Goal: Task Accomplishment & Management: Manage account settings

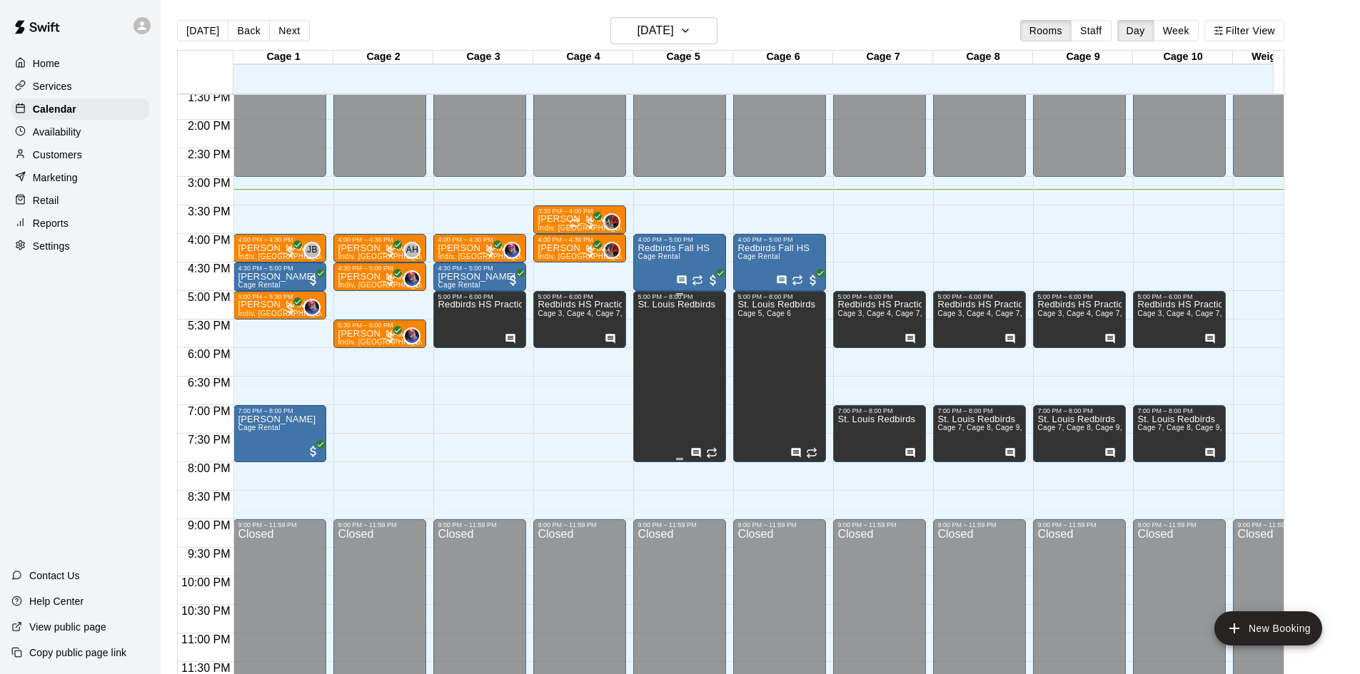
scroll to position [715, 0]
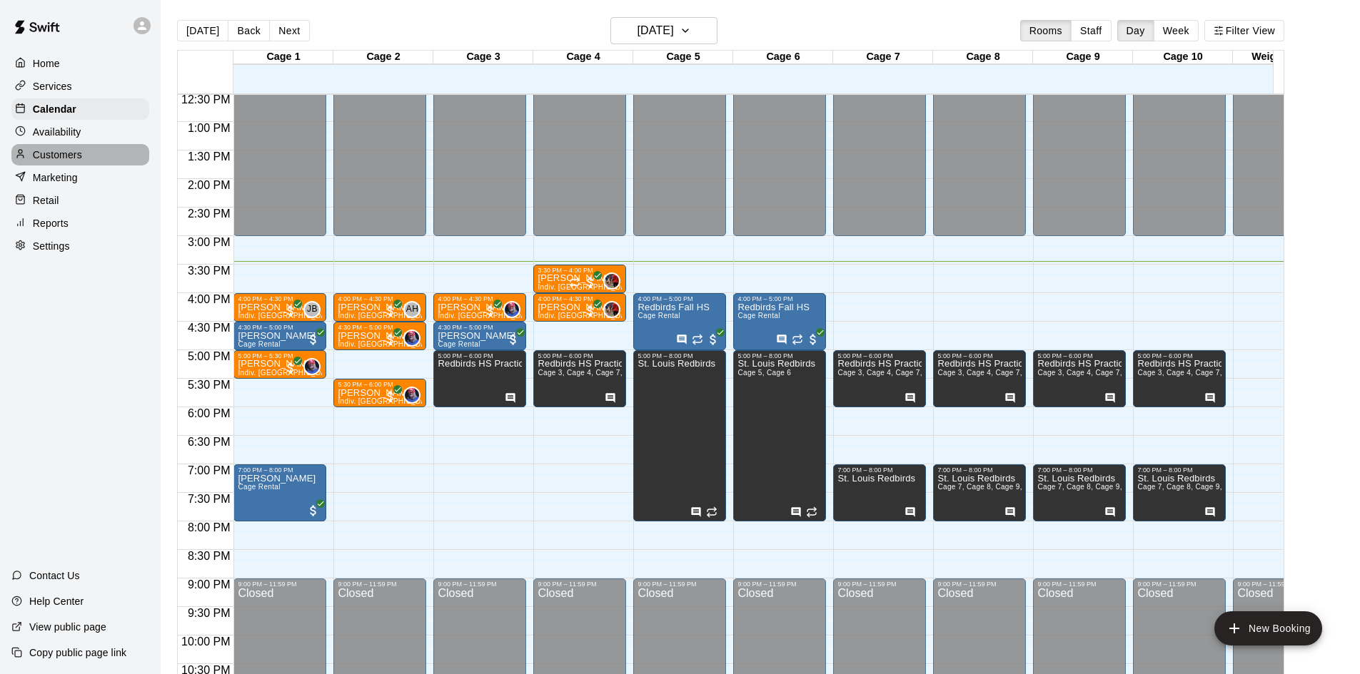
click at [67, 156] on p "Customers" at bounding box center [57, 155] width 49 height 14
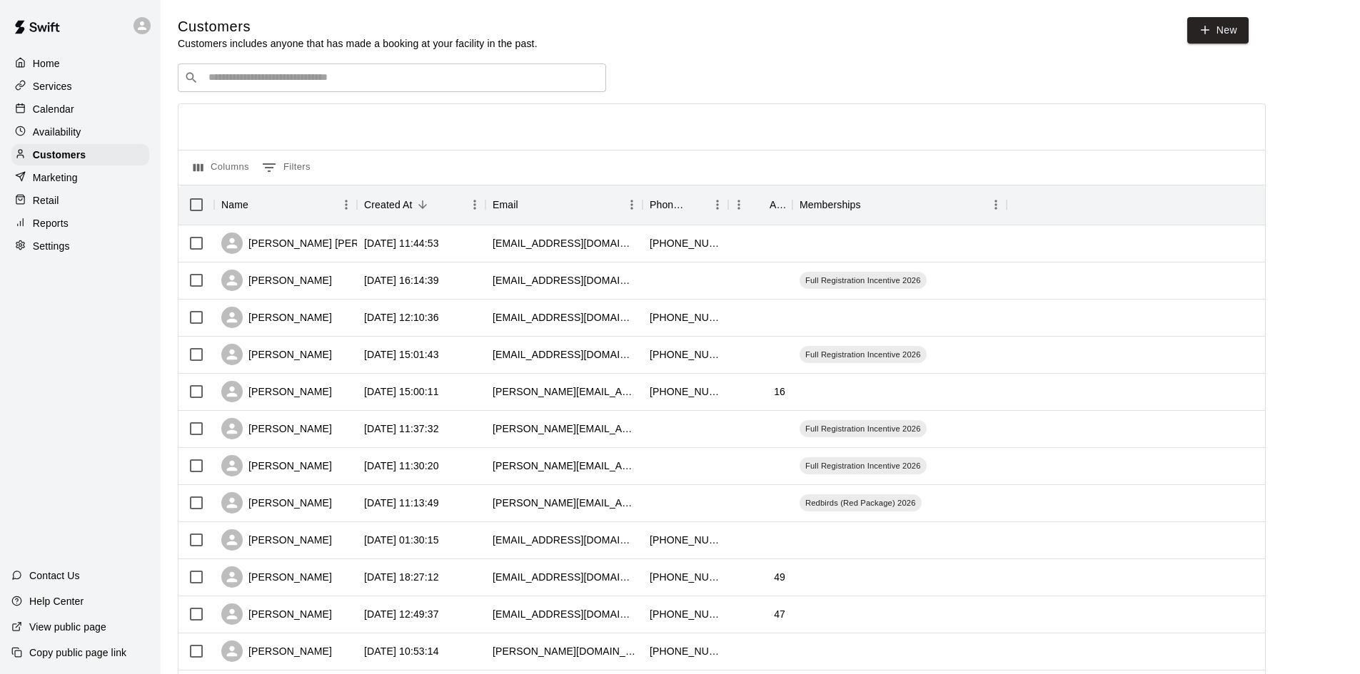
click at [63, 204] on div "Retail" at bounding box center [80, 200] width 138 height 21
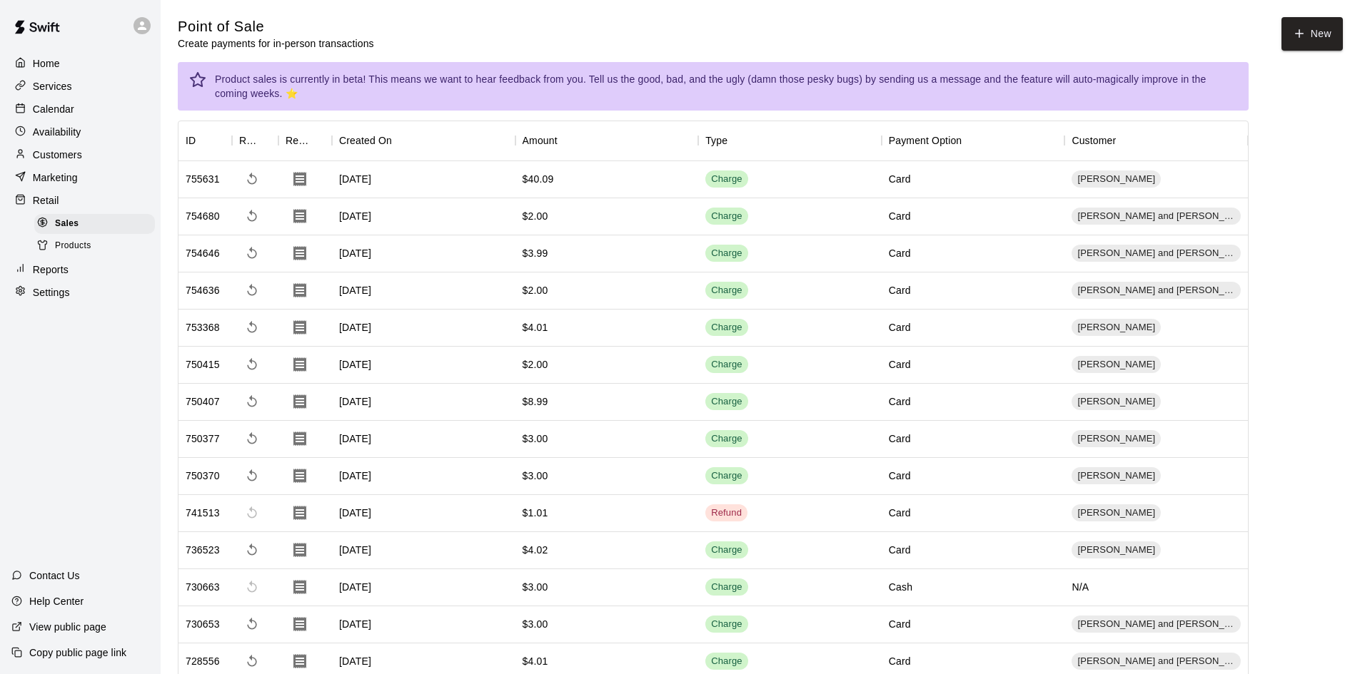
click at [92, 252] on div "Products" at bounding box center [94, 246] width 121 height 20
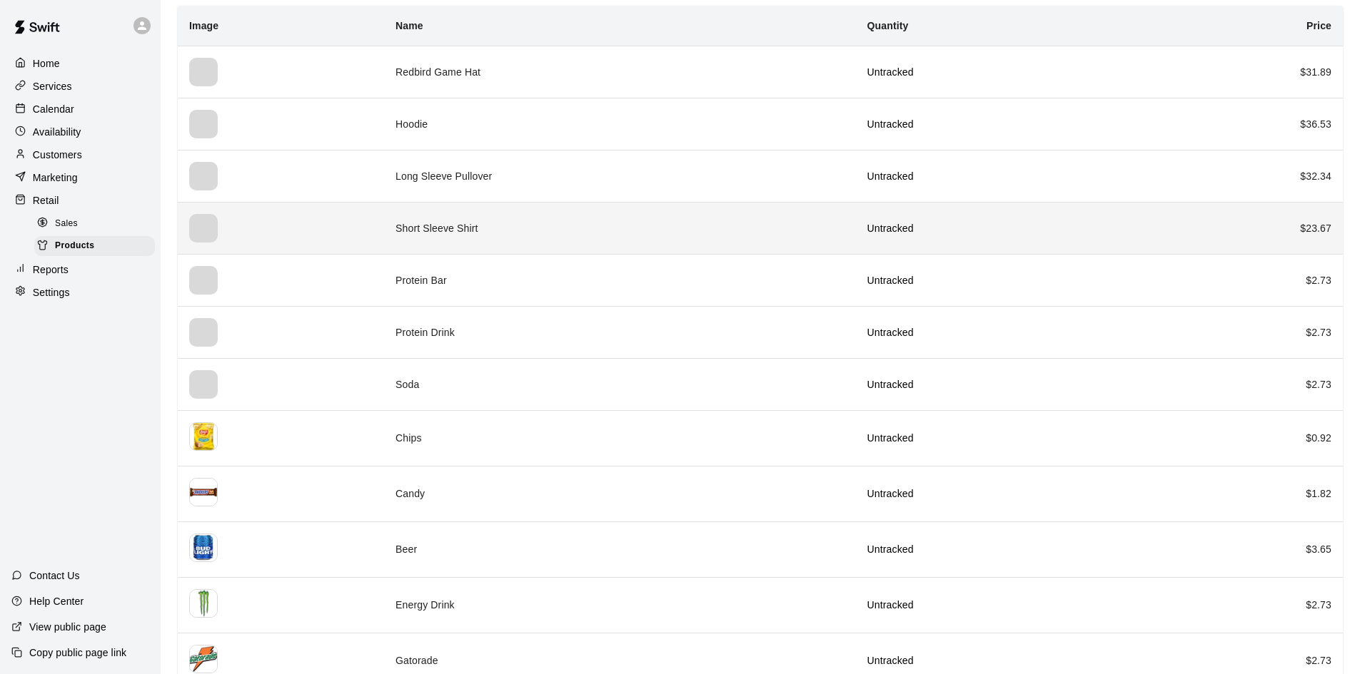
scroll to position [143, 0]
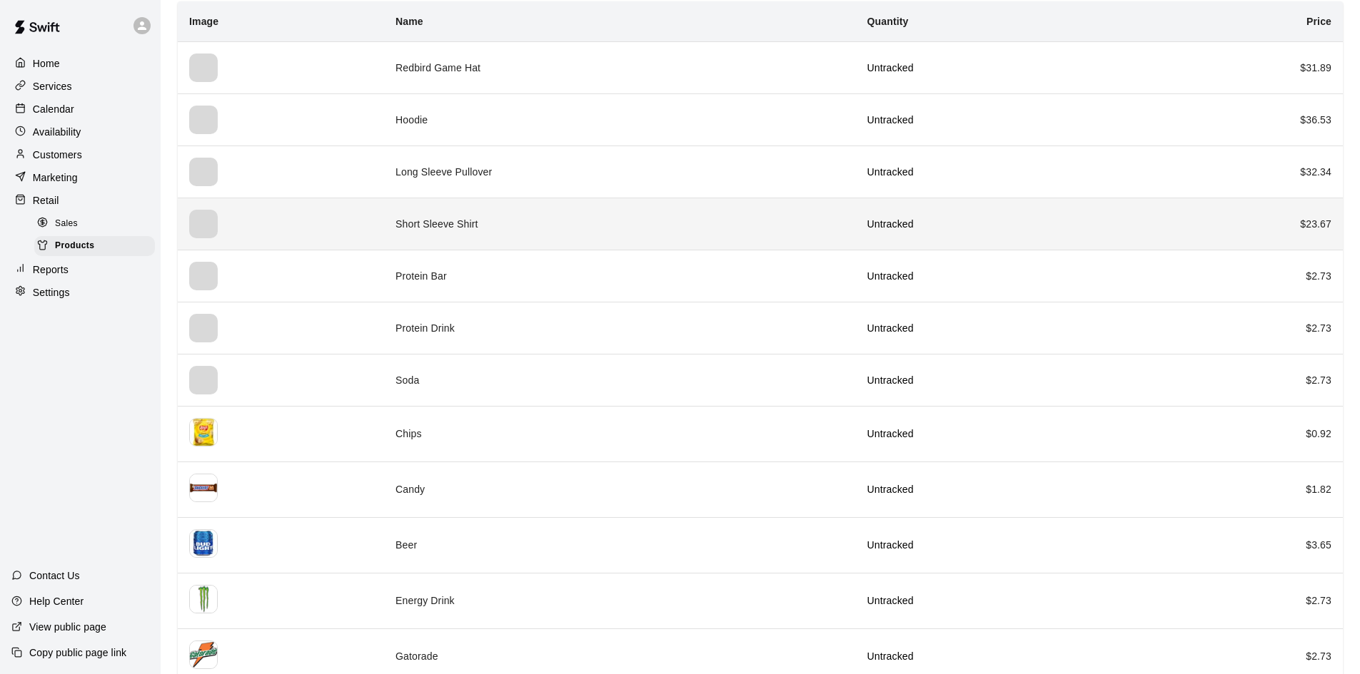
click at [460, 233] on td "Short Sleeve Shirt" at bounding box center [619, 224] width 471 height 52
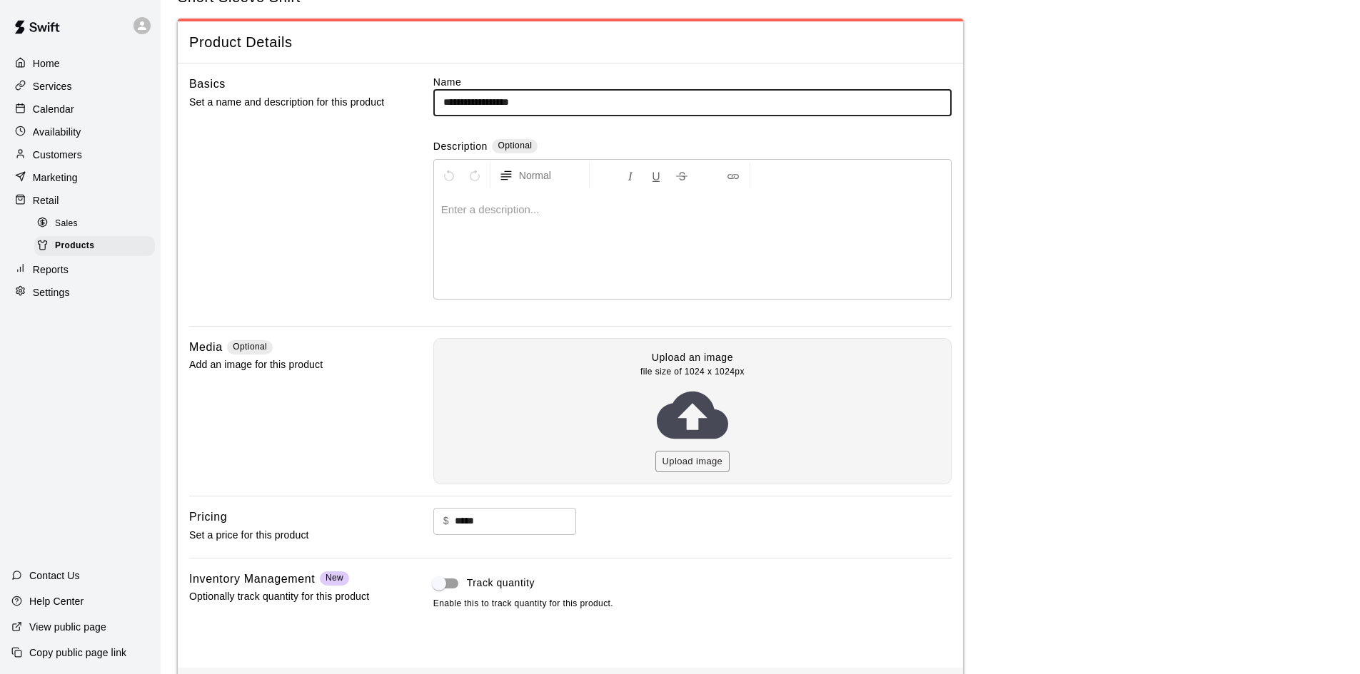
scroll to position [39, 0]
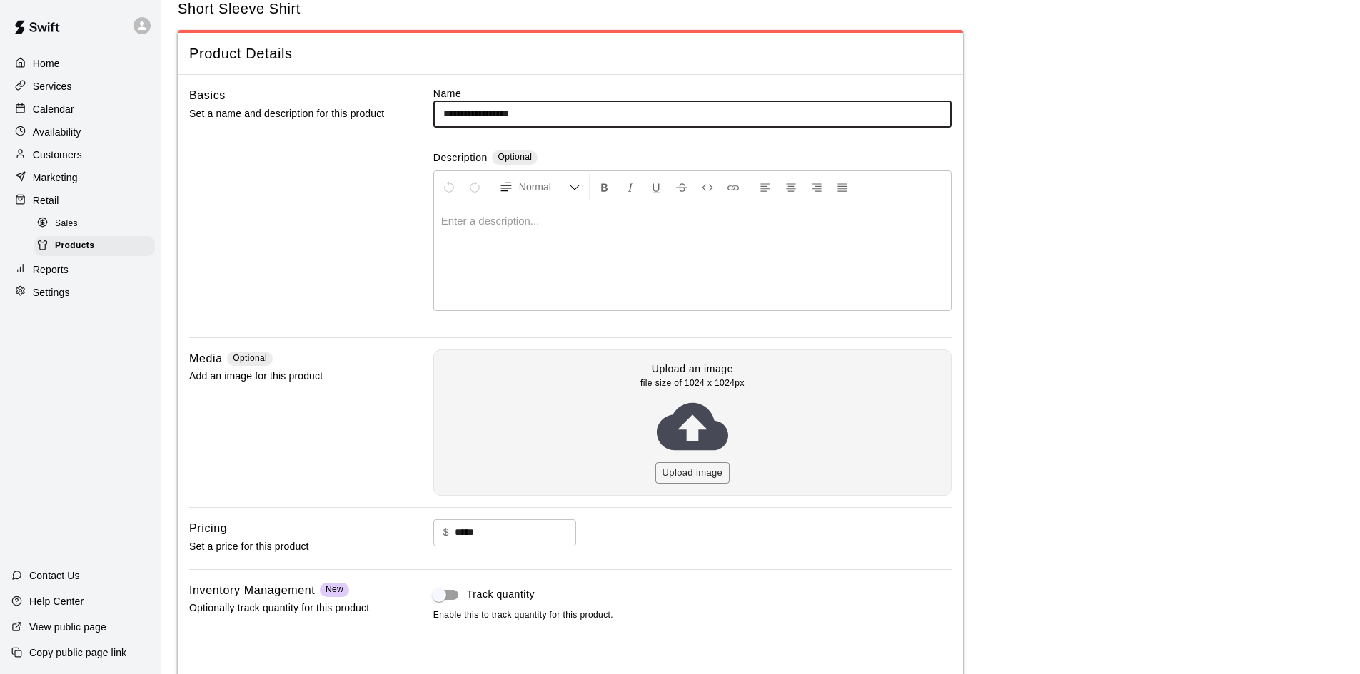
click at [29, 57] on div at bounding box center [24, 64] width 18 height 14
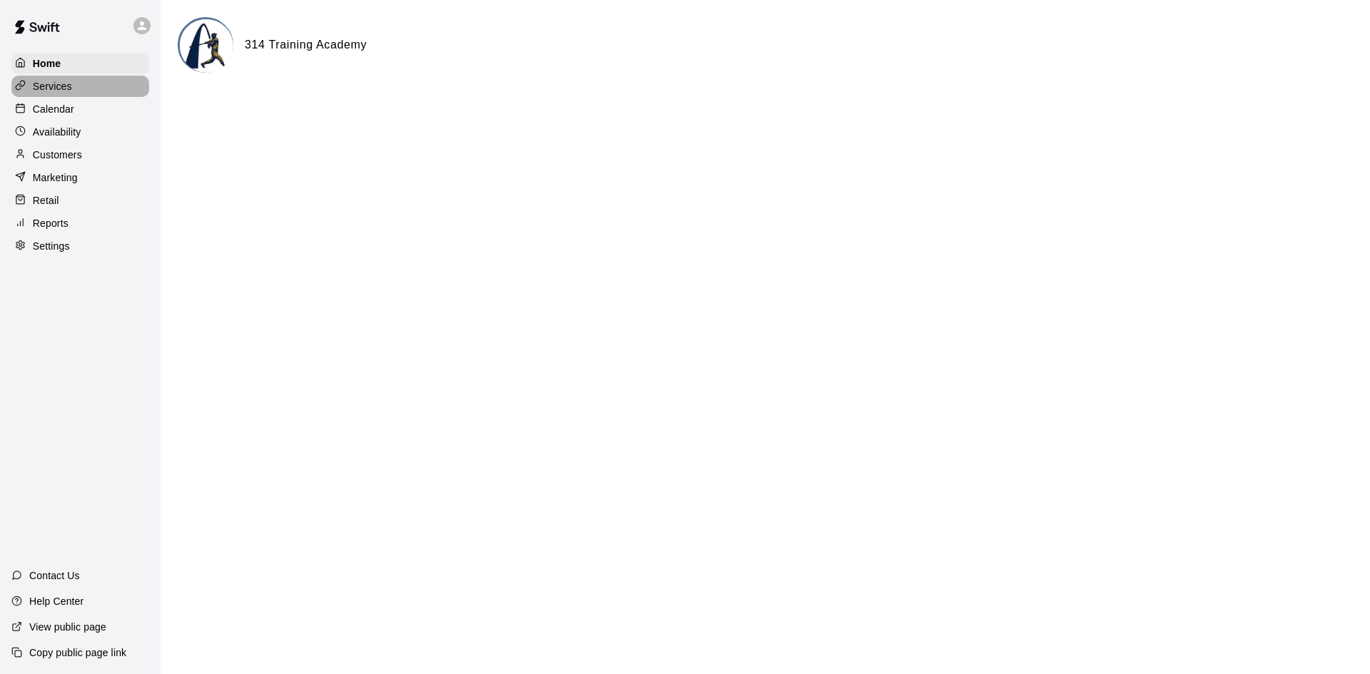
click at [61, 85] on p "Services" at bounding box center [52, 86] width 39 height 14
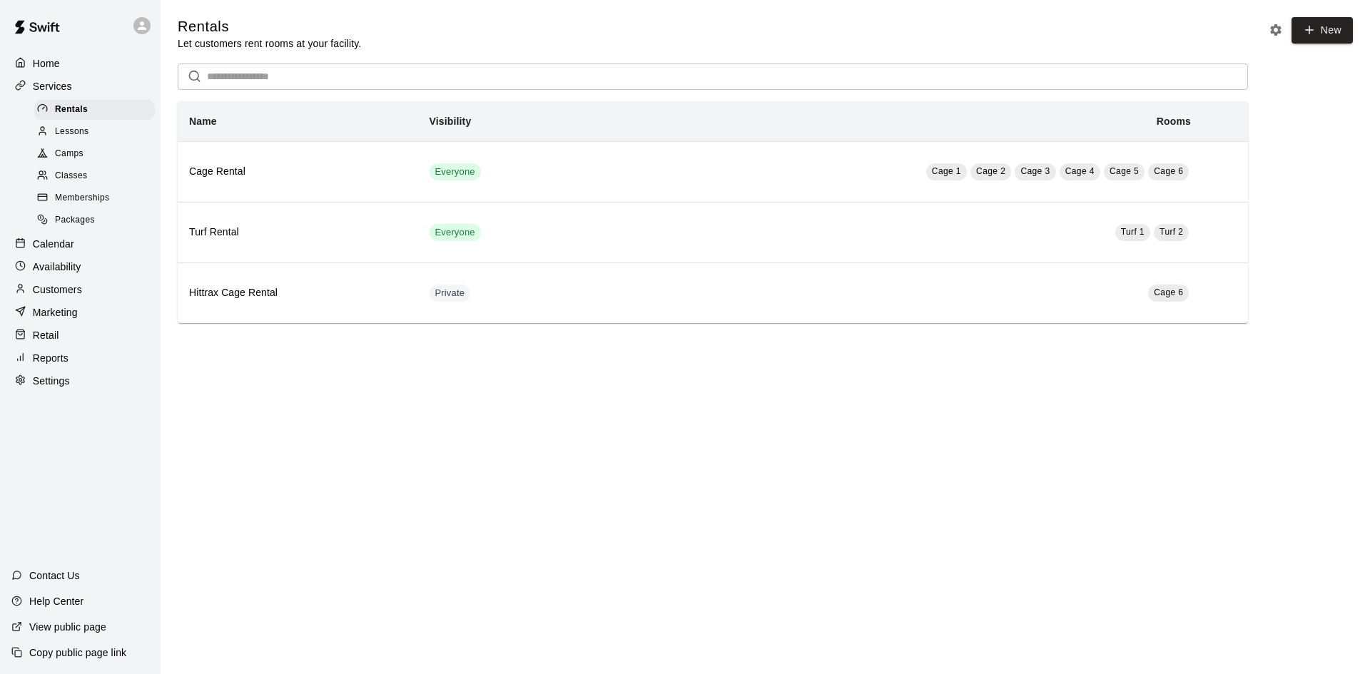
click at [72, 297] on p "Customers" at bounding box center [57, 290] width 49 height 14
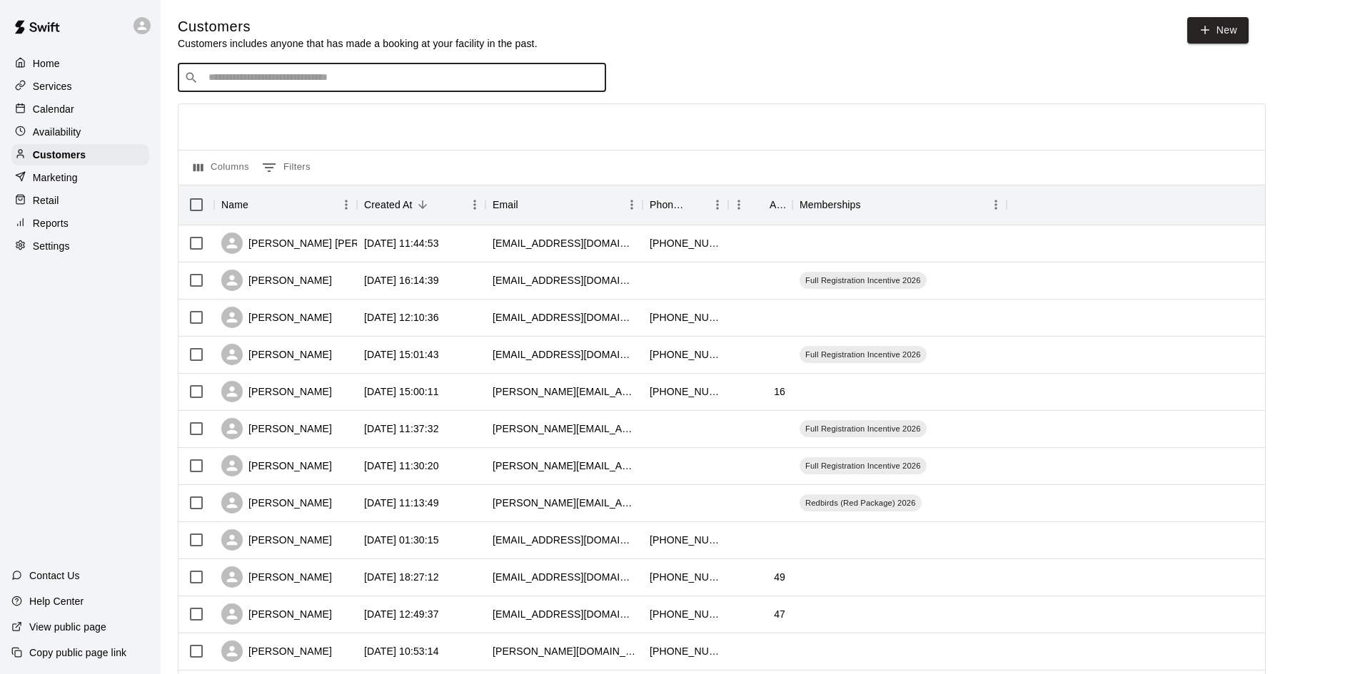
click at [328, 72] on input "Search customers by name or email" at bounding box center [401, 78] width 395 height 14
type input "*"
type input "****"
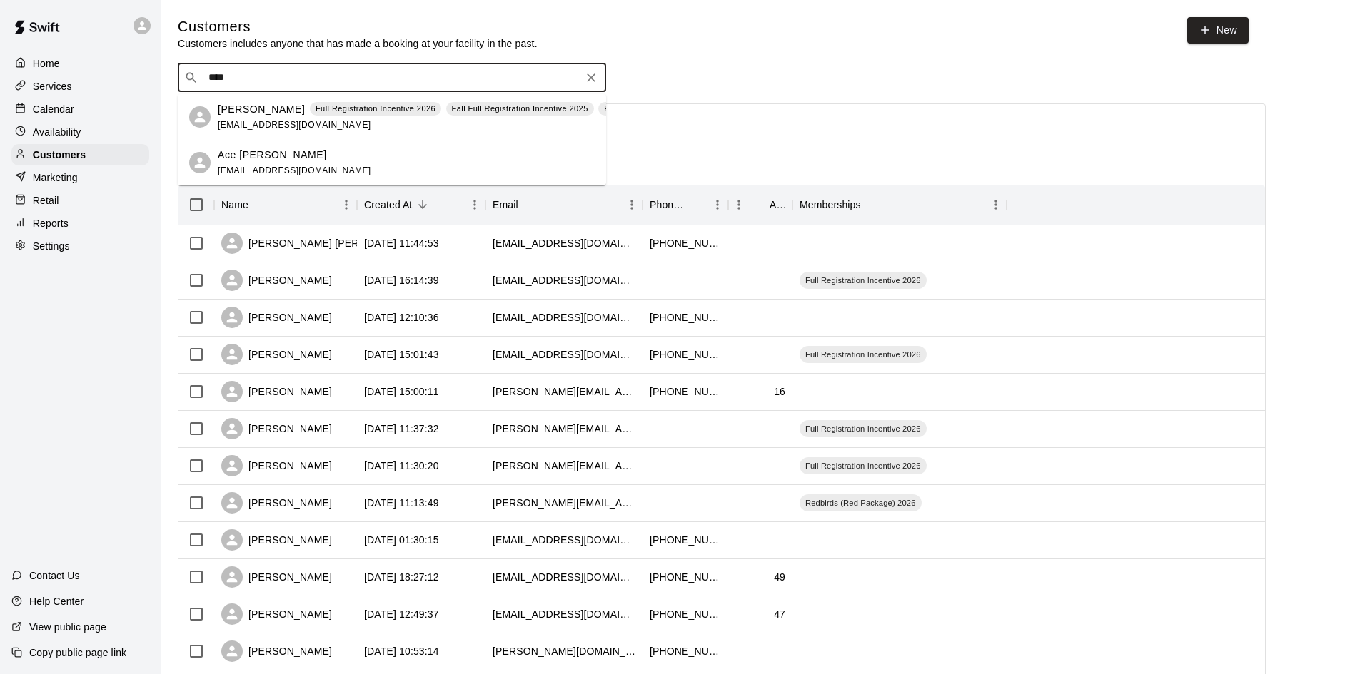
click at [256, 123] on span "[EMAIL_ADDRESS][DOMAIN_NAME]" at bounding box center [294, 125] width 153 height 10
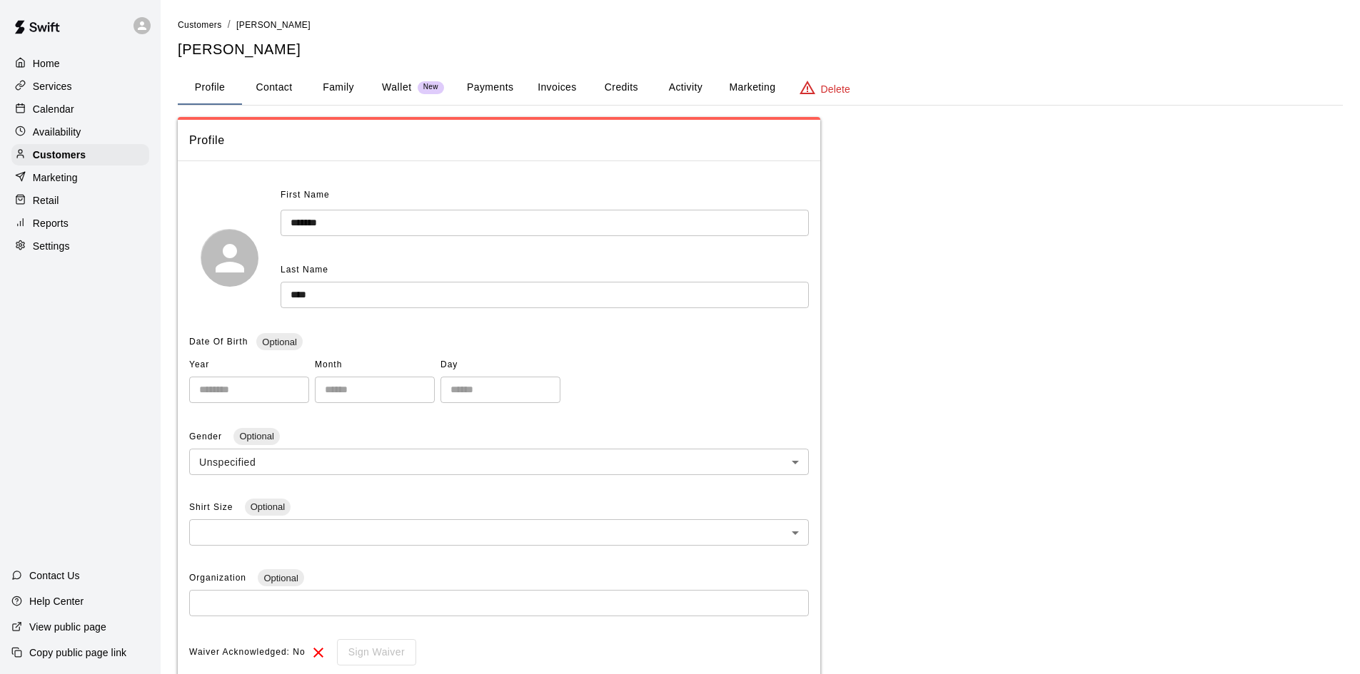
click at [755, 81] on button "Marketing" at bounding box center [751, 88] width 69 height 34
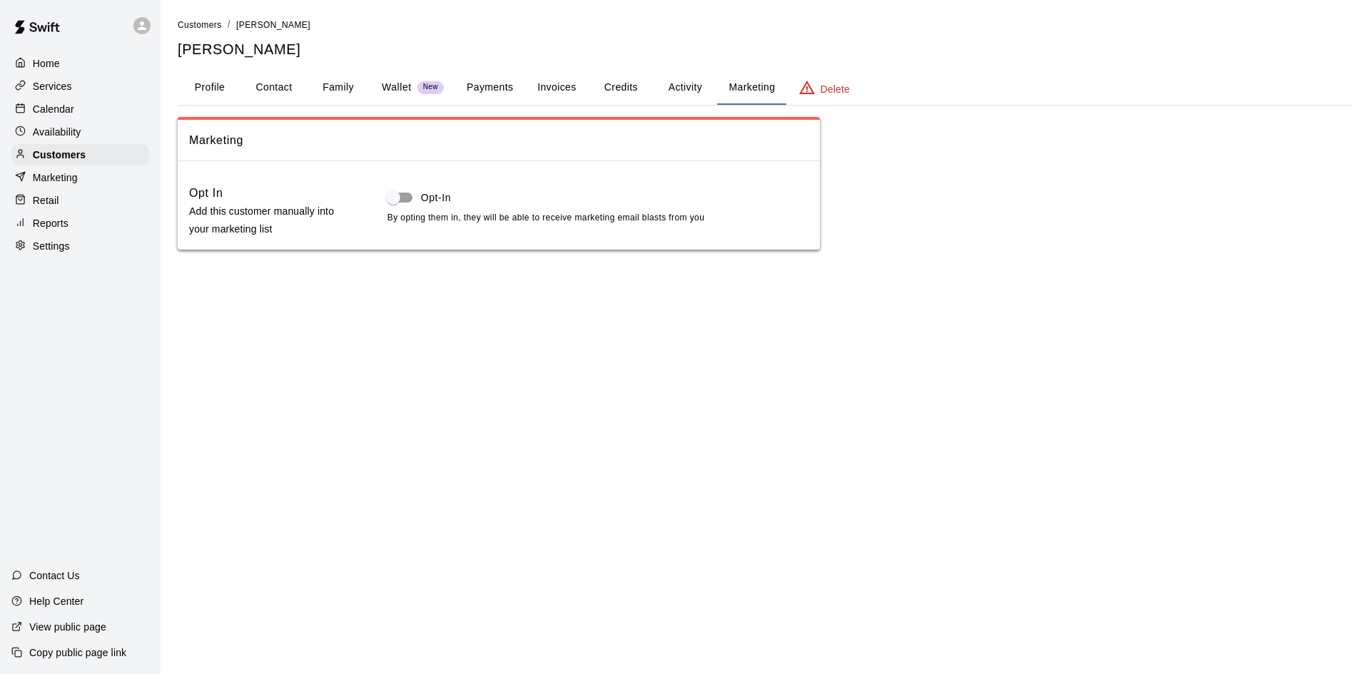
click at [692, 88] on button "Activity" at bounding box center [685, 88] width 64 height 34
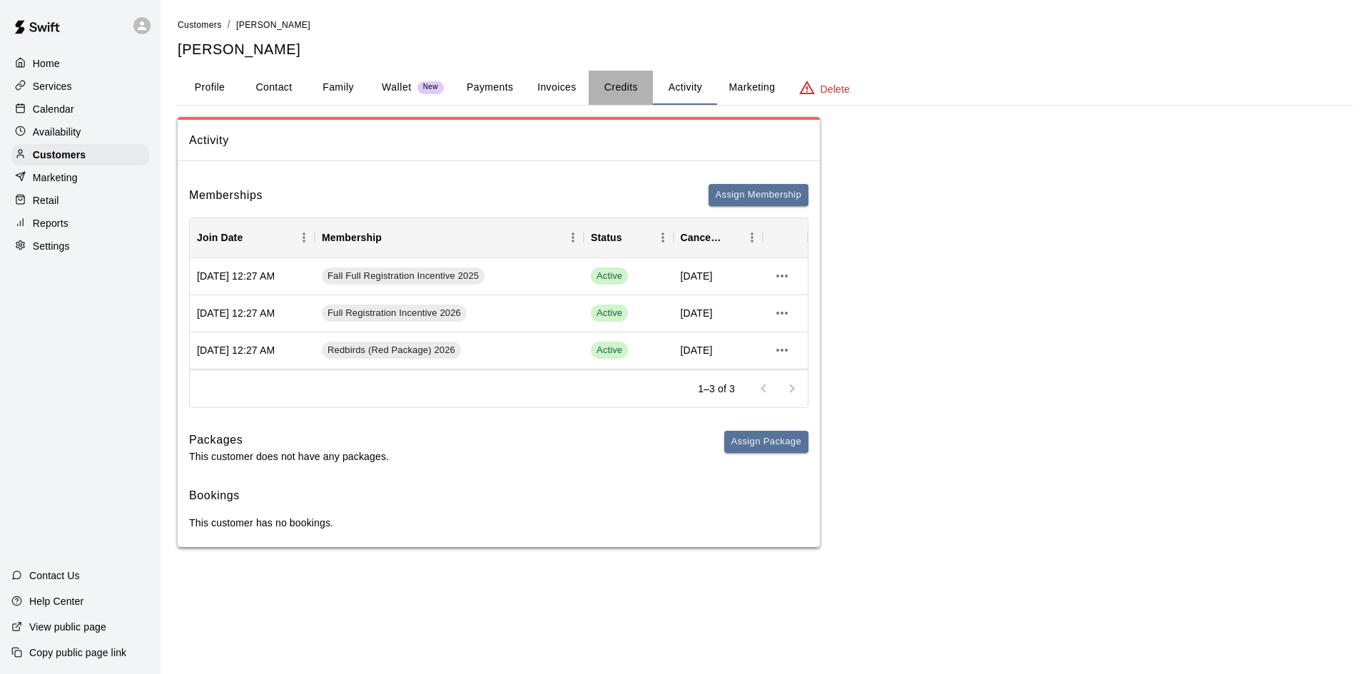
click at [609, 86] on button "Credits" at bounding box center [621, 88] width 64 height 34
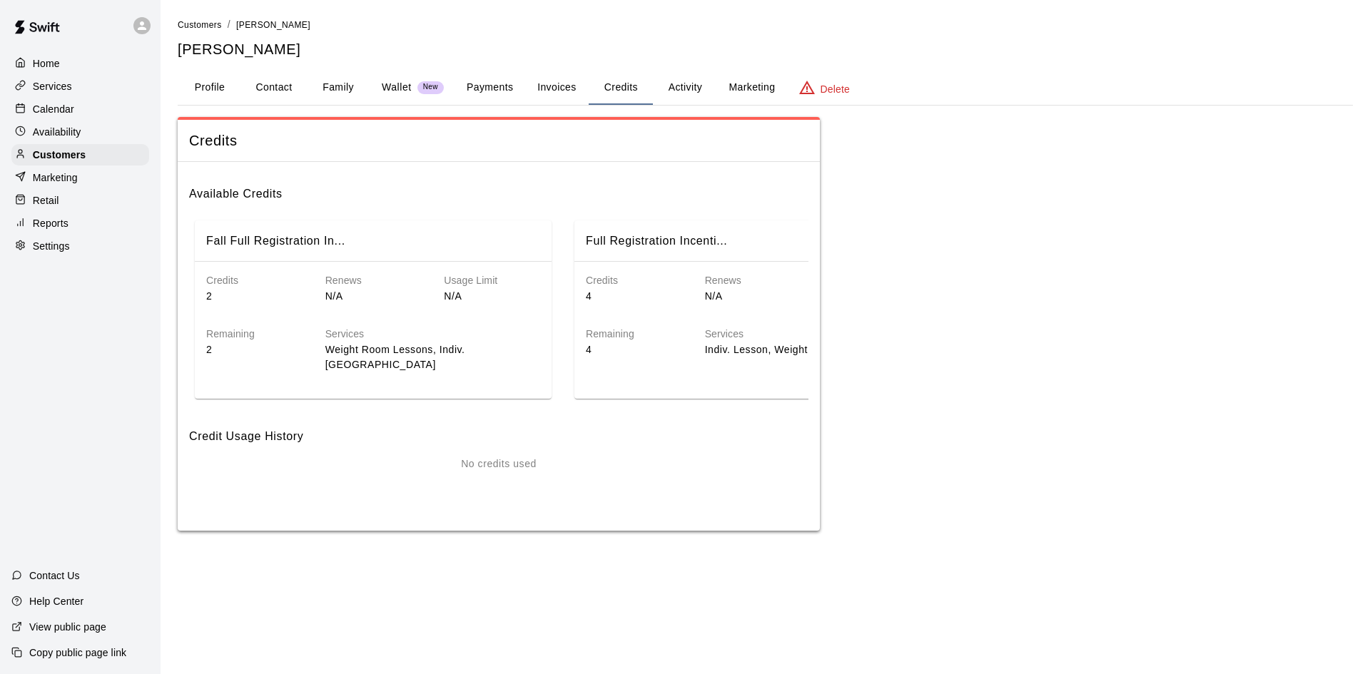
click at [567, 89] on button "Invoices" at bounding box center [557, 88] width 64 height 34
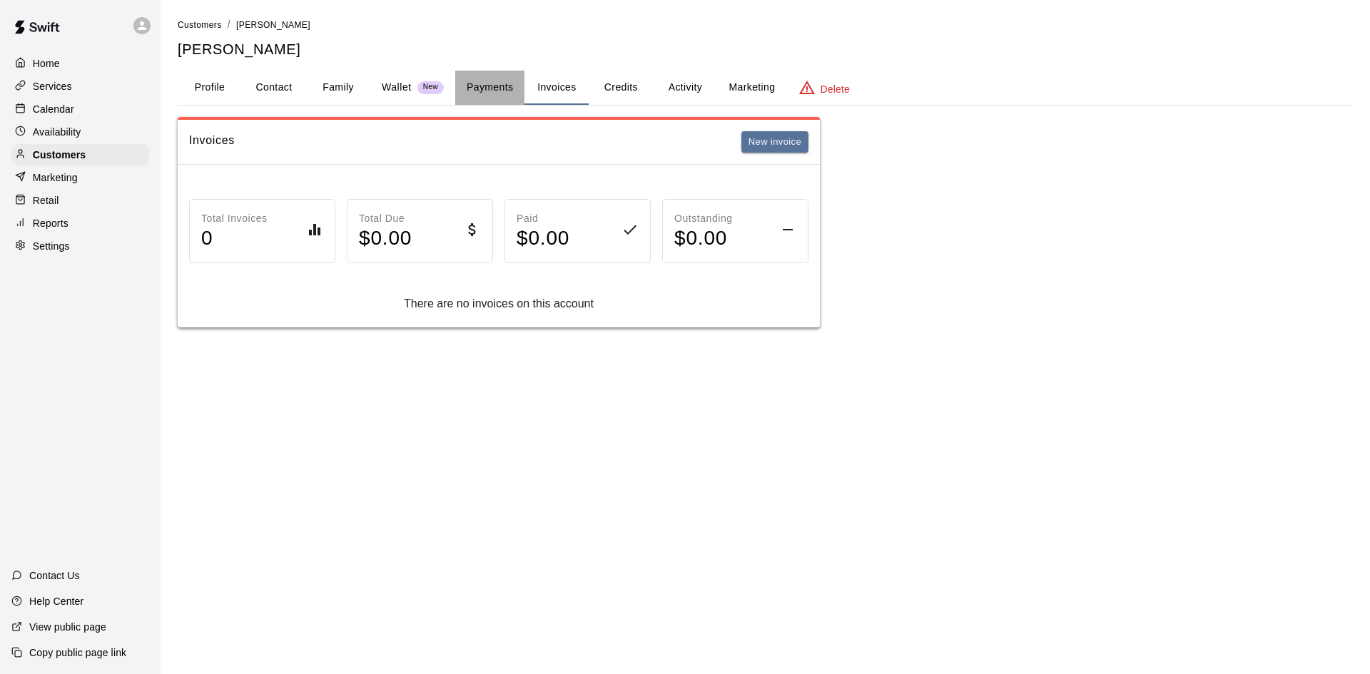
click at [485, 96] on button "Payments" at bounding box center [489, 88] width 69 height 34
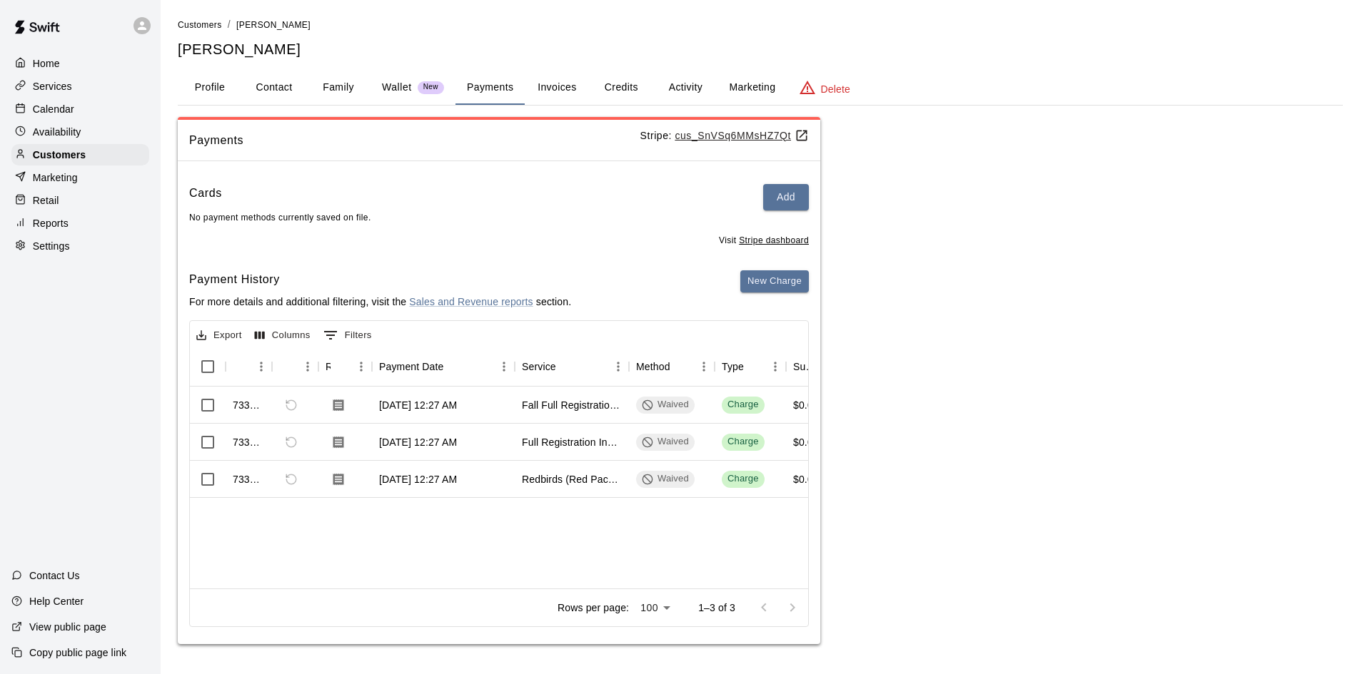
click at [538, 90] on button "Invoices" at bounding box center [557, 88] width 64 height 34
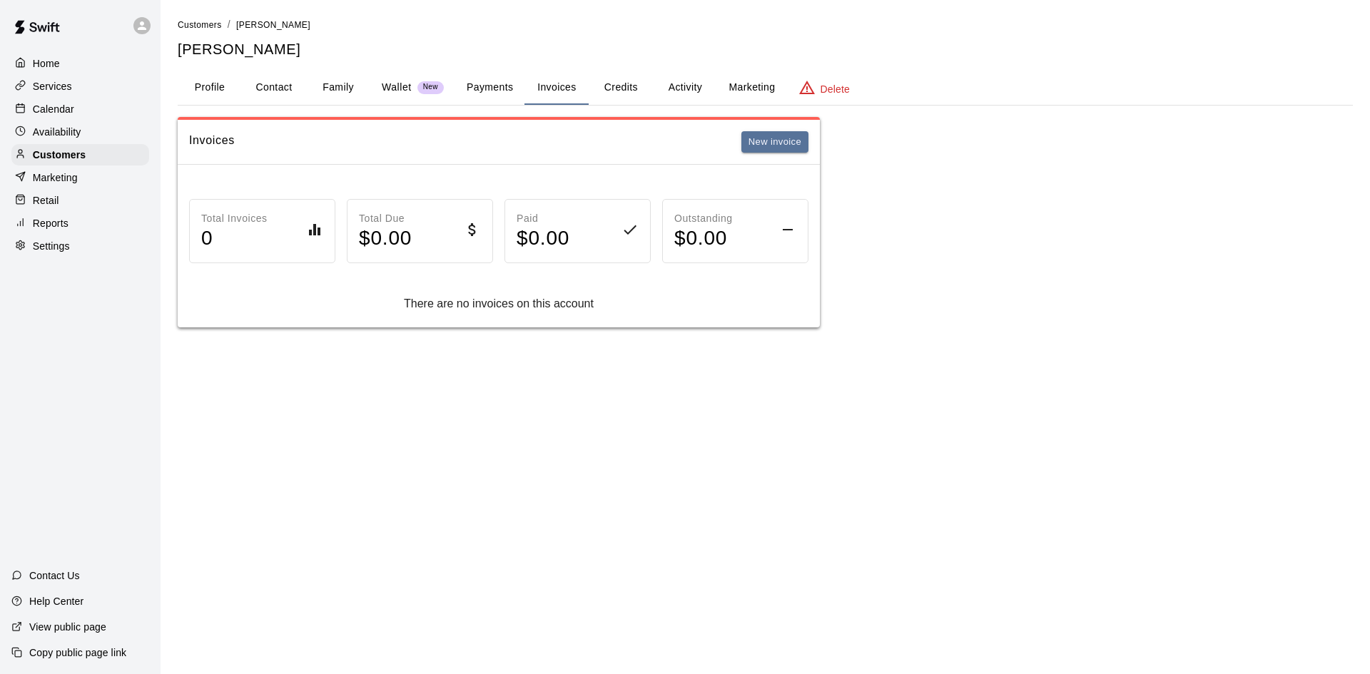
click at [522, 89] on button "Payments" at bounding box center [489, 88] width 69 height 34
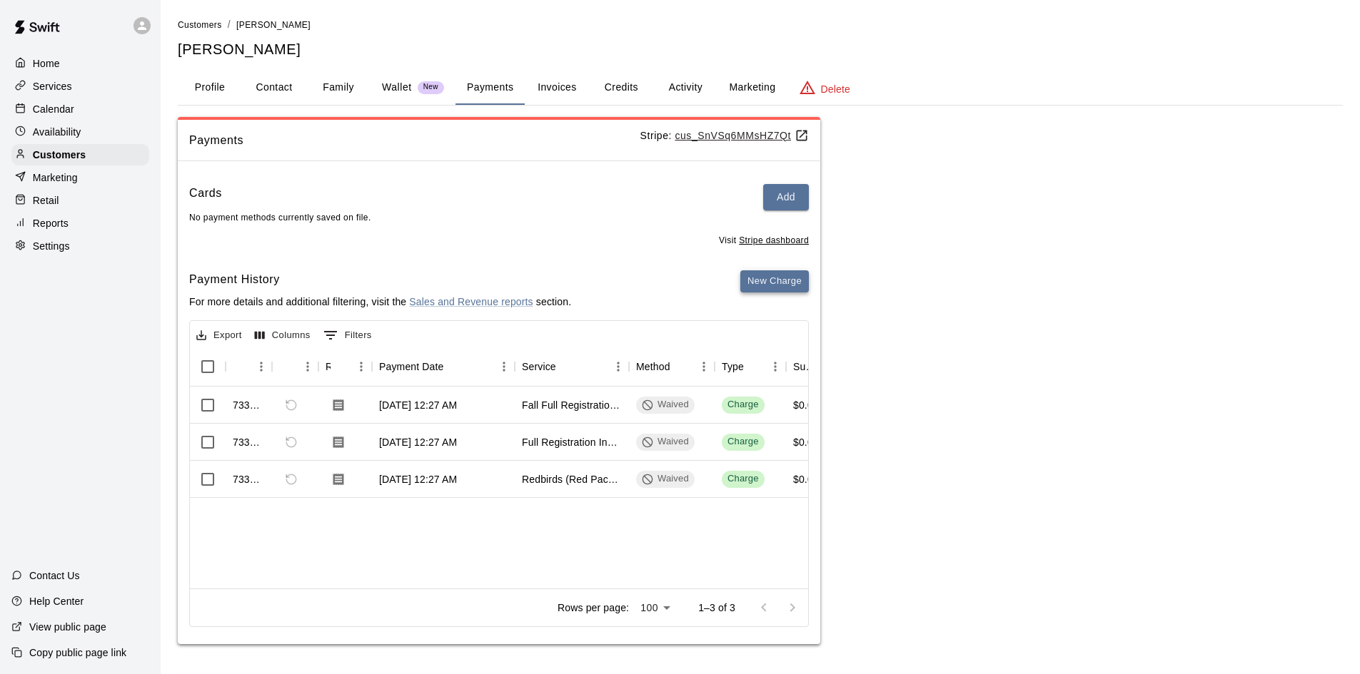
click at [783, 285] on button "New Charge" at bounding box center [774, 281] width 69 height 22
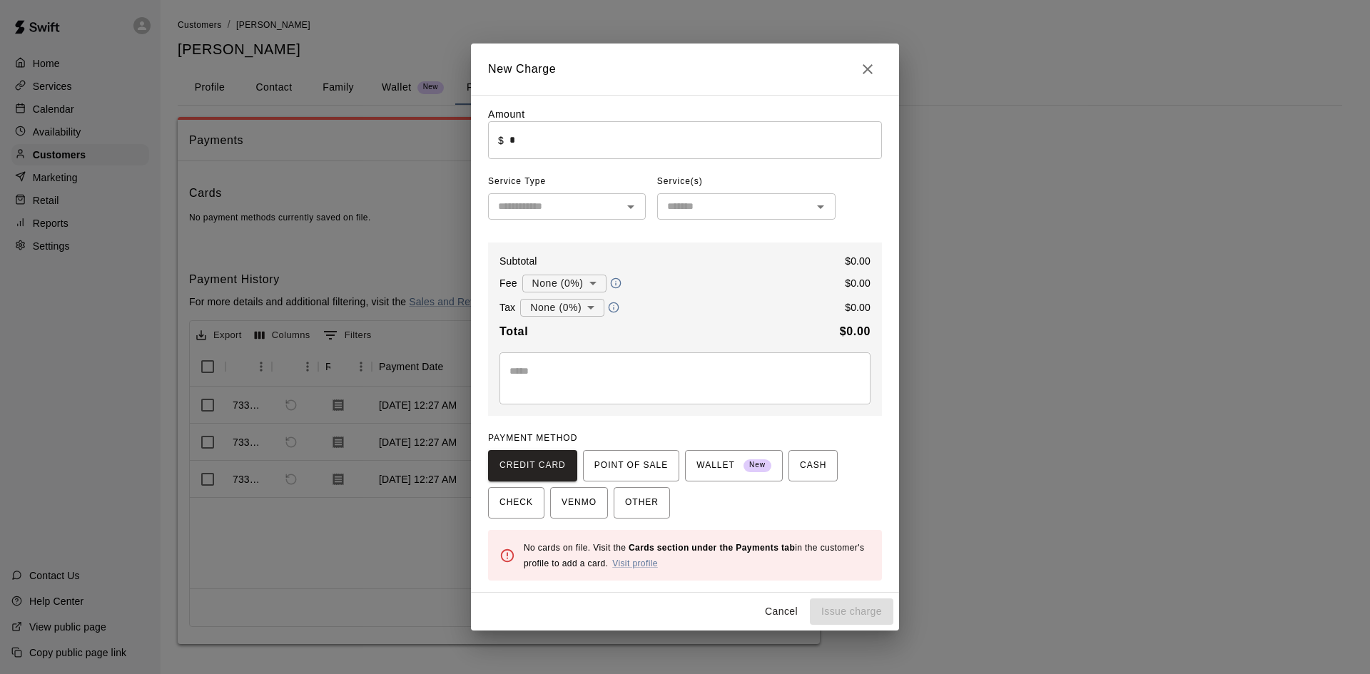
click at [615, 143] on input "*" at bounding box center [696, 140] width 373 height 38
type input "*****"
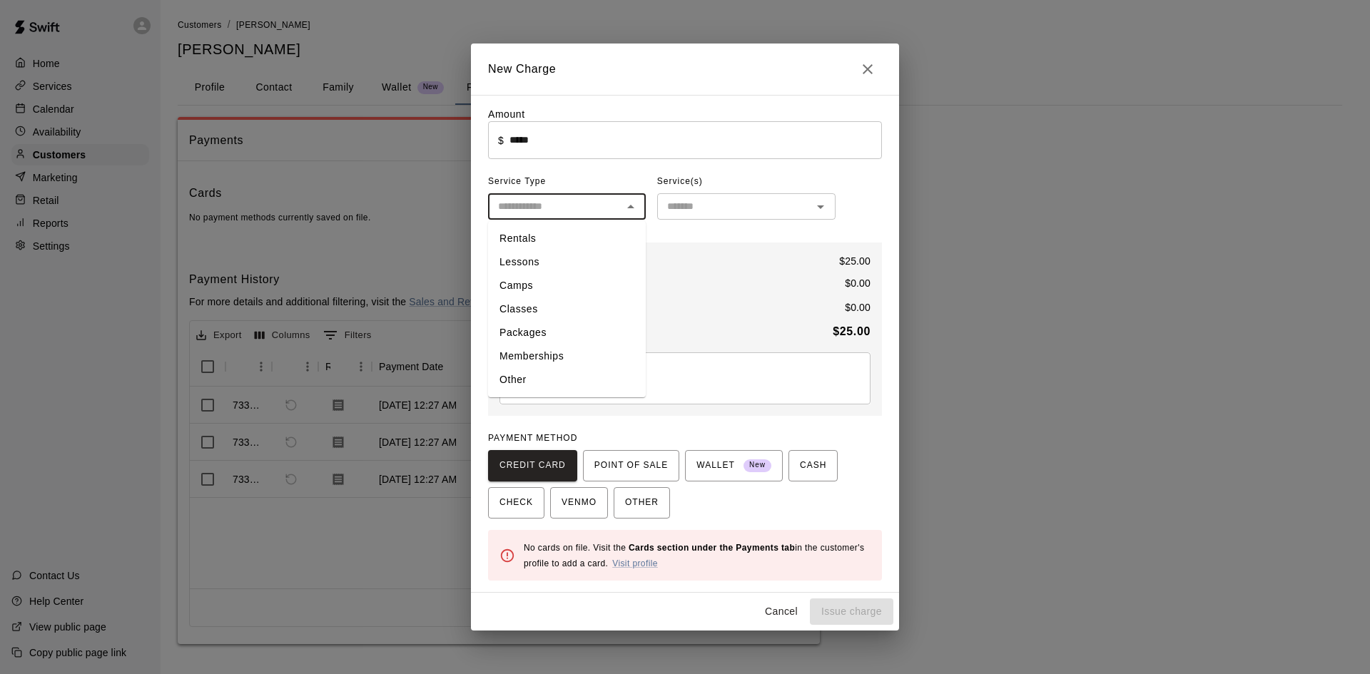
click at [562, 206] on input "text" at bounding box center [555, 207] width 126 height 18
click at [571, 378] on li "Other" at bounding box center [567, 380] width 158 height 24
type input "*****"
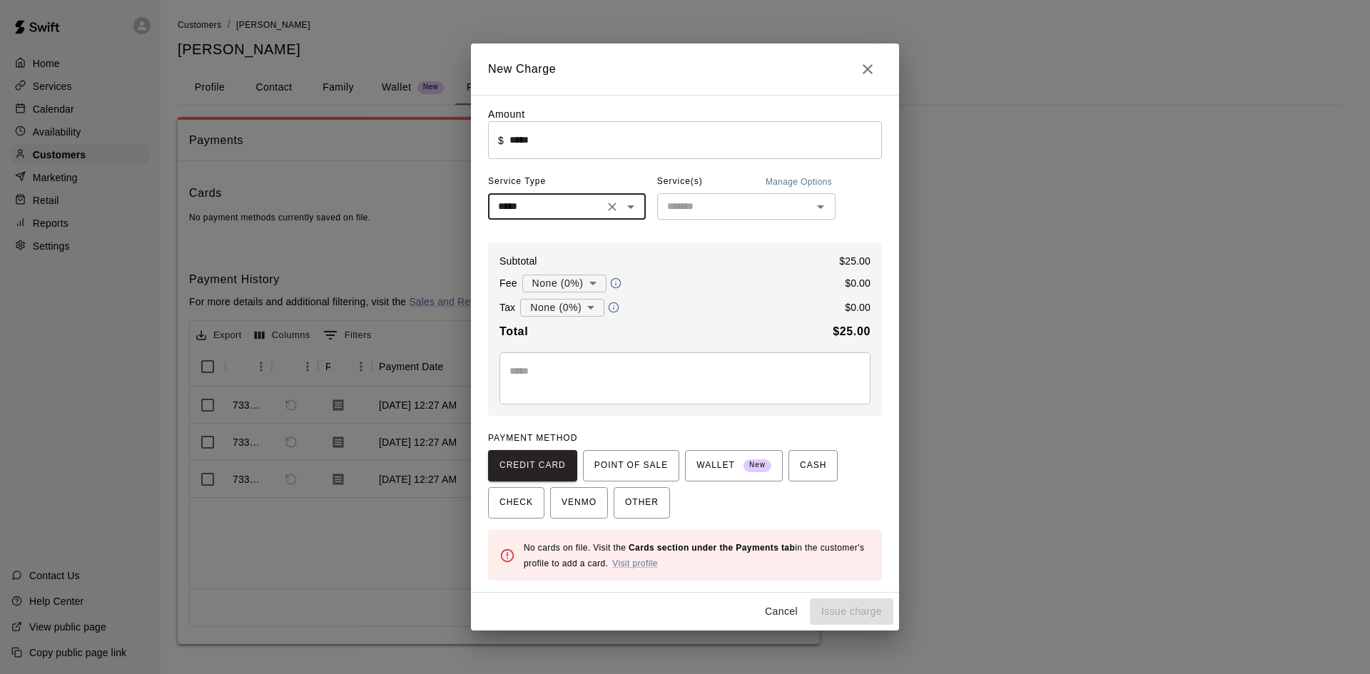
click at [752, 216] on input "text" at bounding box center [735, 207] width 146 height 18
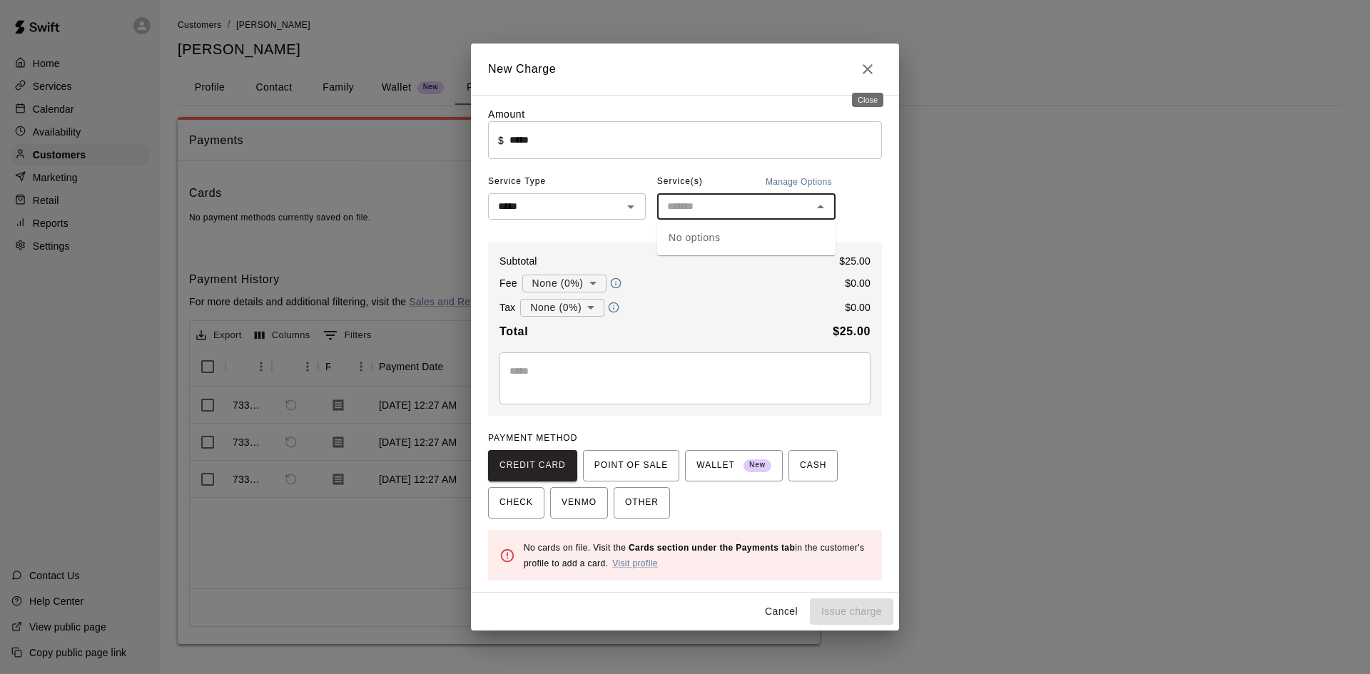
click at [876, 61] on button "Close" at bounding box center [868, 69] width 29 height 29
type input "*"
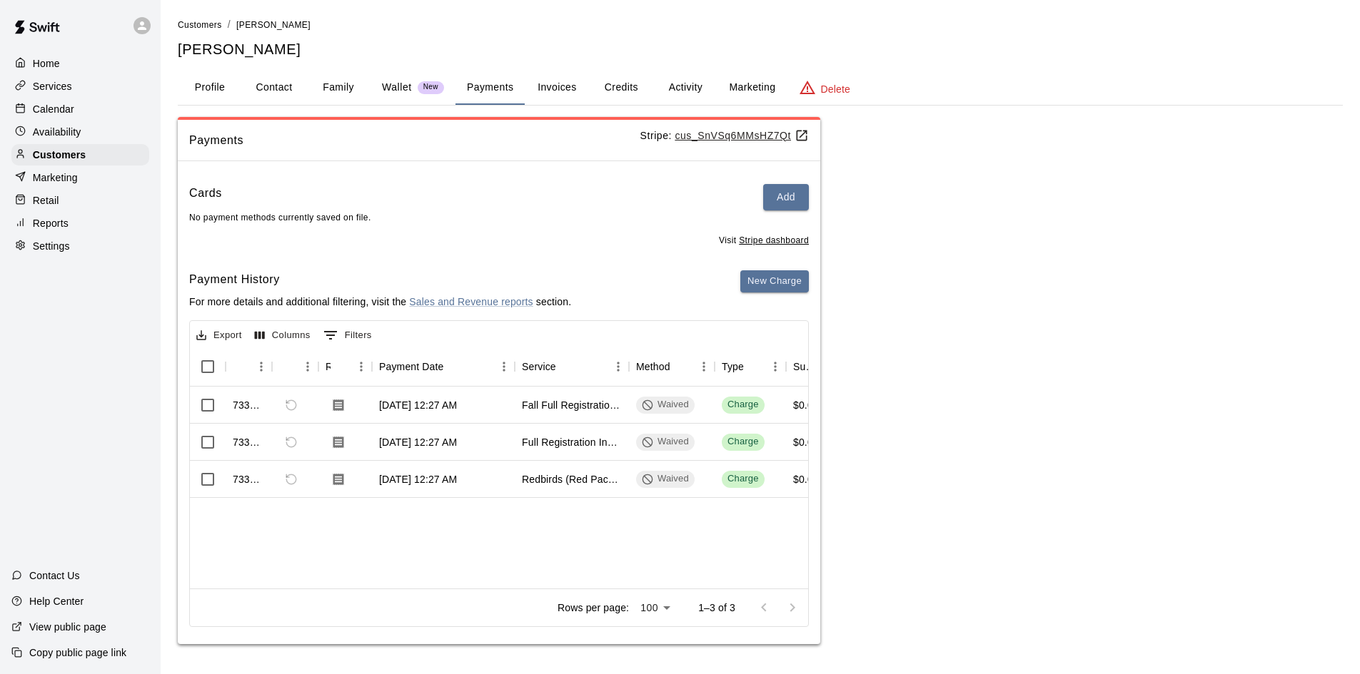
click at [61, 208] on div "Retail" at bounding box center [80, 200] width 138 height 21
click at [58, 206] on p "Retail" at bounding box center [46, 200] width 26 height 14
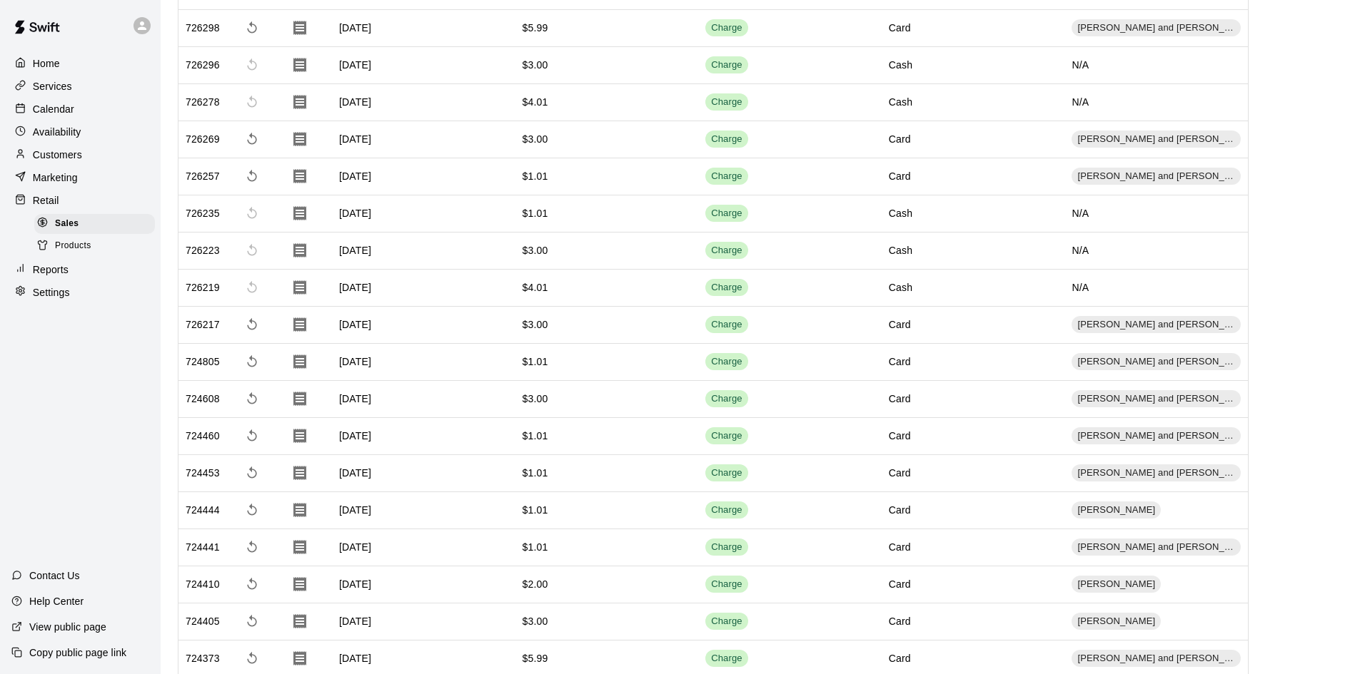
scroll to position [2141, 0]
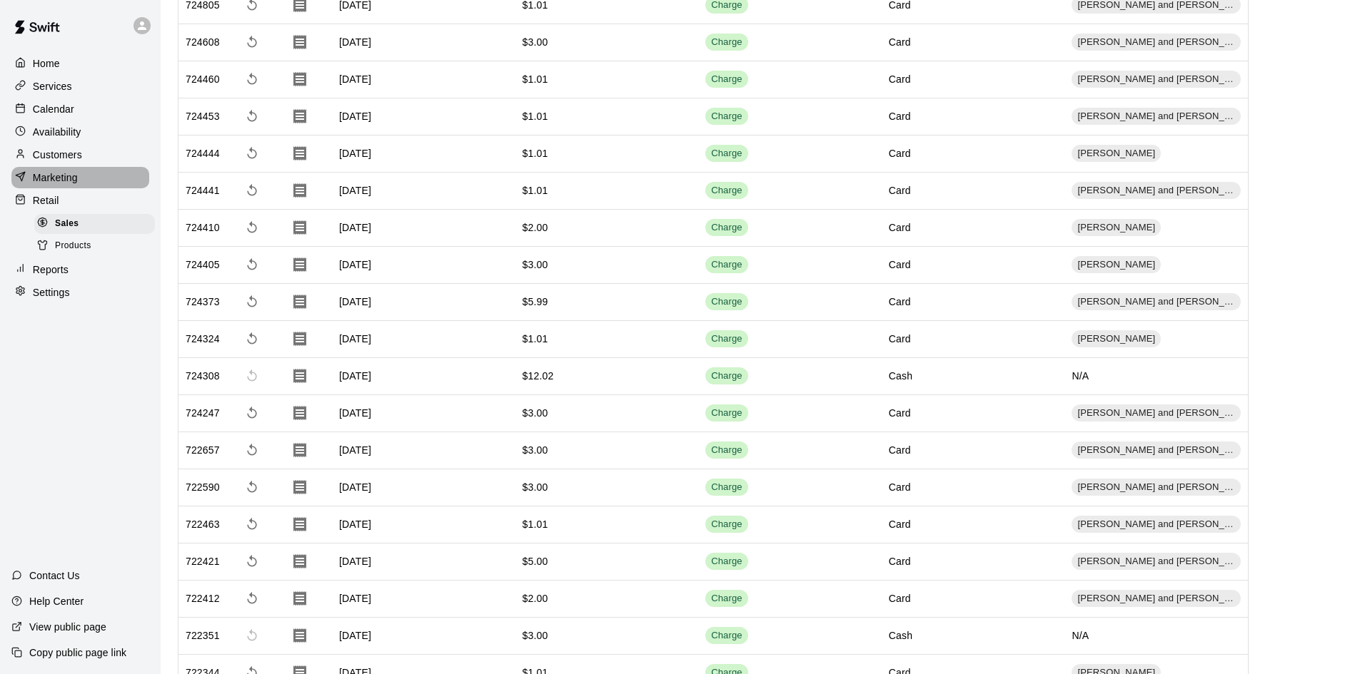
click at [80, 183] on div "Marketing" at bounding box center [80, 177] width 138 height 21
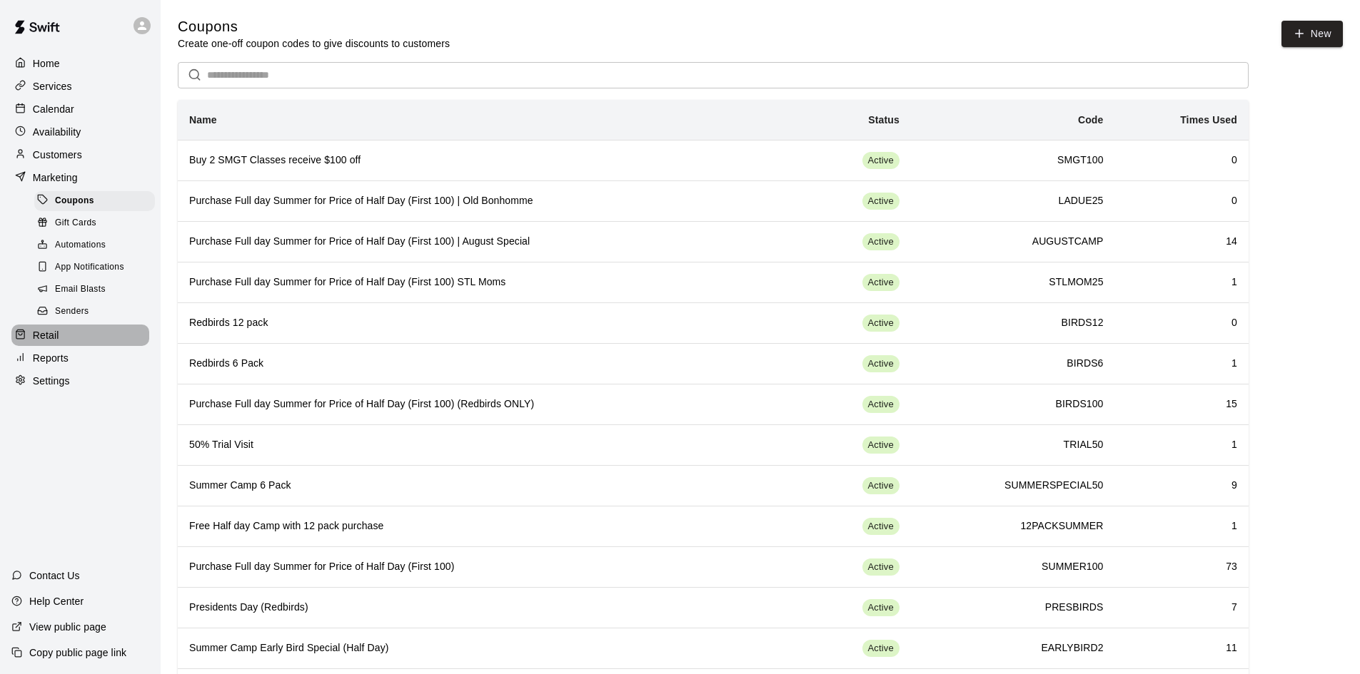
click at [98, 346] on div "Retail" at bounding box center [80, 335] width 138 height 21
click at [54, 349] on div "Home Services Calendar Availability Customers Marketing Coupons Gift Cards Auto…" at bounding box center [80, 337] width 161 height 674
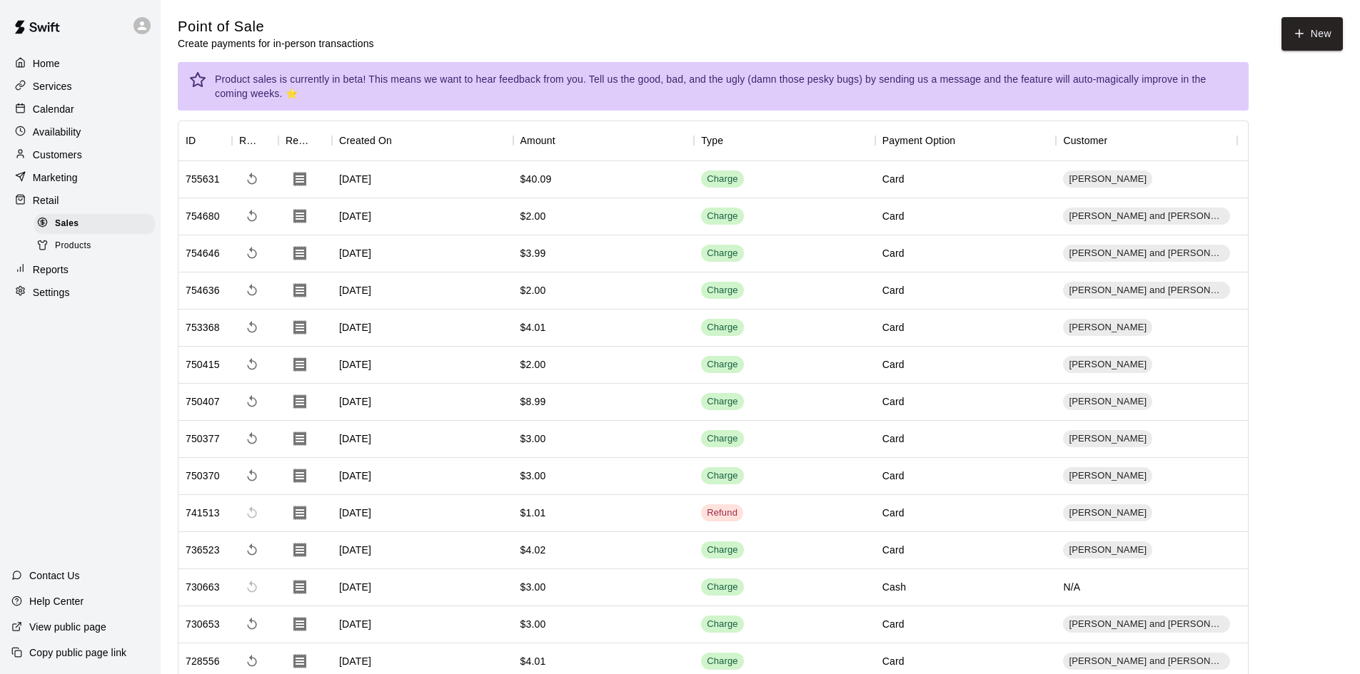
click at [76, 253] on span "Products" at bounding box center [73, 246] width 36 height 14
click at [61, 245] on span "Products" at bounding box center [73, 246] width 36 height 14
click at [70, 151] on p "Customers" at bounding box center [57, 155] width 49 height 14
click at [71, 154] on p "Customers" at bounding box center [57, 155] width 49 height 14
click at [73, 154] on p "Customers" at bounding box center [57, 155] width 49 height 14
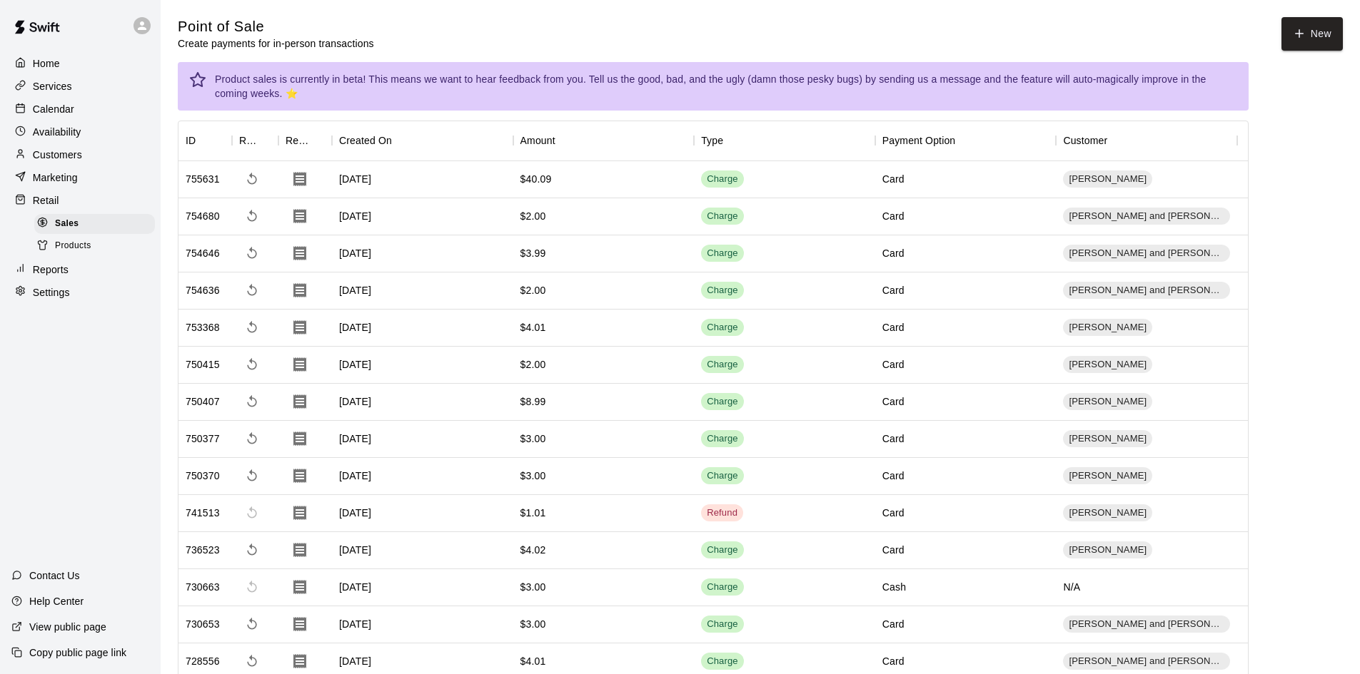
click at [73, 154] on p "Customers" at bounding box center [57, 155] width 49 height 14
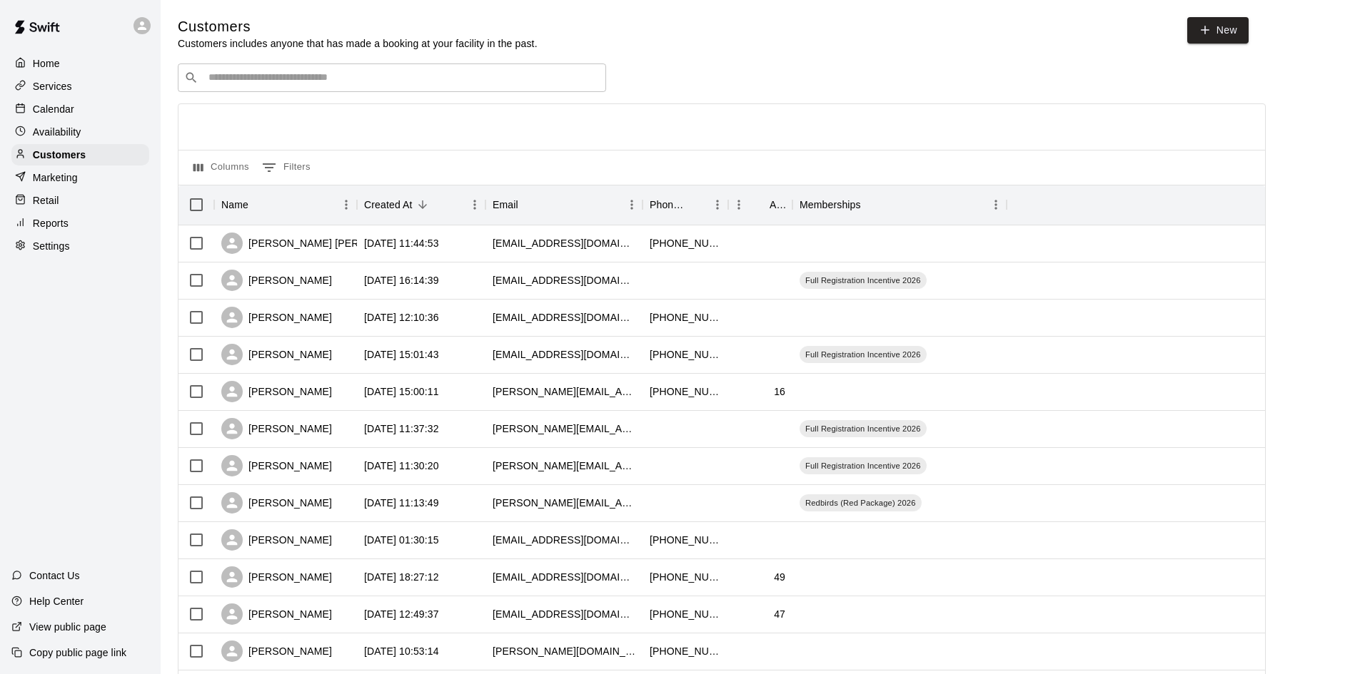
click at [519, 85] on input "Search customers by name or email" at bounding box center [401, 78] width 395 height 14
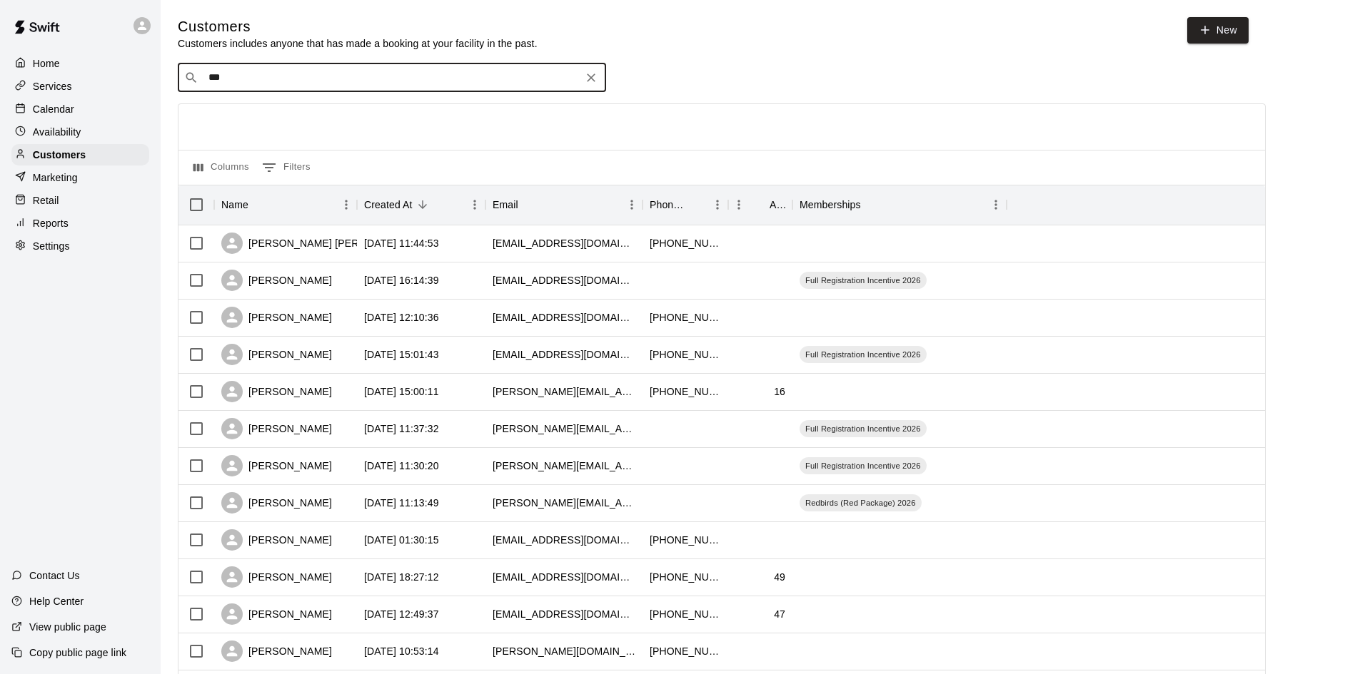
type input "****"
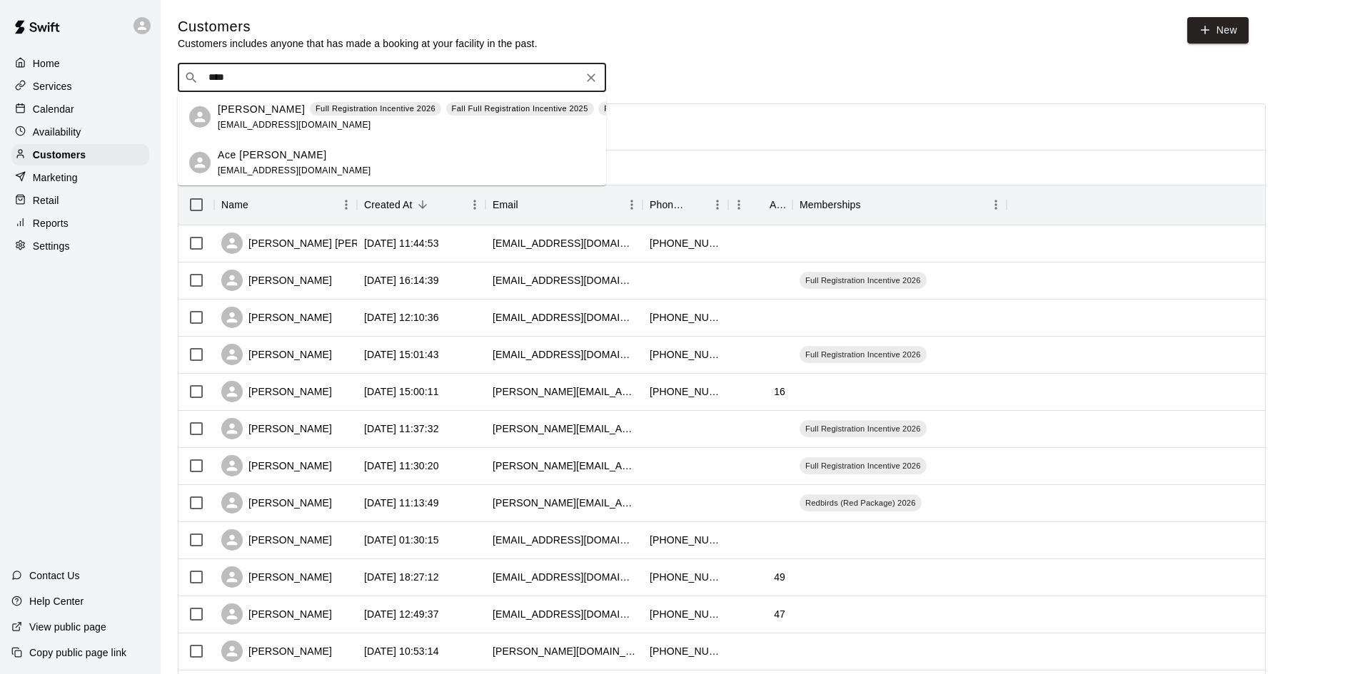
click at [292, 126] on span "[EMAIL_ADDRESS][DOMAIN_NAME]" at bounding box center [294, 125] width 153 height 10
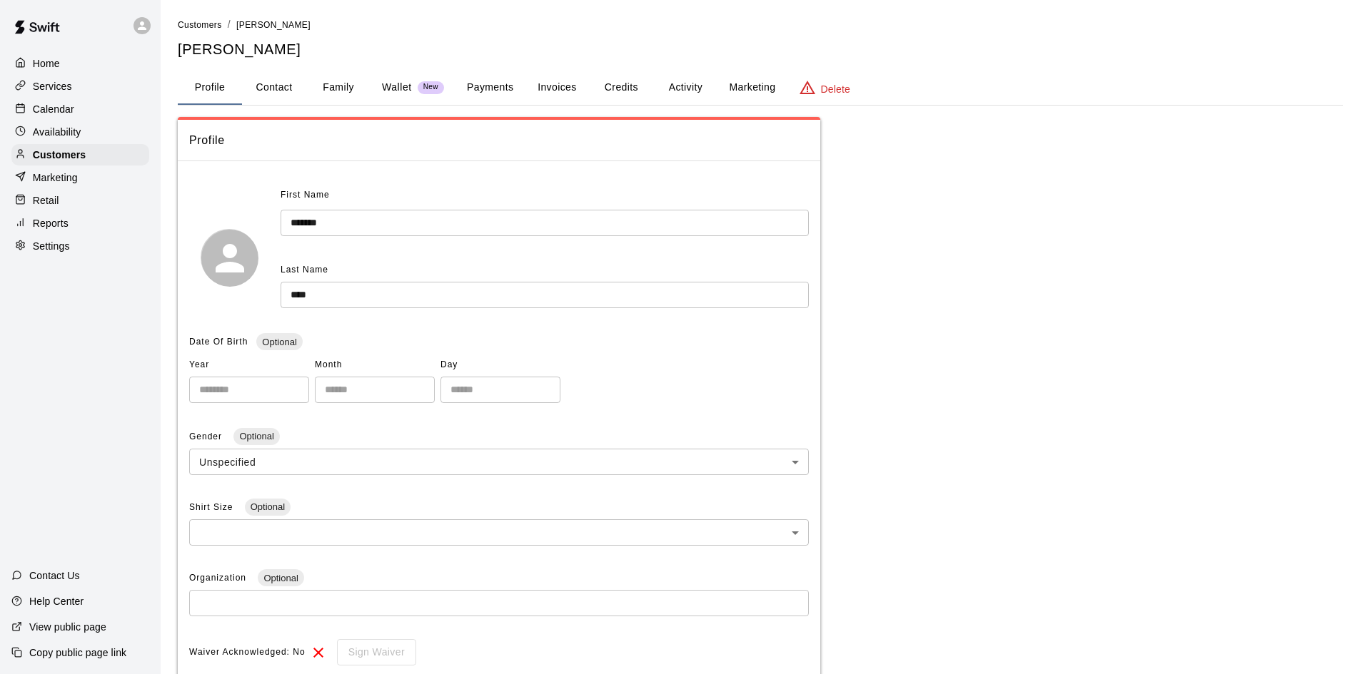
click at [629, 86] on button "Credits" at bounding box center [621, 88] width 64 height 34
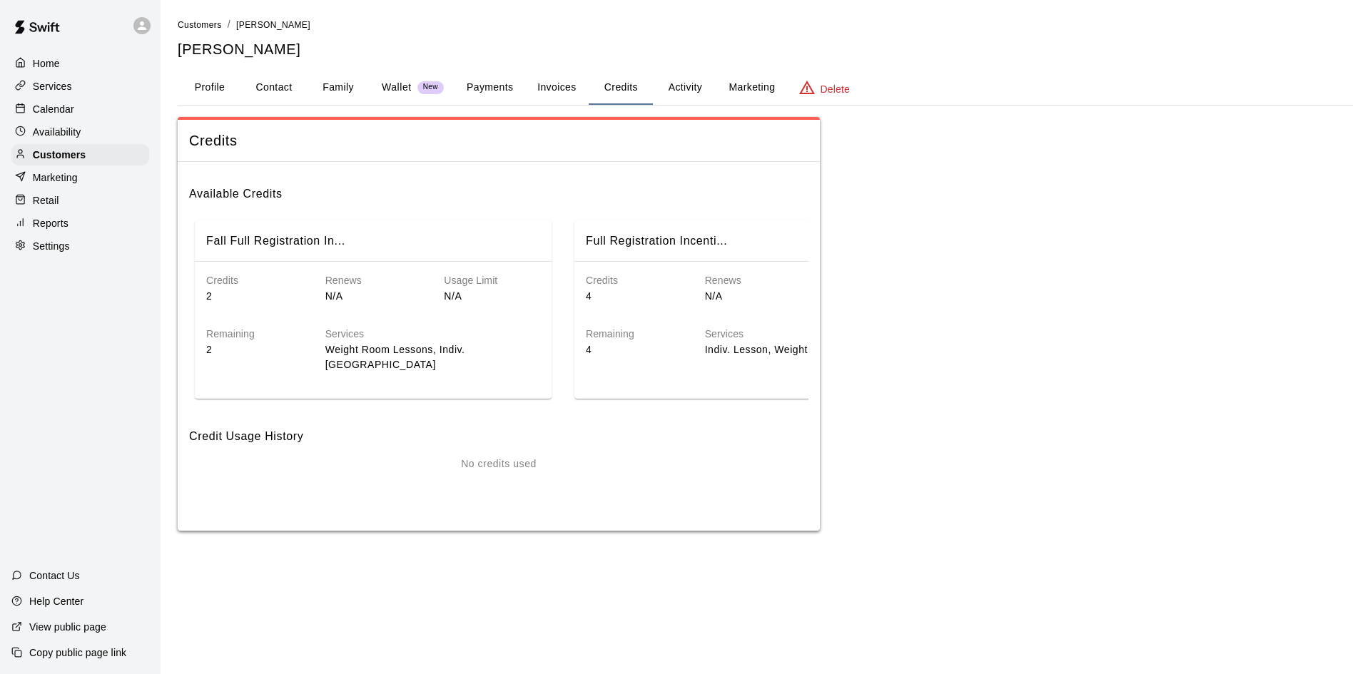
click at [504, 91] on button "Payments" at bounding box center [489, 88] width 69 height 34
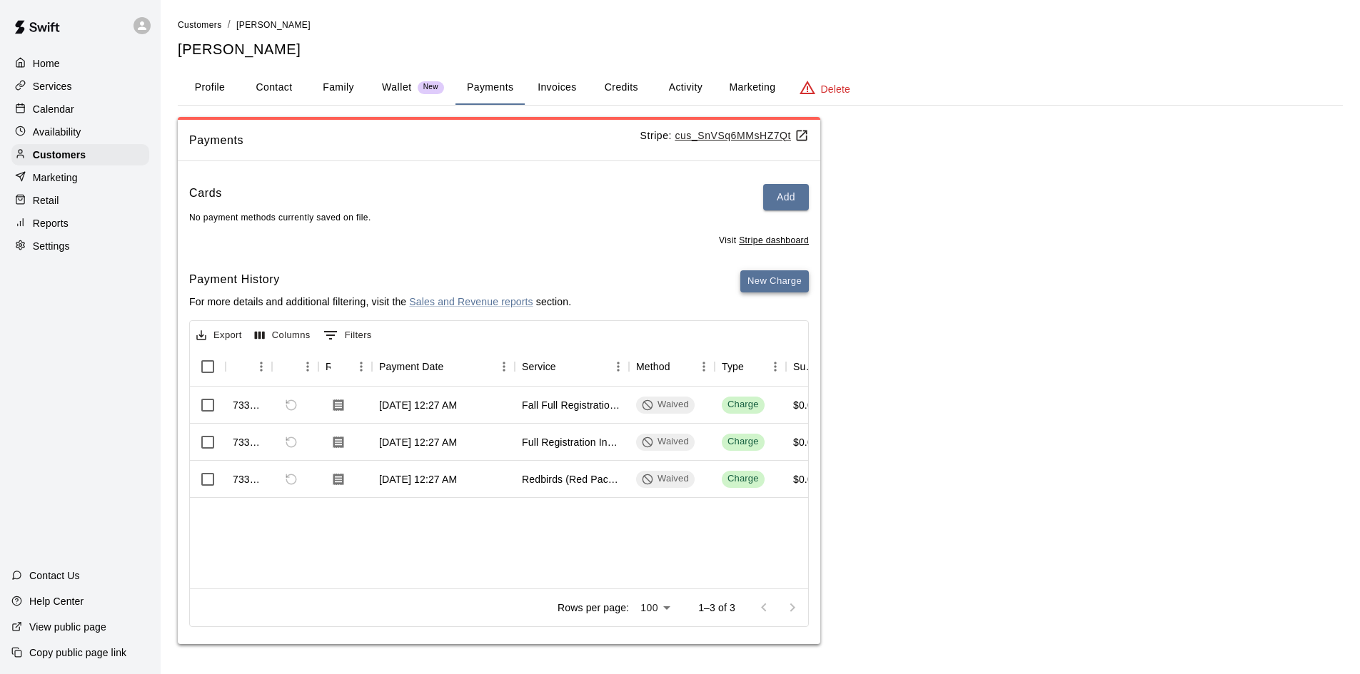
click at [749, 282] on button "New Charge" at bounding box center [774, 281] width 69 height 22
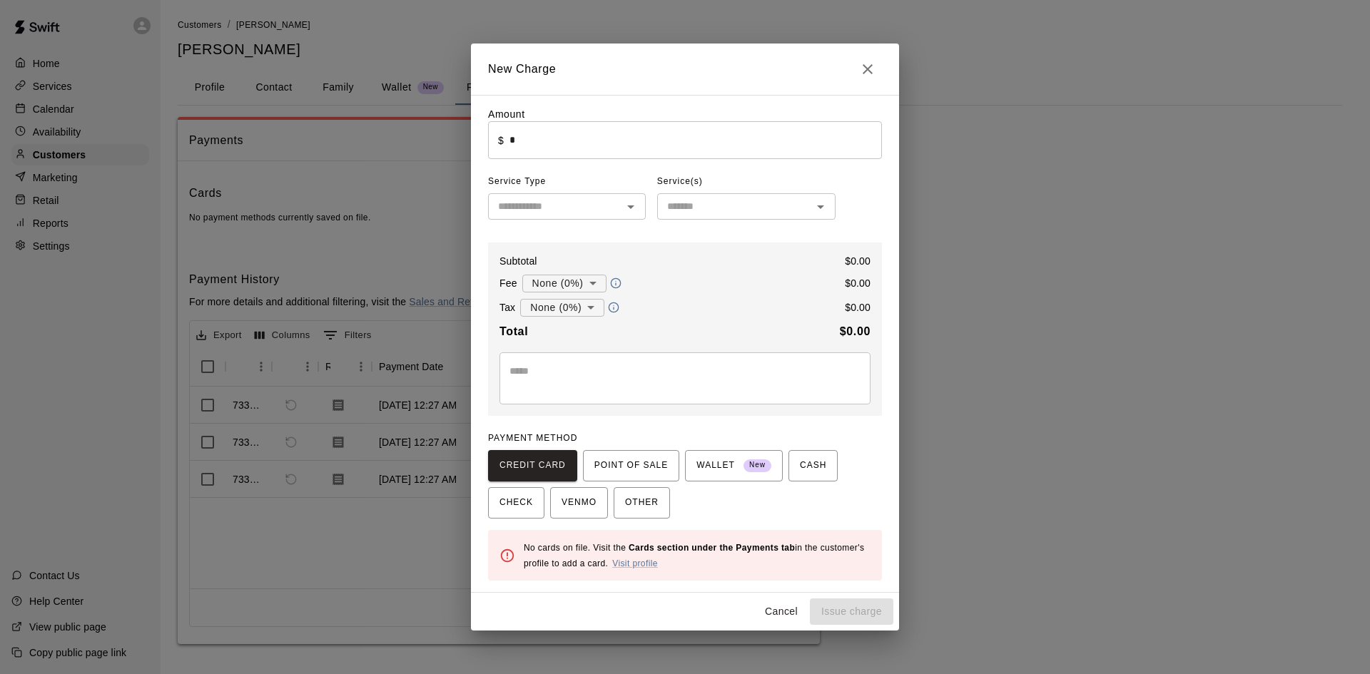
click at [522, 143] on input "*" at bounding box center [696, 140] width 373 height 38
type input "*****"
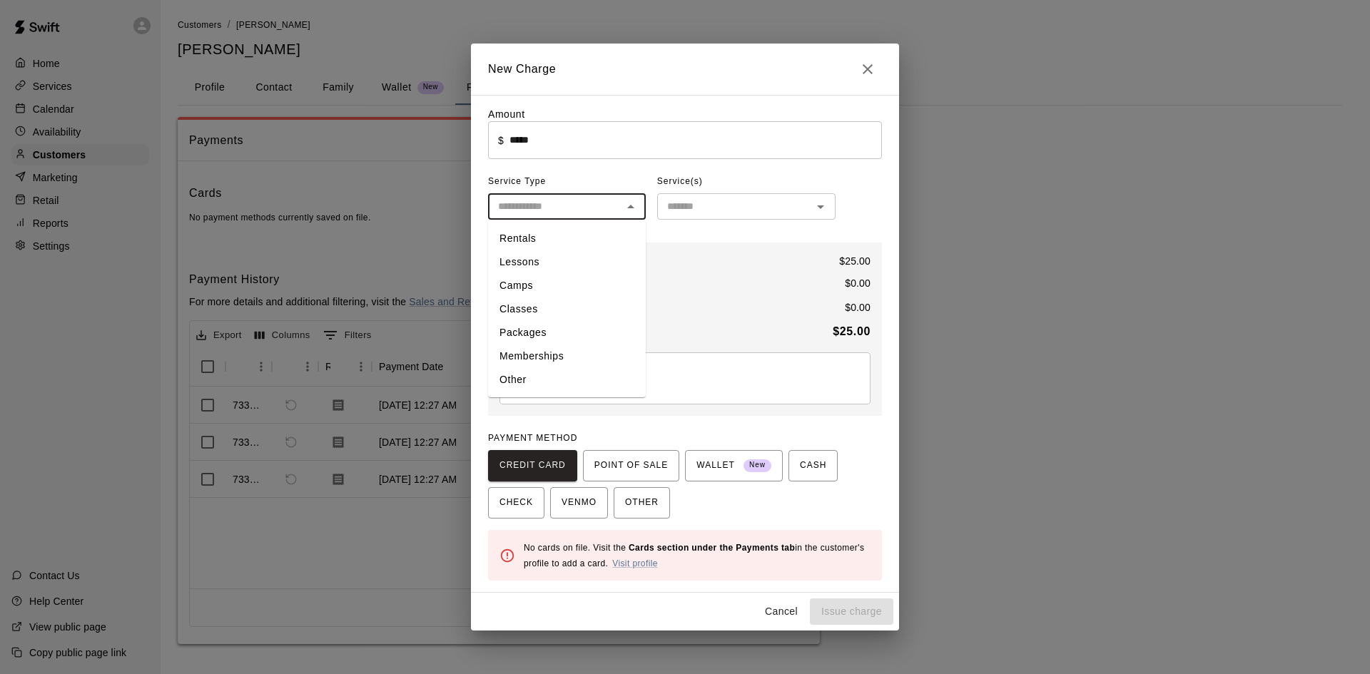
click at [556, 199] on input "text" at bounding box center [555, 207] width 126 height 18
click at [540, 380] on li "Other" at bounding box center [567, 380] width 158 height 24
type input "*****"
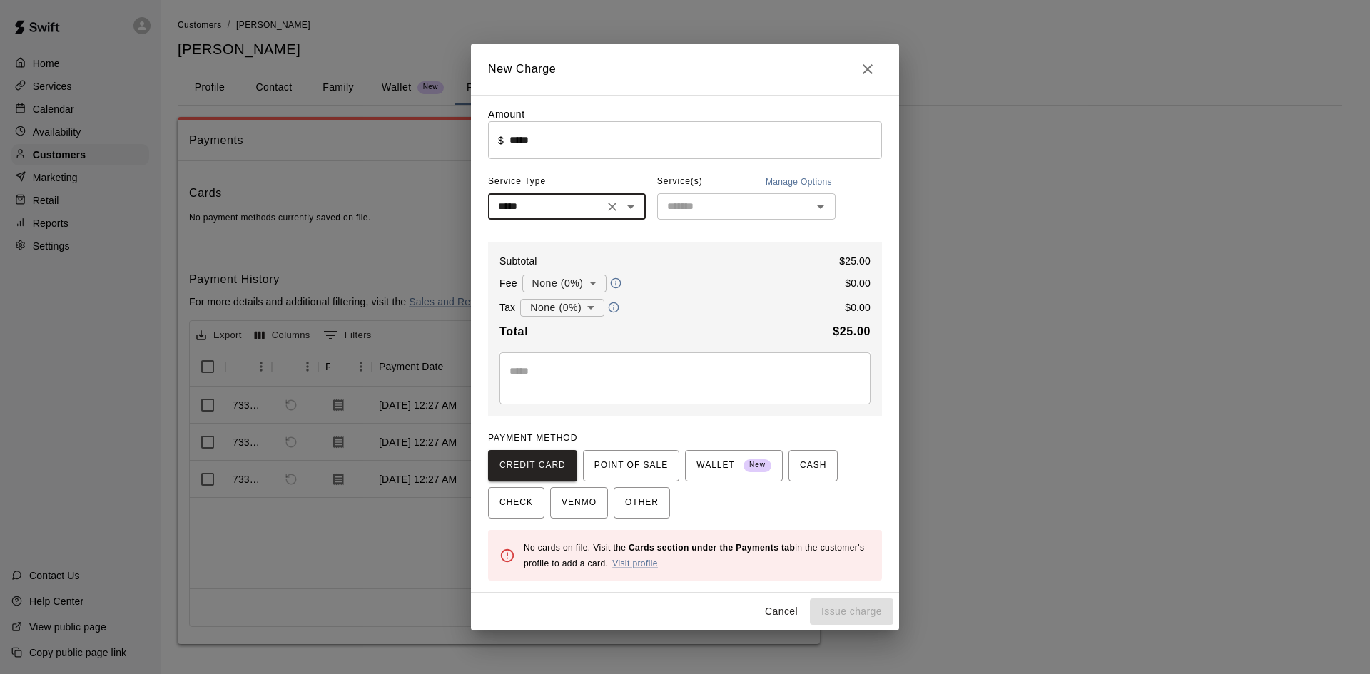
click at [753, 213] on input "text" at bounding box center [735, 207] width 146 height 18
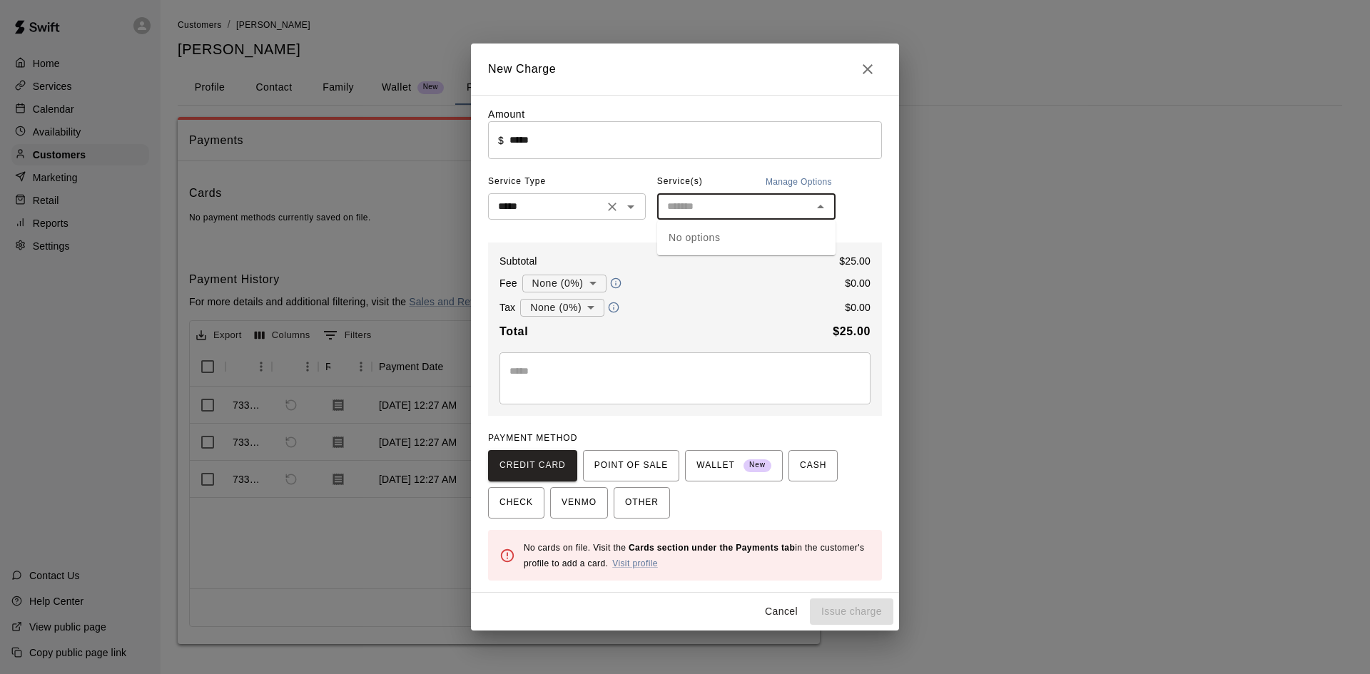
click at [618, 213] on icon "Clear" at bounding box center [612, 207] width 14 height 14
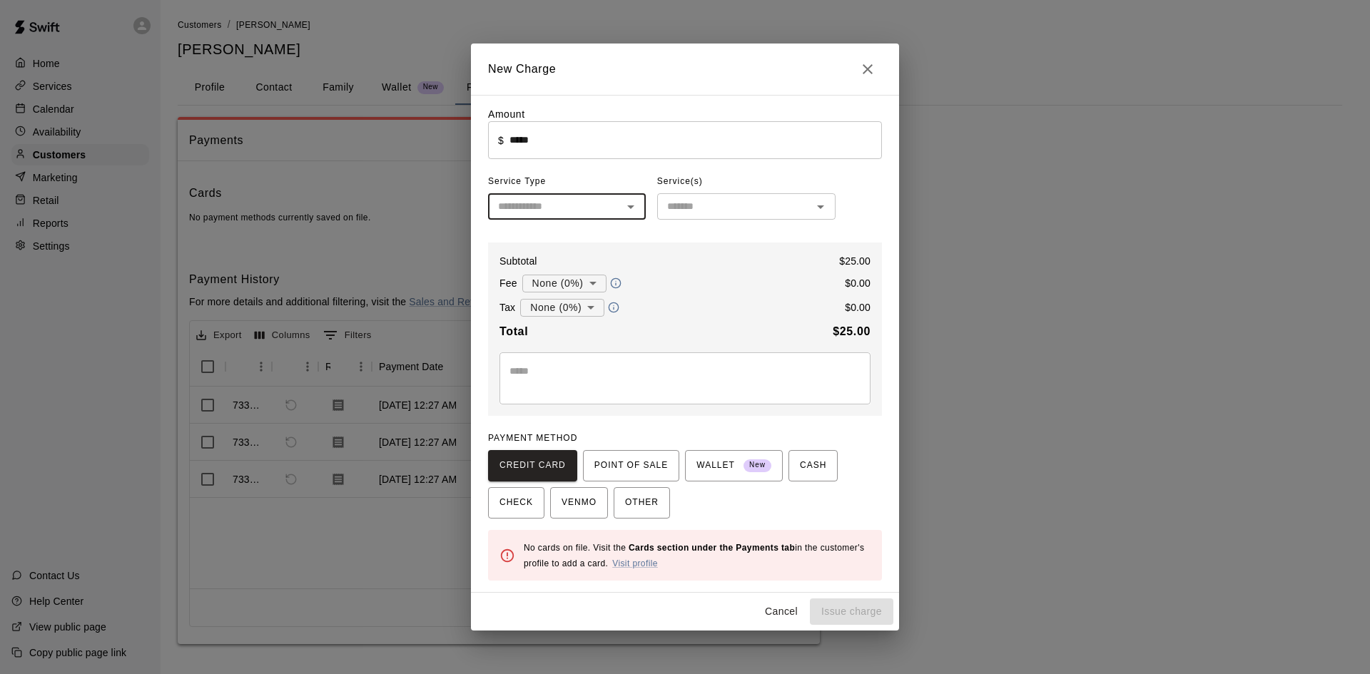
click at [697, 206] on input "text" at bounding box center [735, 207] width 146 height 18
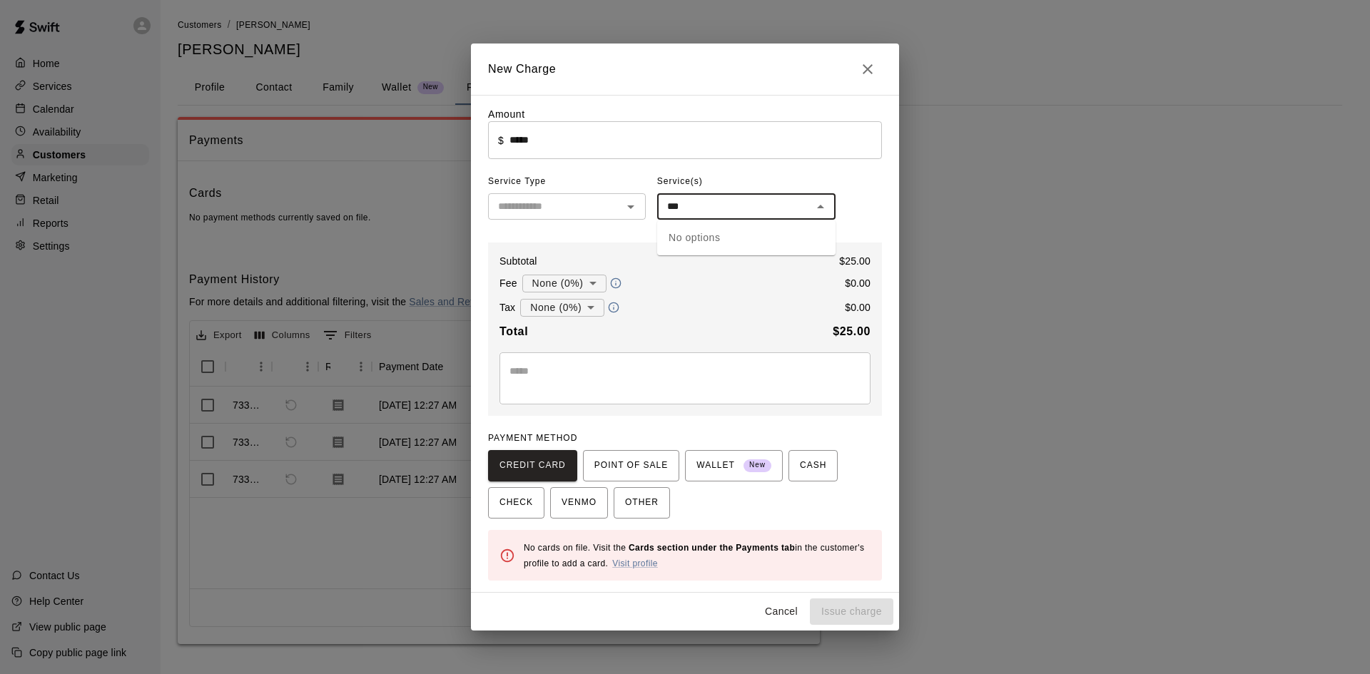
click at [643, 206] on div "​" at bounding box center [567, 206] width 158 height 26
type input "***"
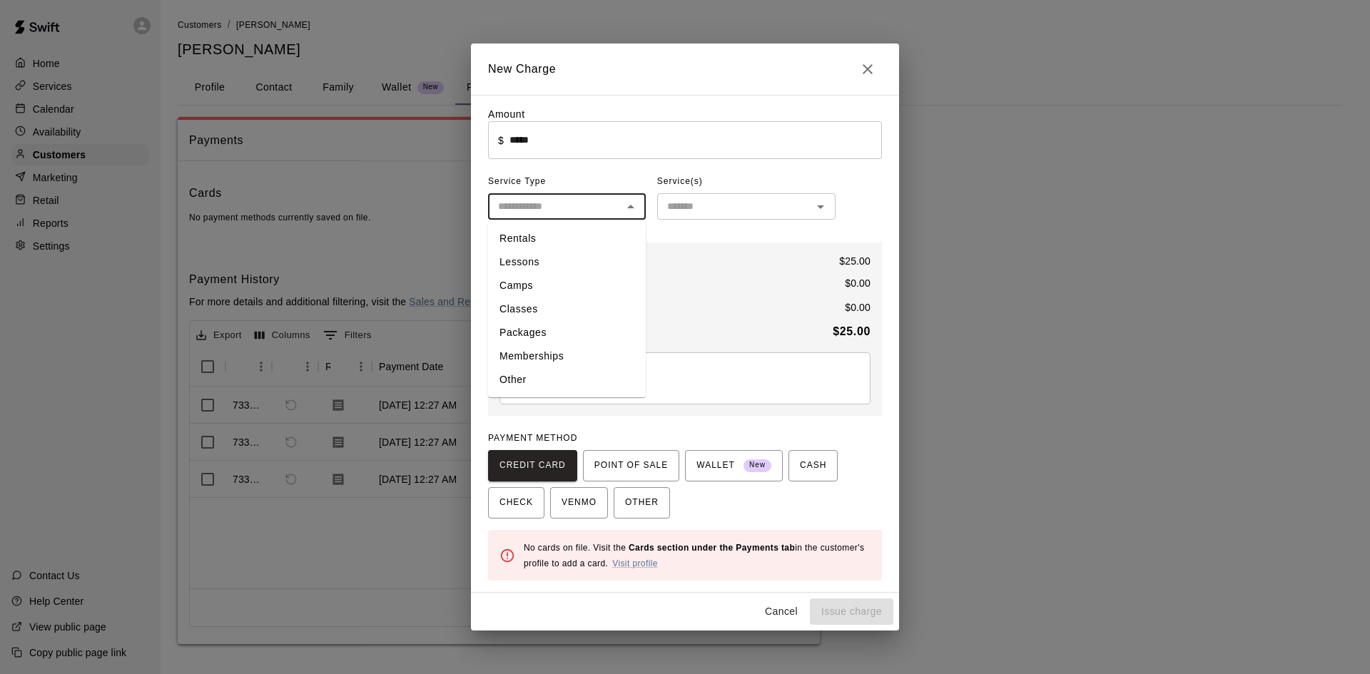
click at [631, 212] on icon "Close" at bounding box center [630, 206] width 17 height 17
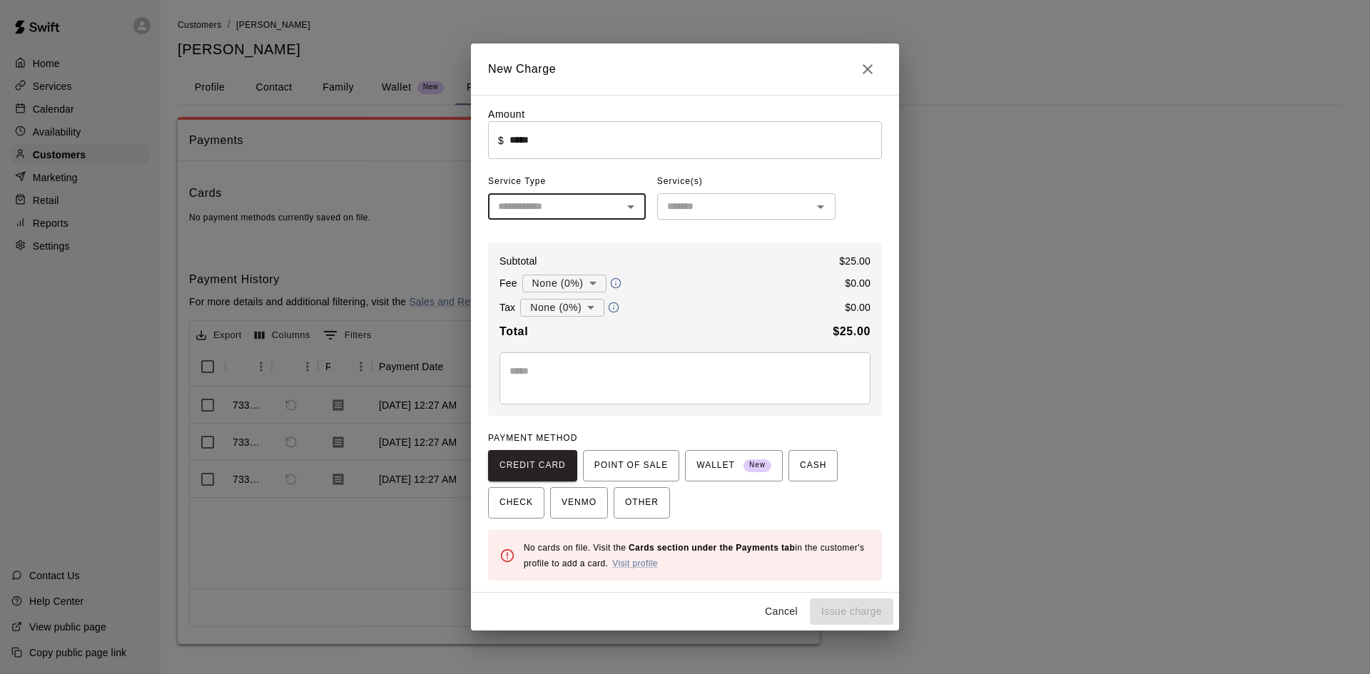
click at [631, 212] on icon "Open" at bounding box center [630, 206] width 17 height 17
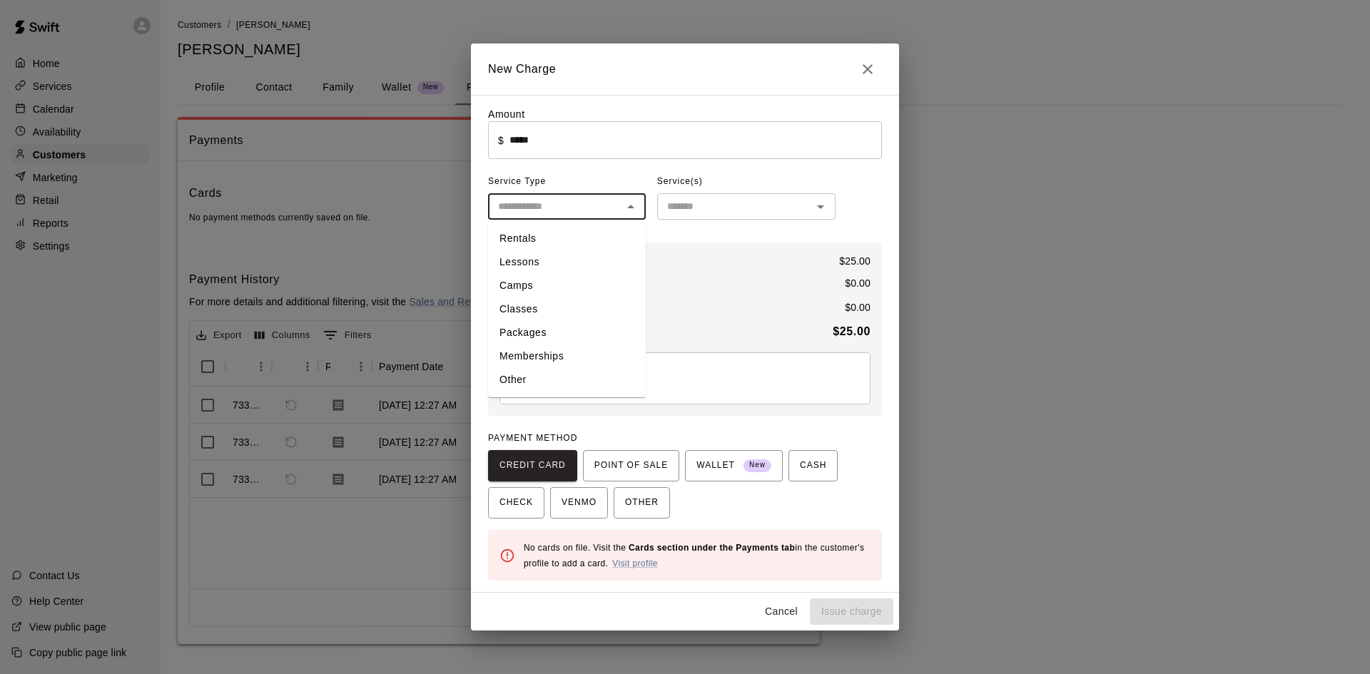
click at [547, 373] on li "Other" at bounding box center [567, 380] width 158 height 24
type input "*****"
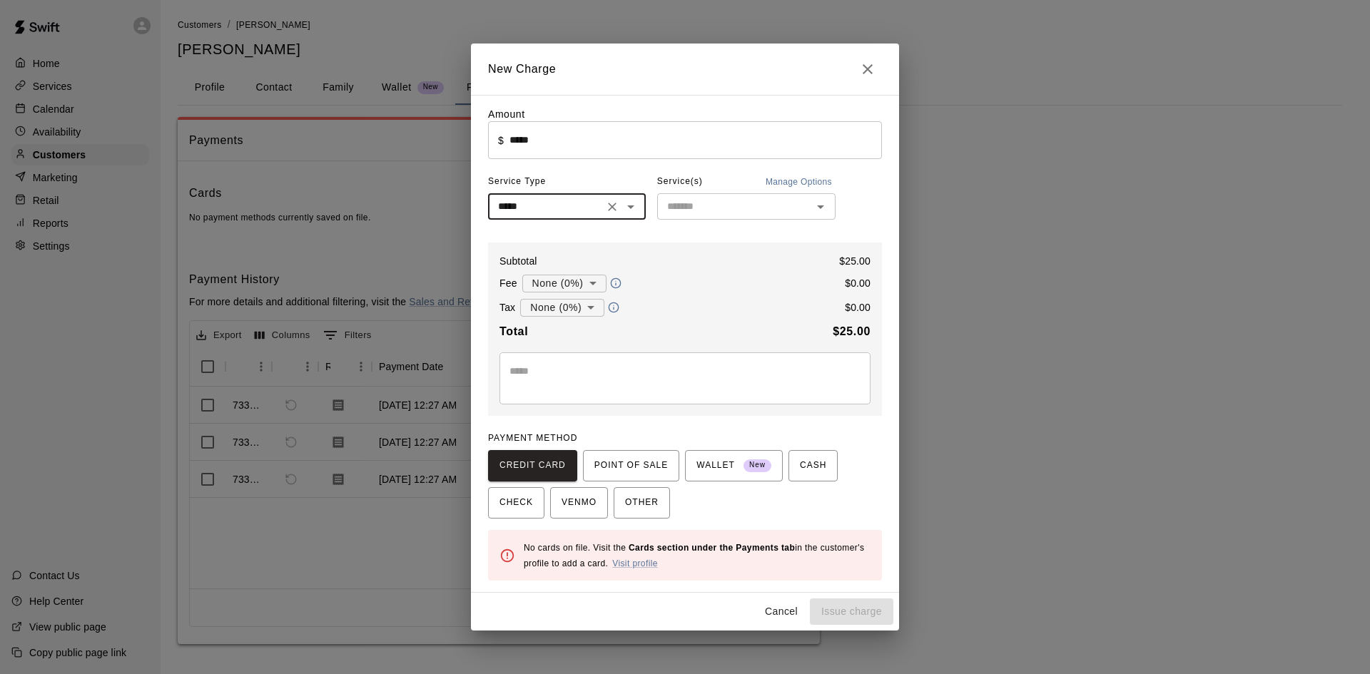
click at [585, 281] on body "Home Services Calendar Availability Customers Marketing Retail Reports Settings…" at bounding box center [685, 336] width 1370 height 673
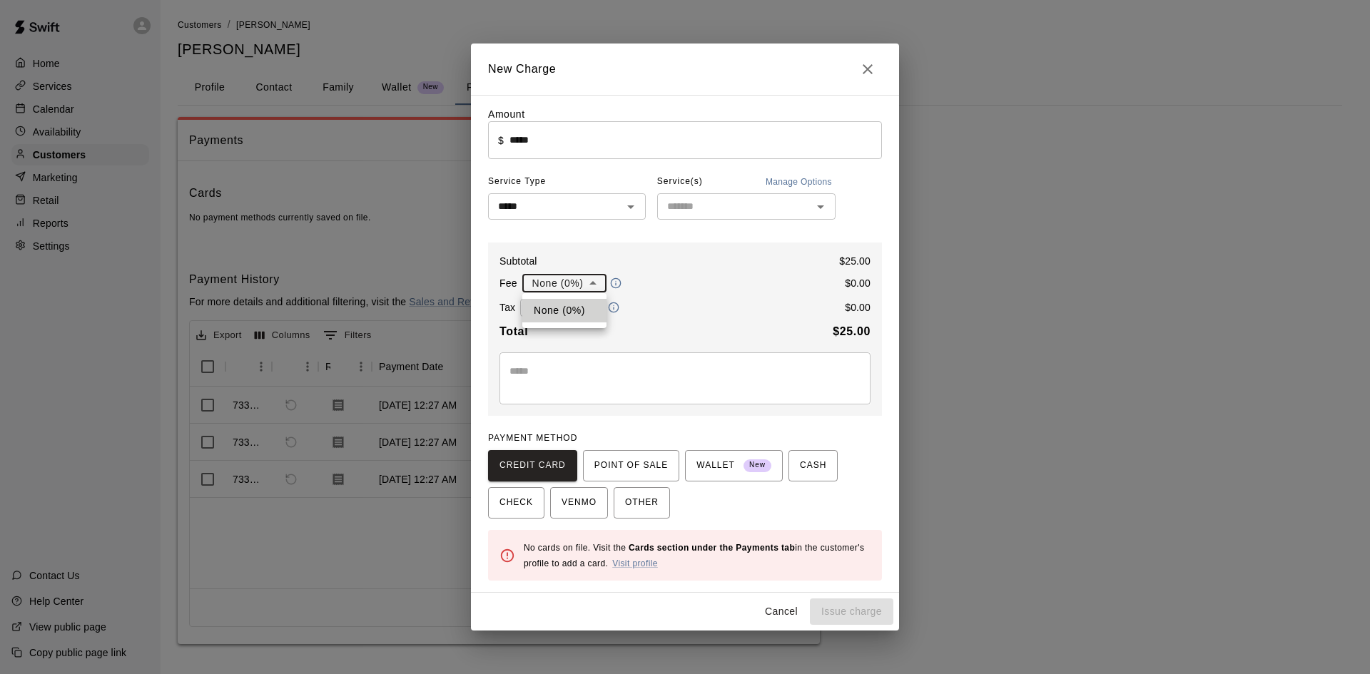
click at [749, 304] on div at bounding box center [685, 337] width 1370 height 674
click at [627, 376] on textarea at bounding box center [685, 378] width 351 height 29
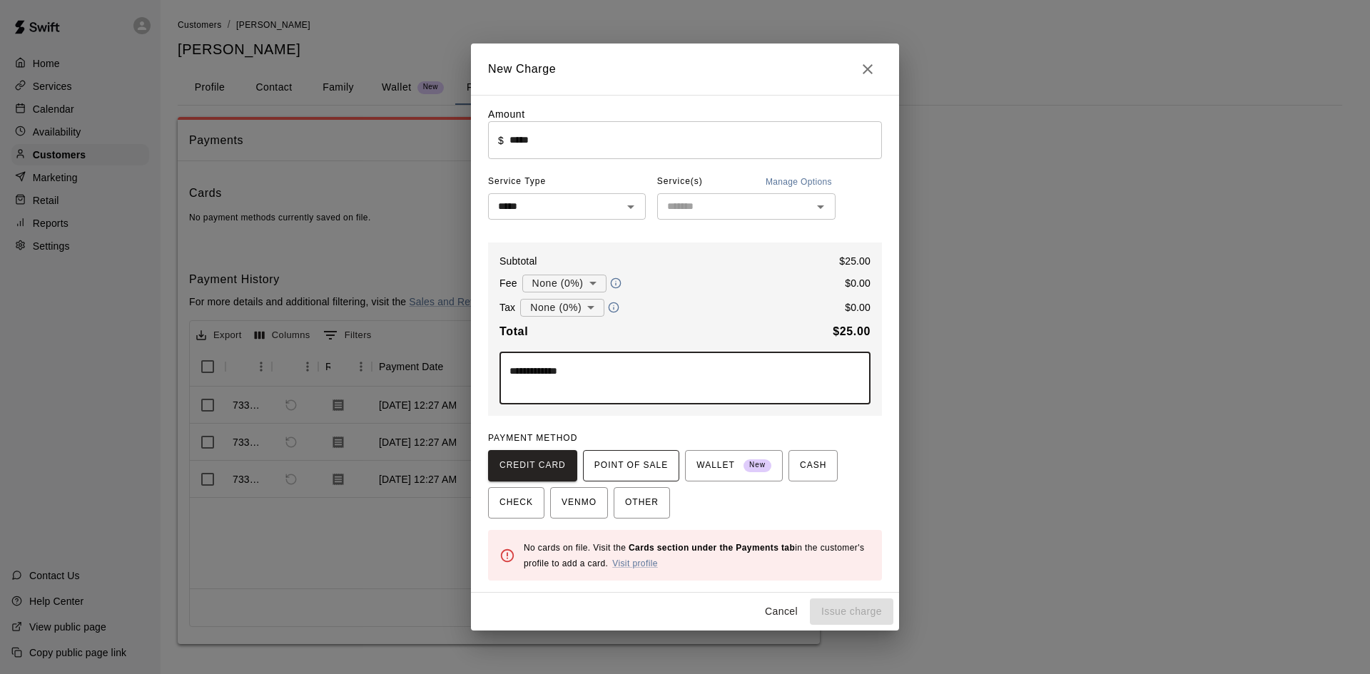
type textarea "**********"
click at [659, 468] on span "POINT OF SALE" at bounding box center [632, 466] width 74 height 23
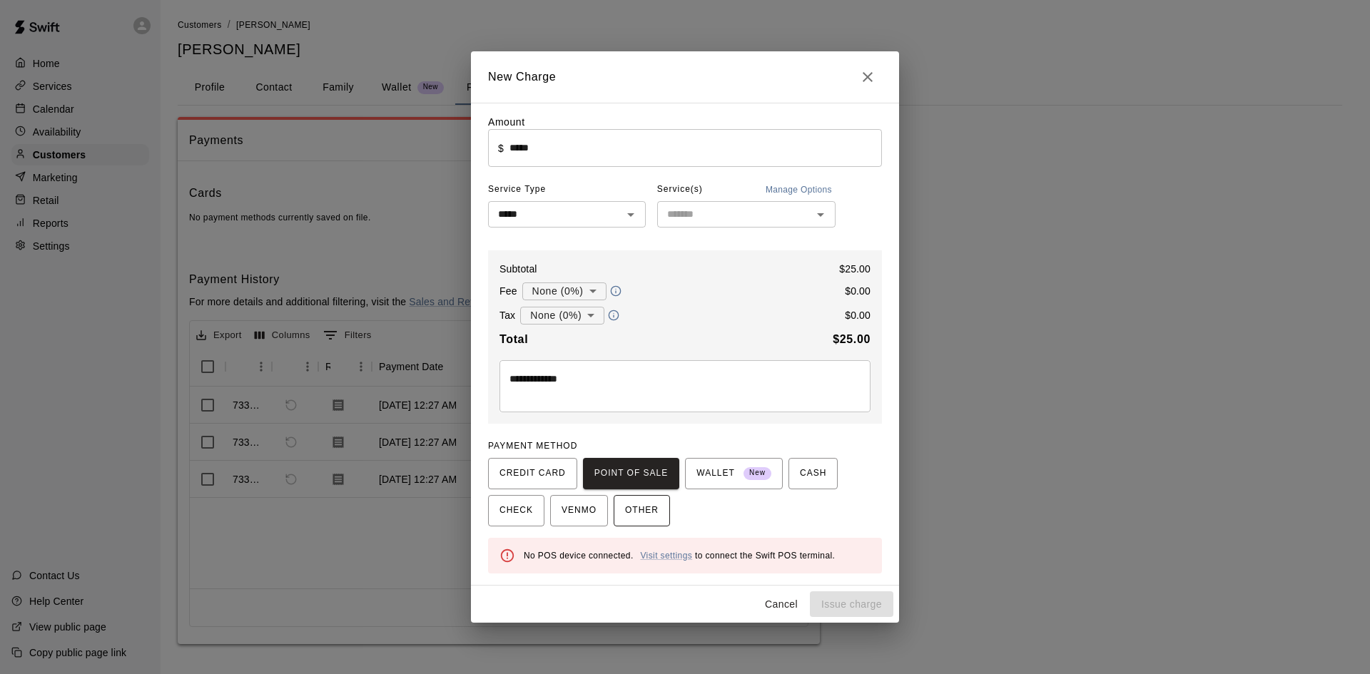
click at [652, 521] on span "OTHER" at bounding box center [642, 511] width 34 height 23
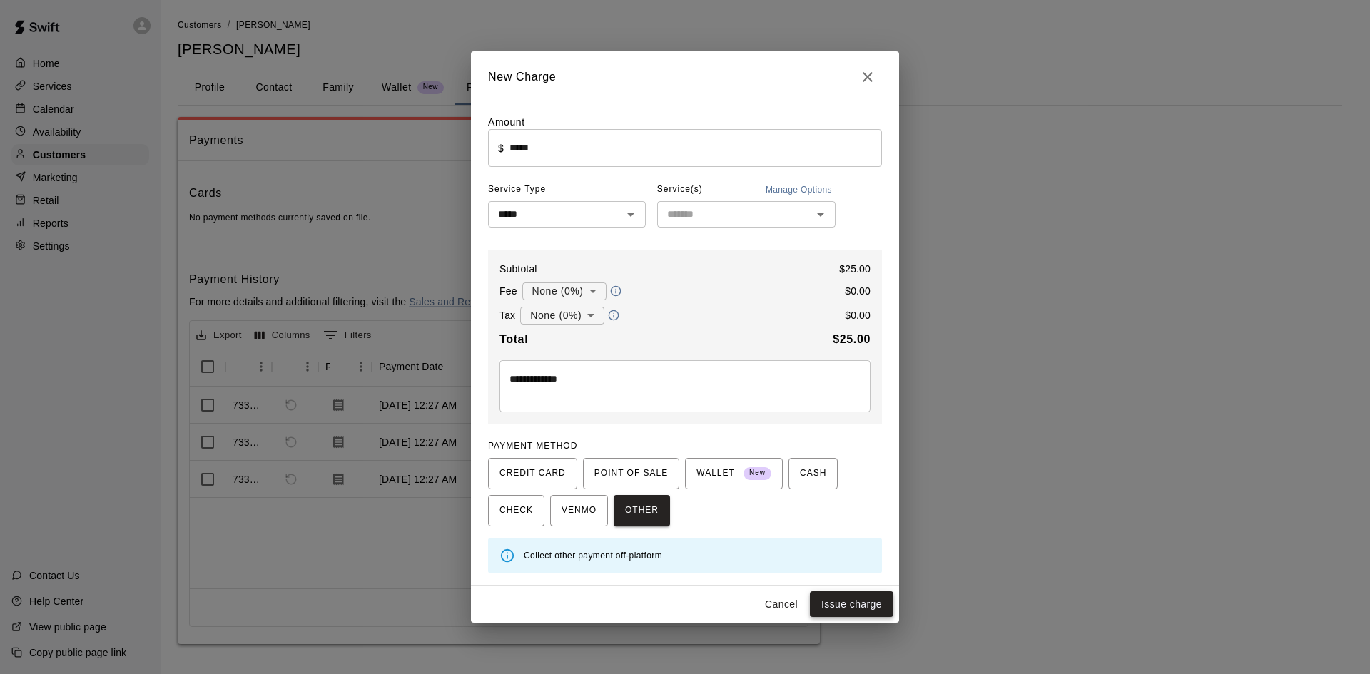
click at [861, 607] on button "Issue charge" at bounding box center [852, 605] width 84 height 26
type input "*"
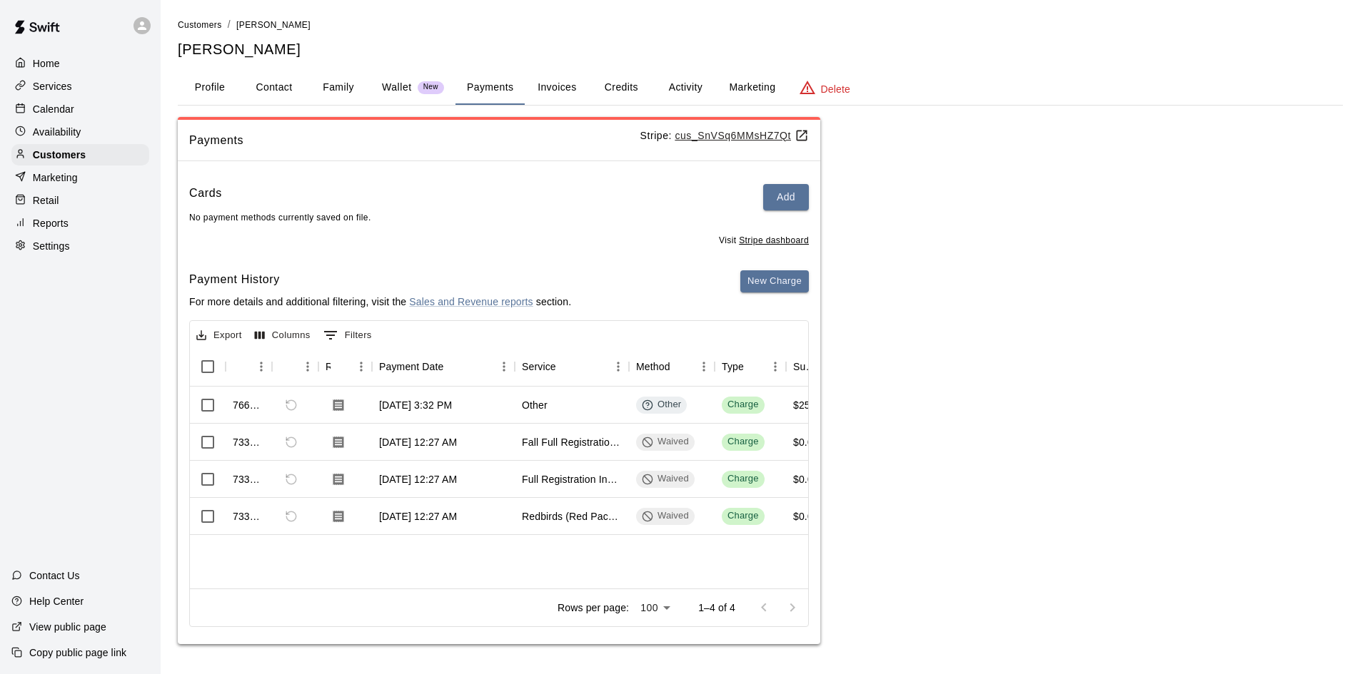
scroll to position [1, 0]
click at [56, 59] on p "Home" at bounding box center [46, 63] width 27 height 14
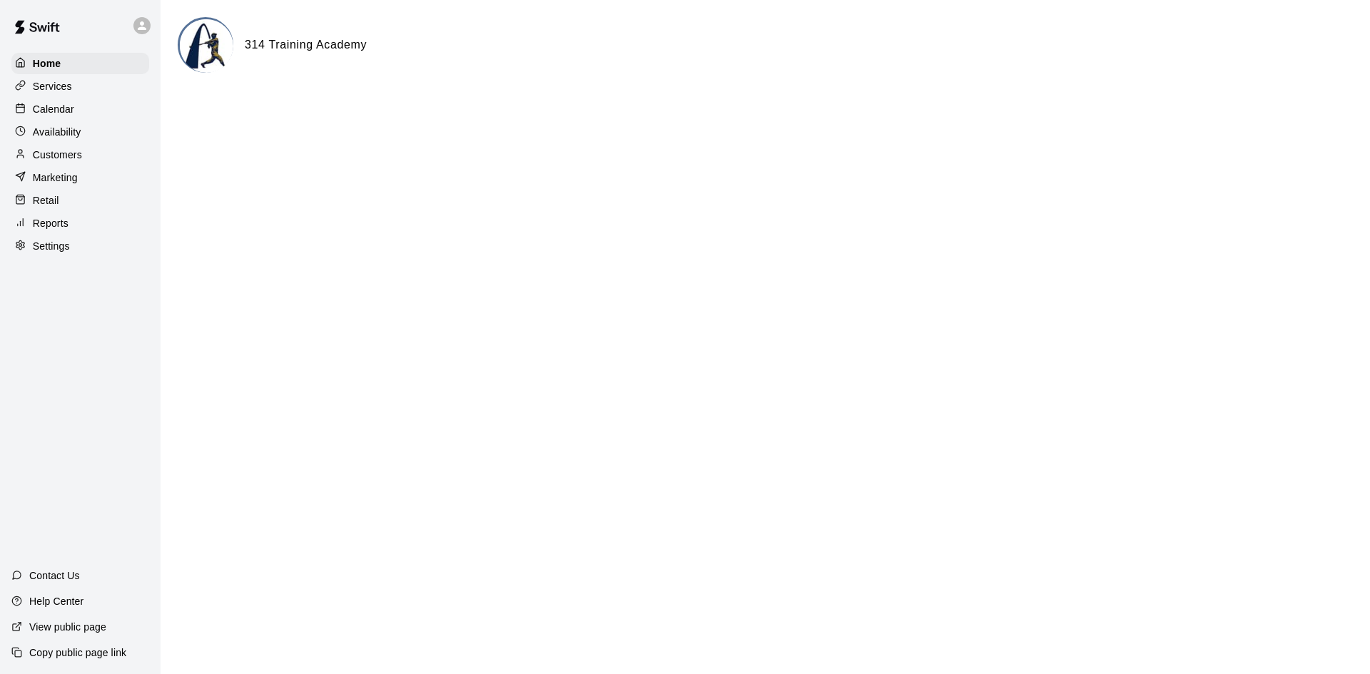
click at [83, 116] on div "Calendar" at bounding box center [80, 108] width 138 height 21
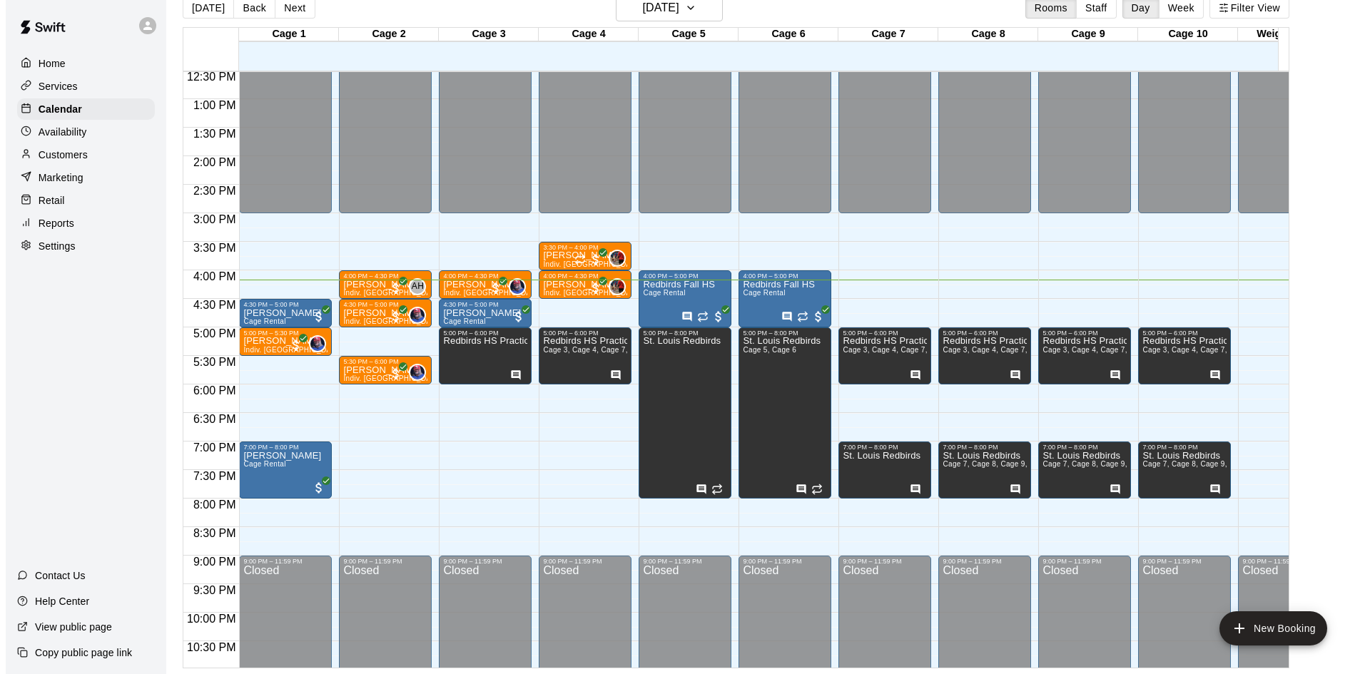
scroll to position [787, 0]
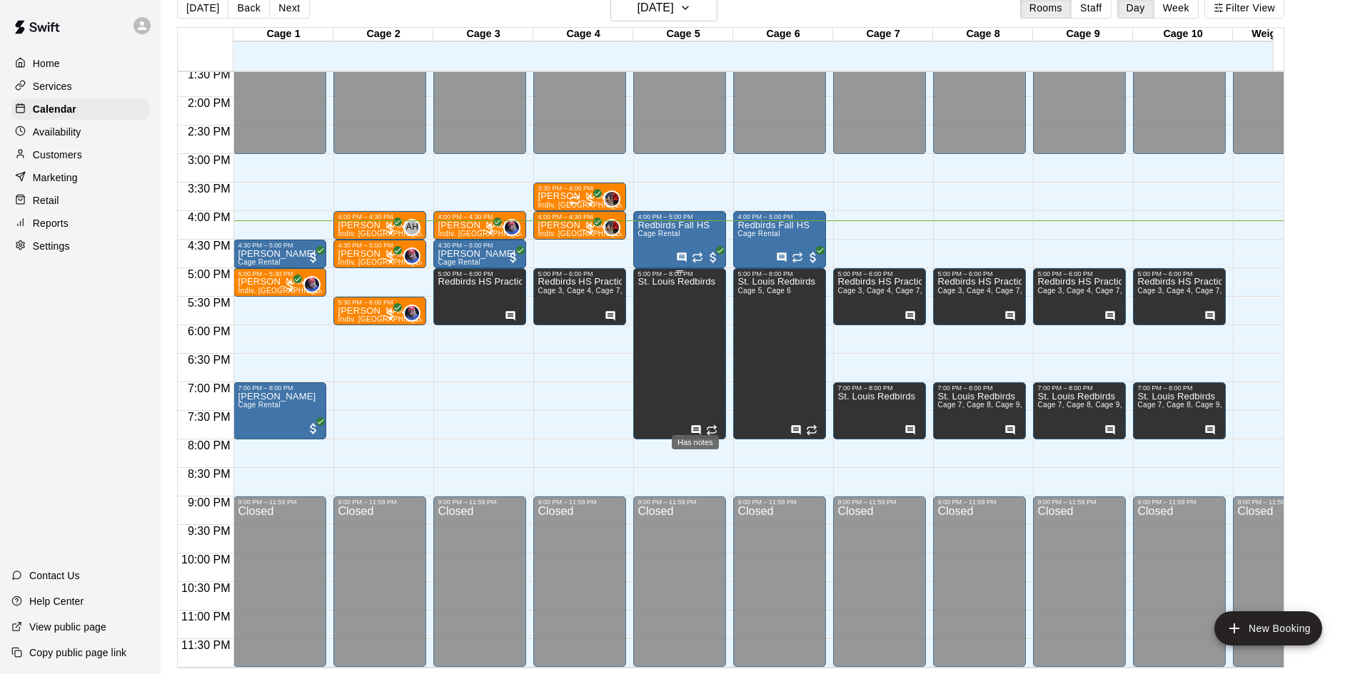
click at [692, 425] on icon "Has notes" at bounding box center [696, 429] width 9 height 9
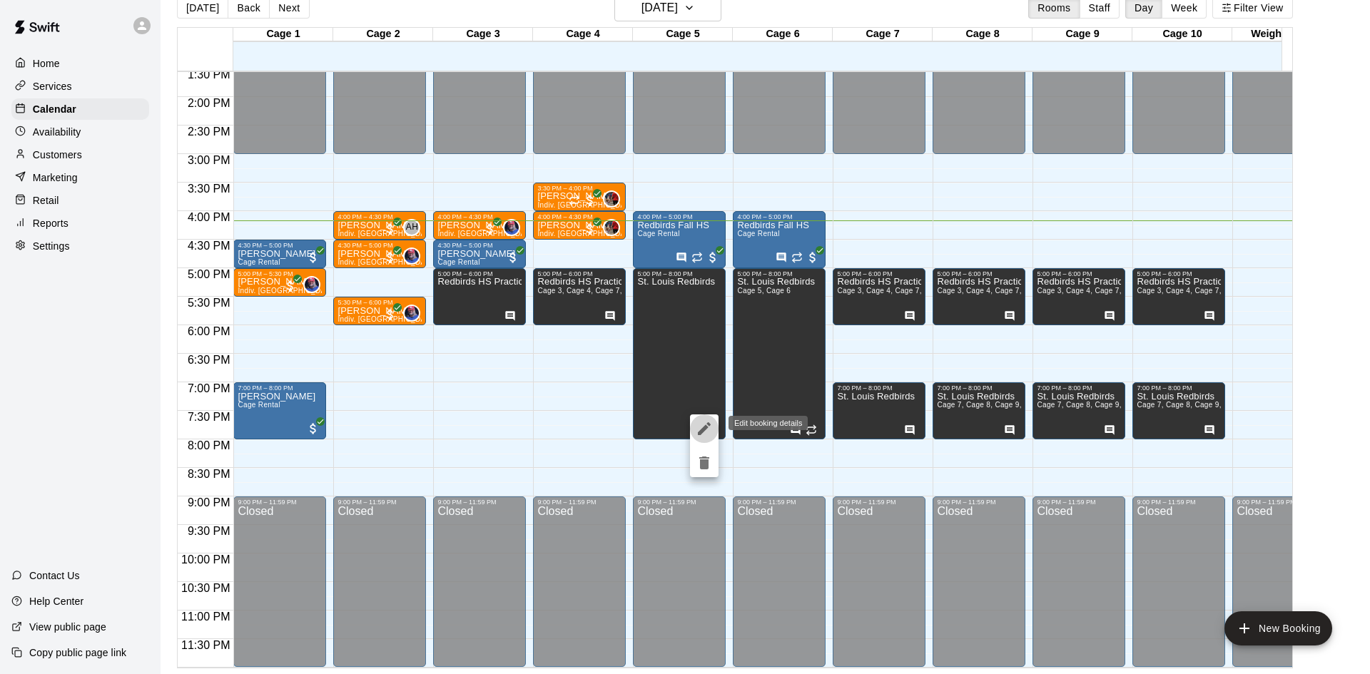
click at [702, 424] on icon "edit" at bounding box center [704, 428] width 17 height 17
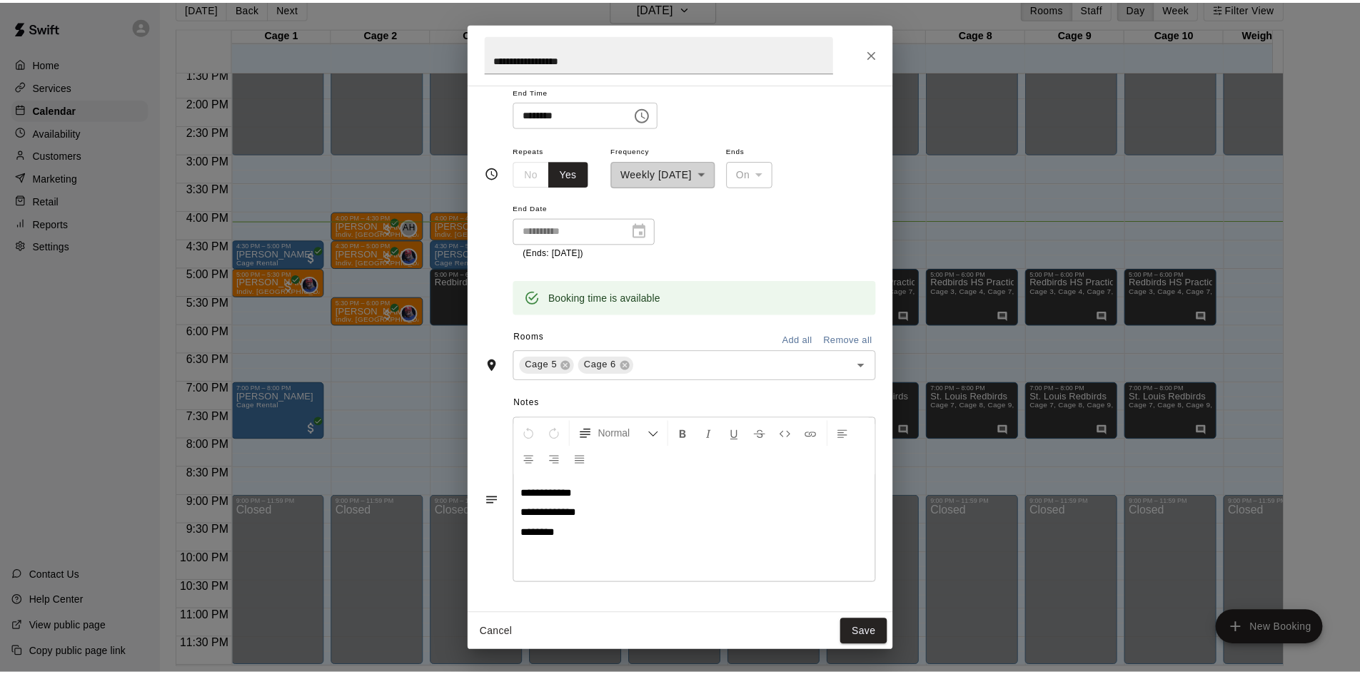
scroll to position [193, 0]
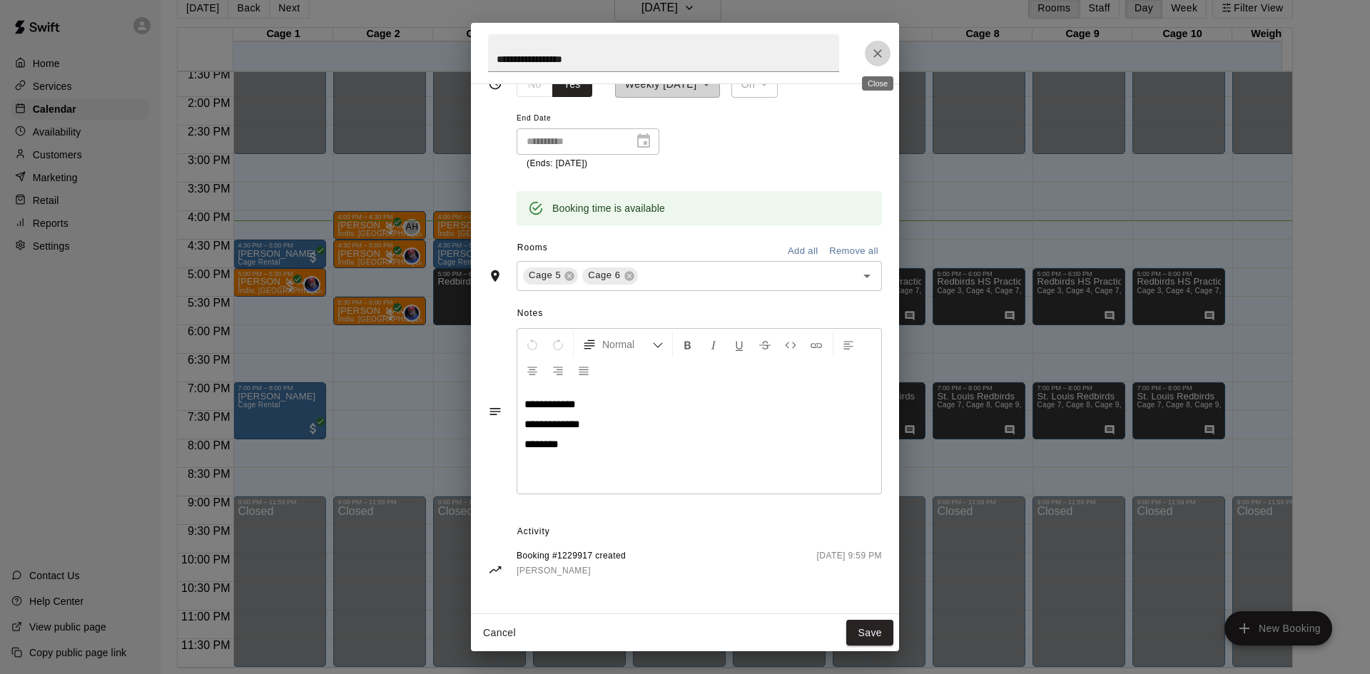
click at [882, 61] on button "Close" at bounding box center [878, 54] width 26 height 26
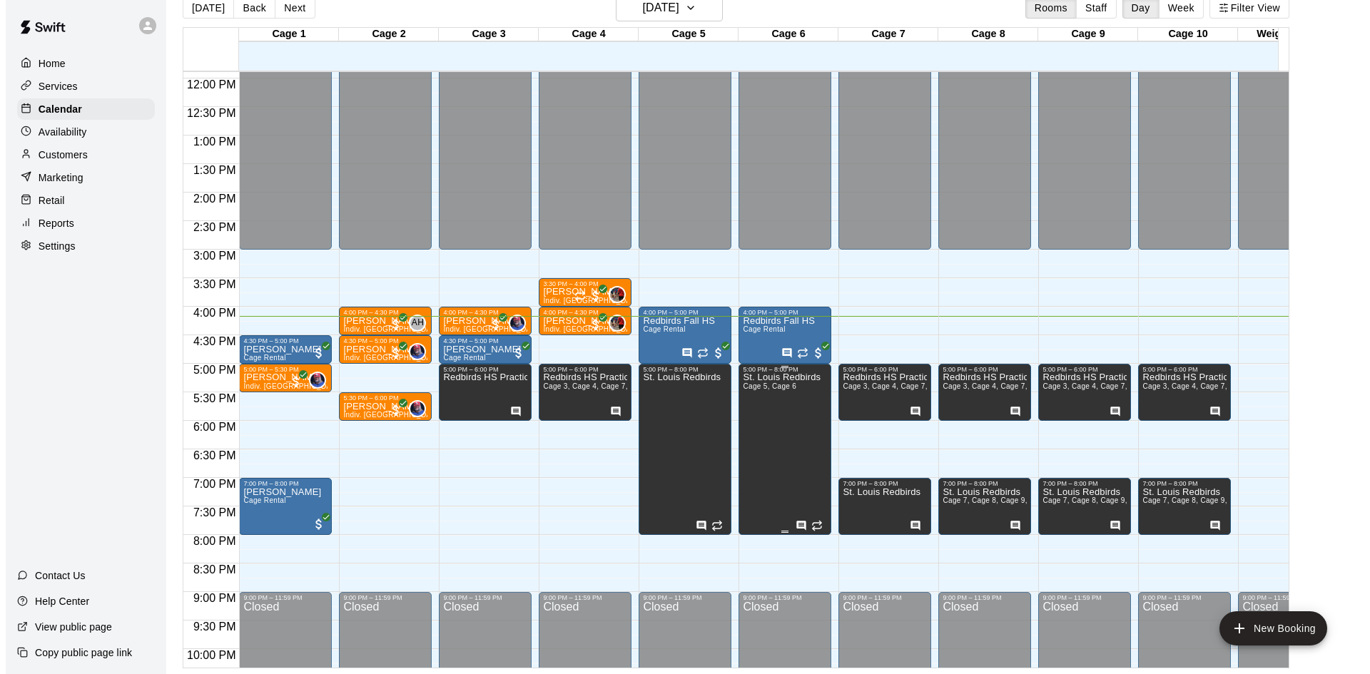
scroll to position [787, 0]
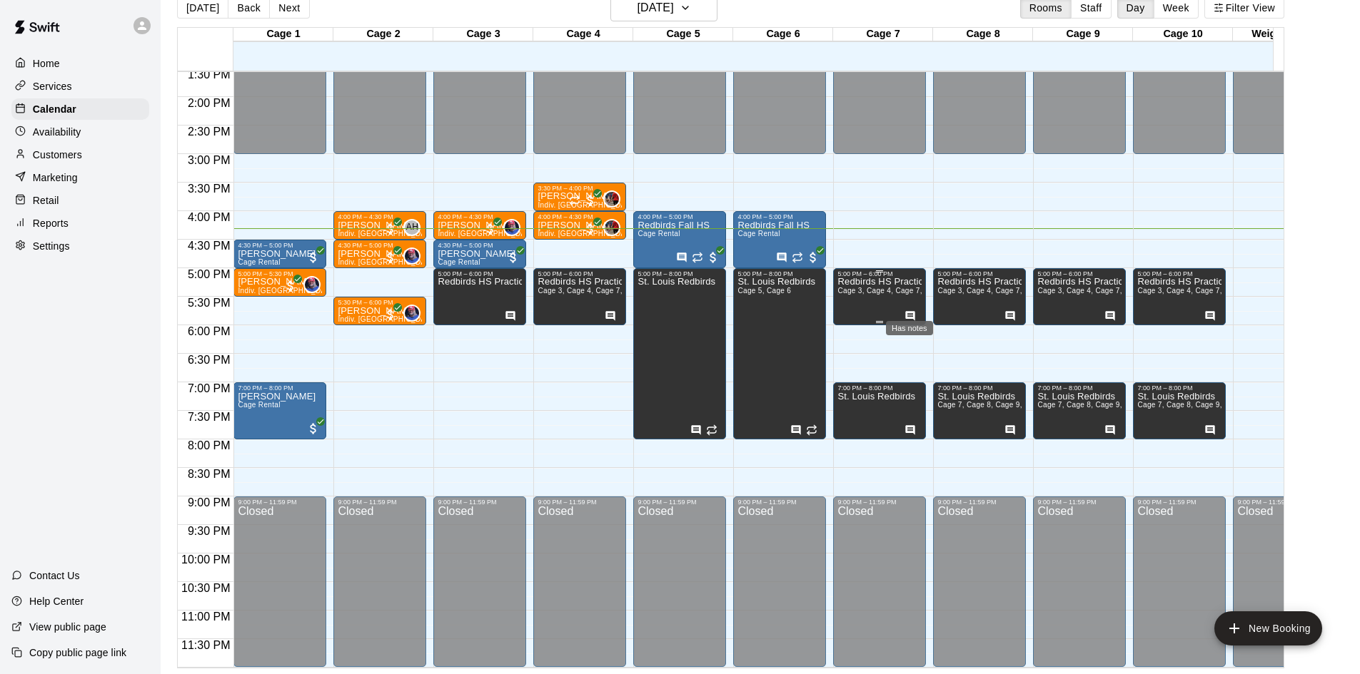
click at [908, 311] on icon "Has notes" at bounding box center [910, 315] width 9 height 9
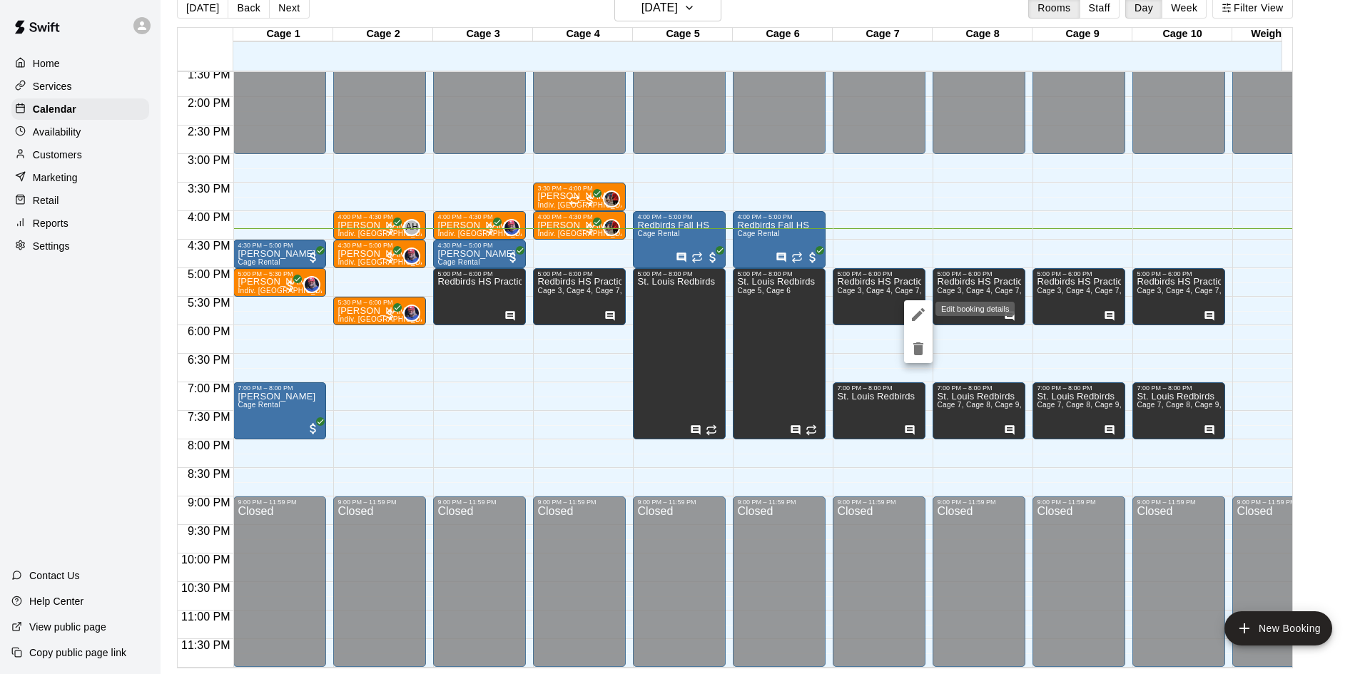
click at [908, 309] on button "edit" at bounding box center [918, 314] width 29 height 29
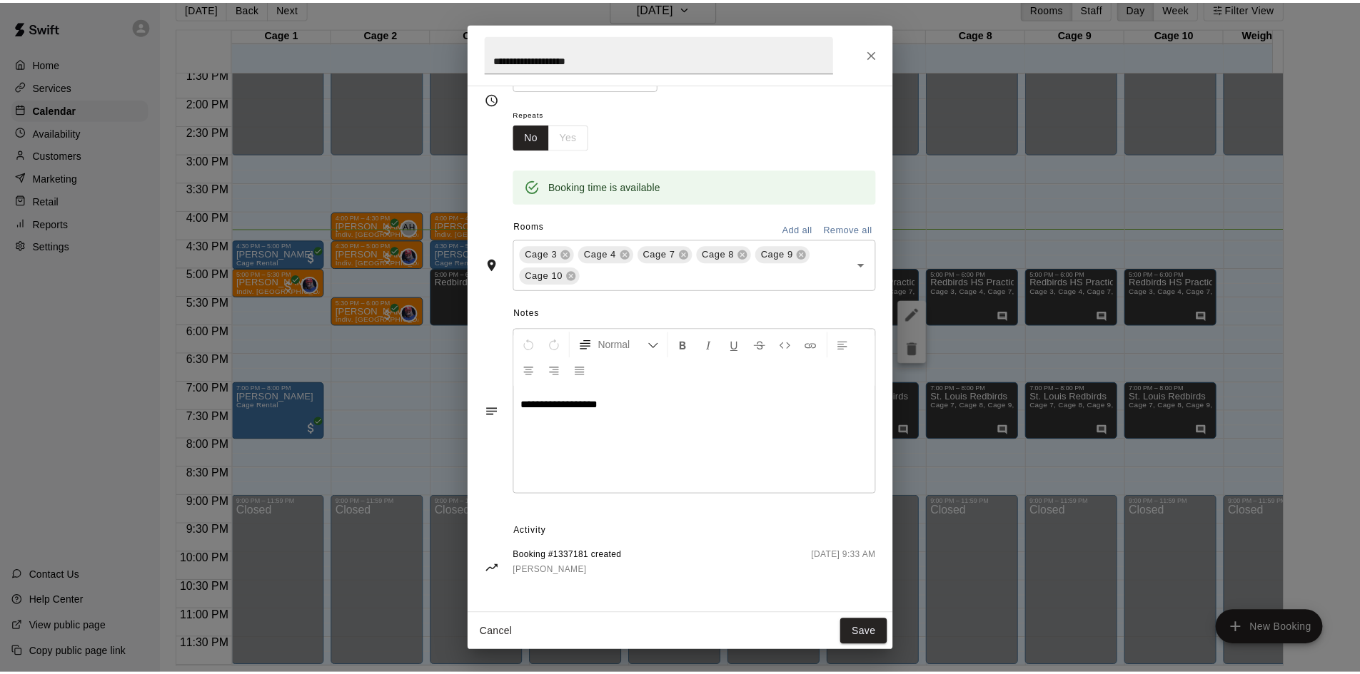
scroll to position [0, 0]
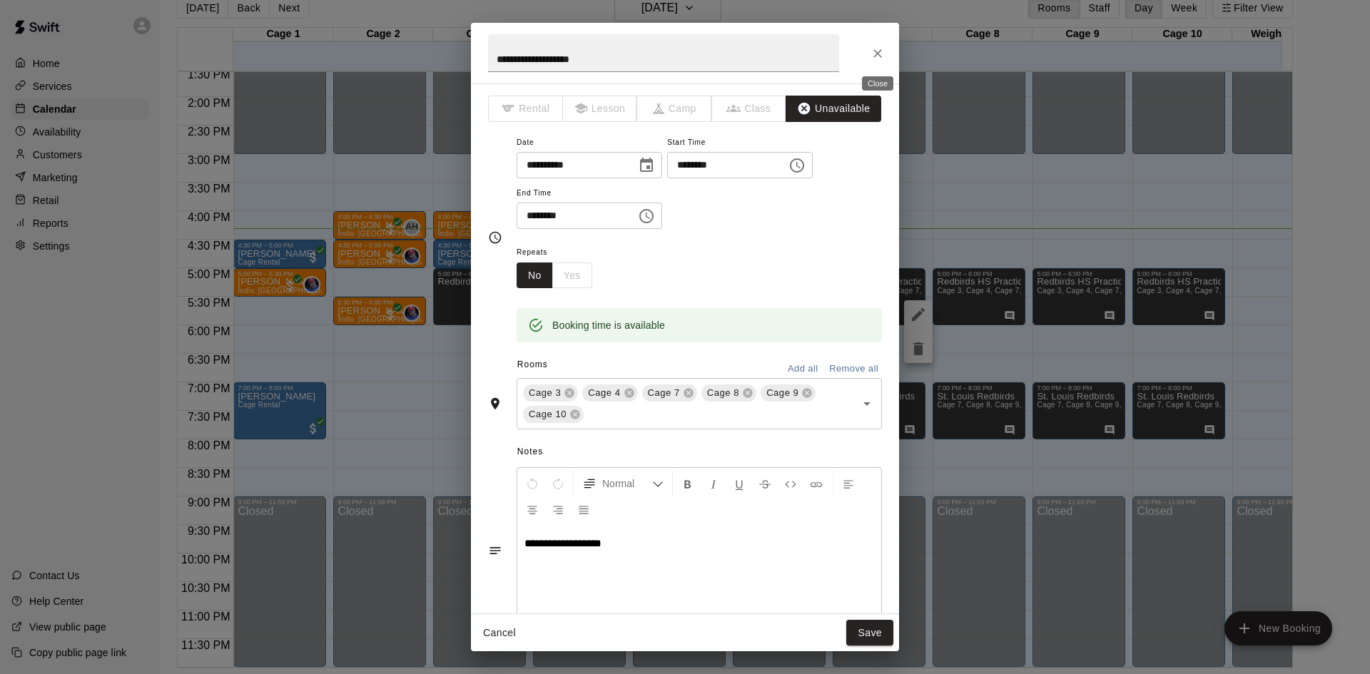
click at [875, 59] on icon "Close" at bounding box center [878, 53] width 14 height 14
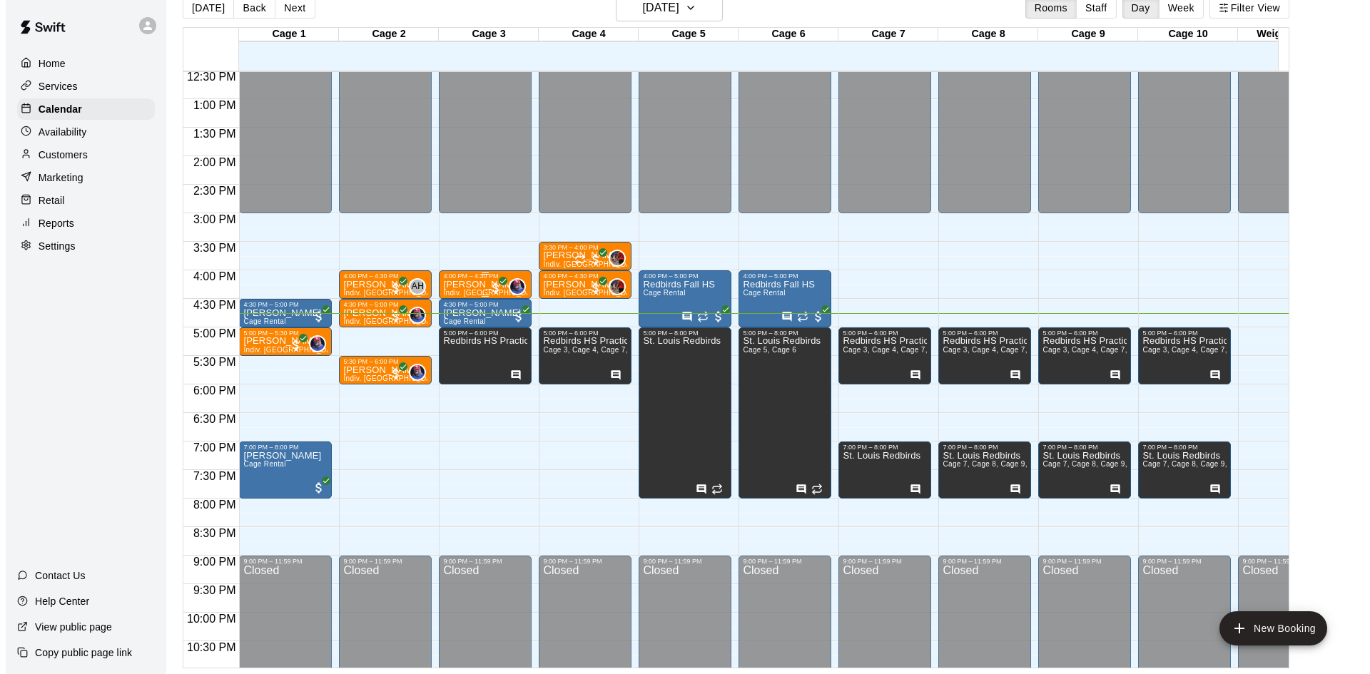
scroll to position [787, 0]
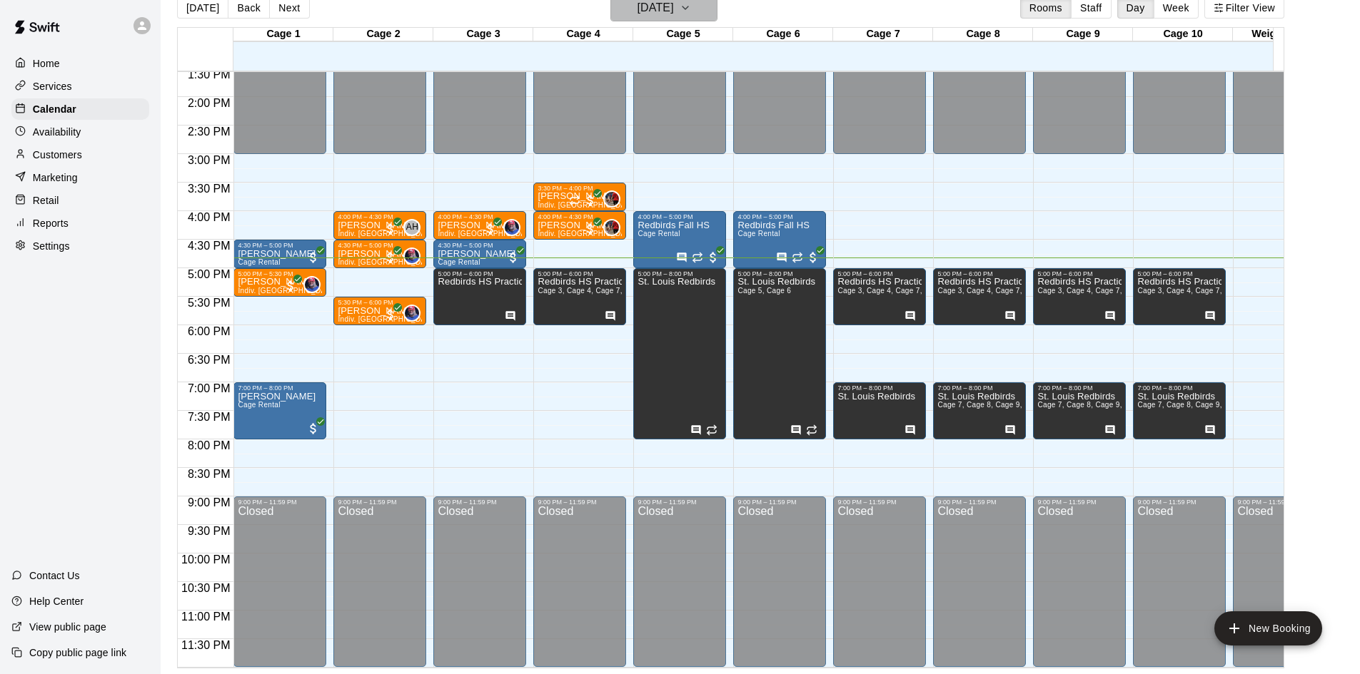
click at [674, 5] on h6 "[DATE]" at bounding box center [655, 8] width 36 height 20
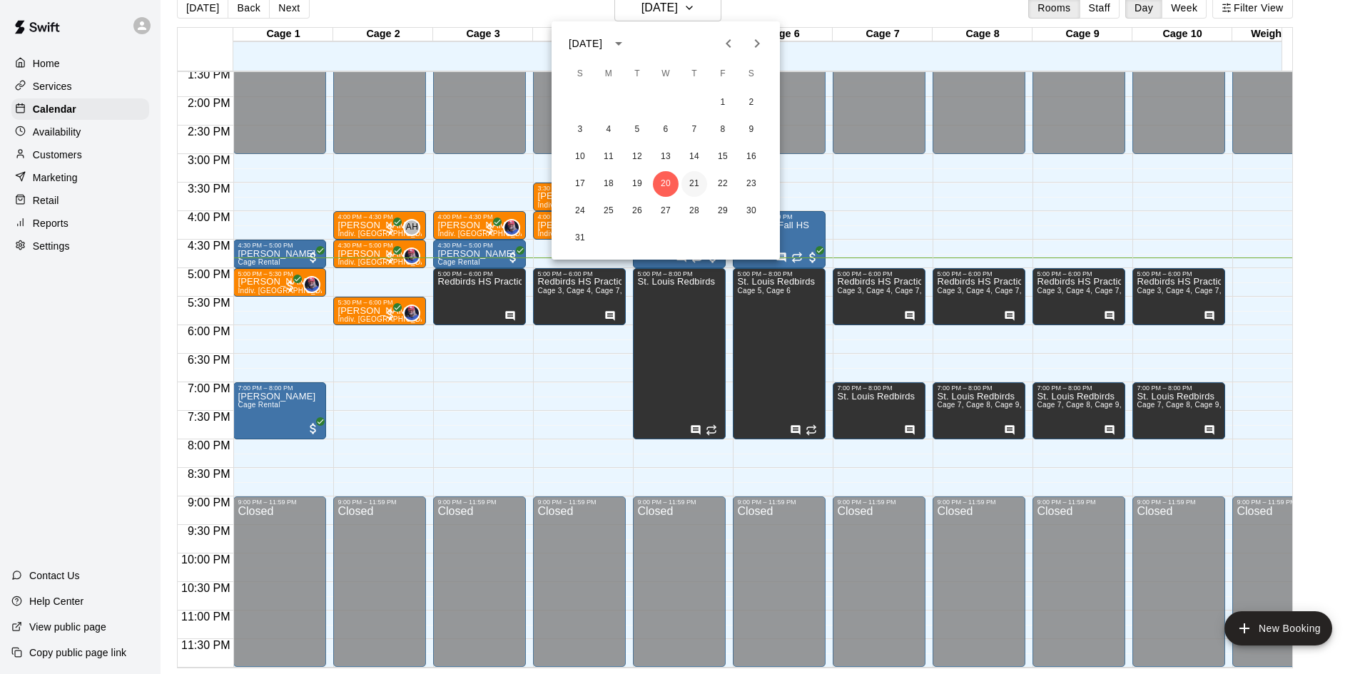
click at [684, 184] on button "21" at bounding box center [695, 184] width 26 height 26
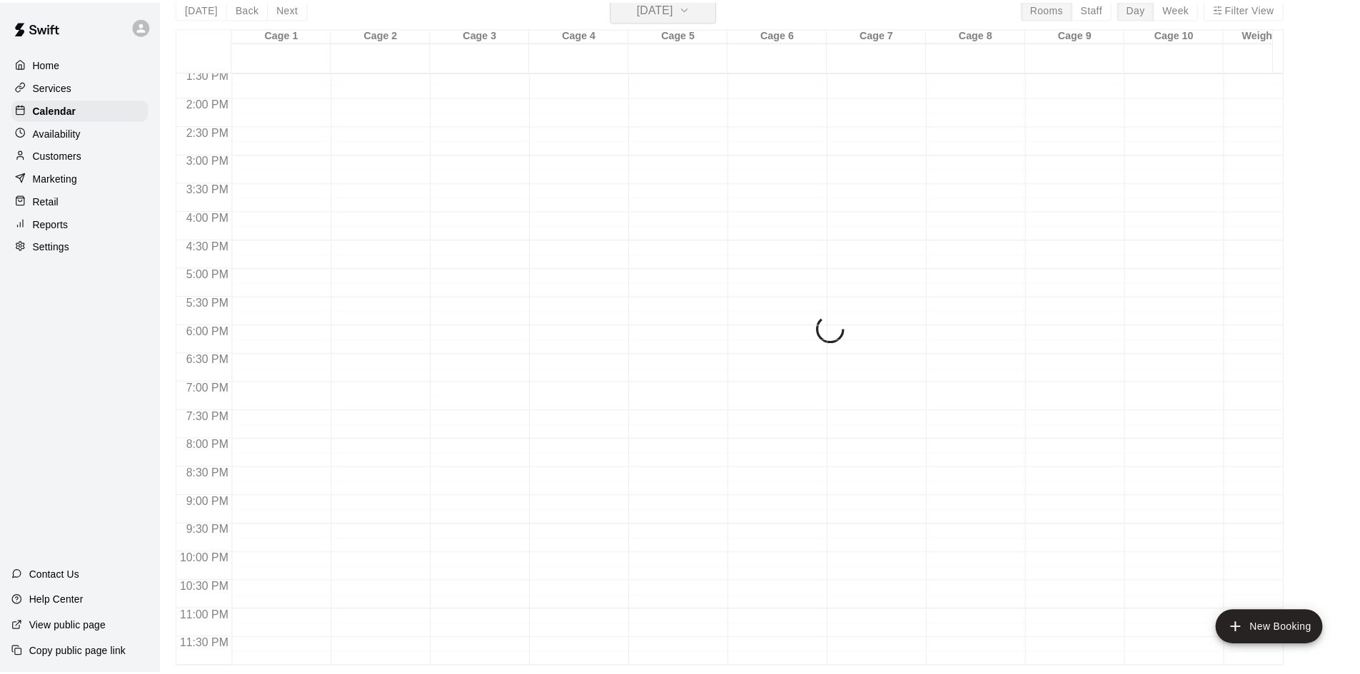
scroll to position [17, 0]
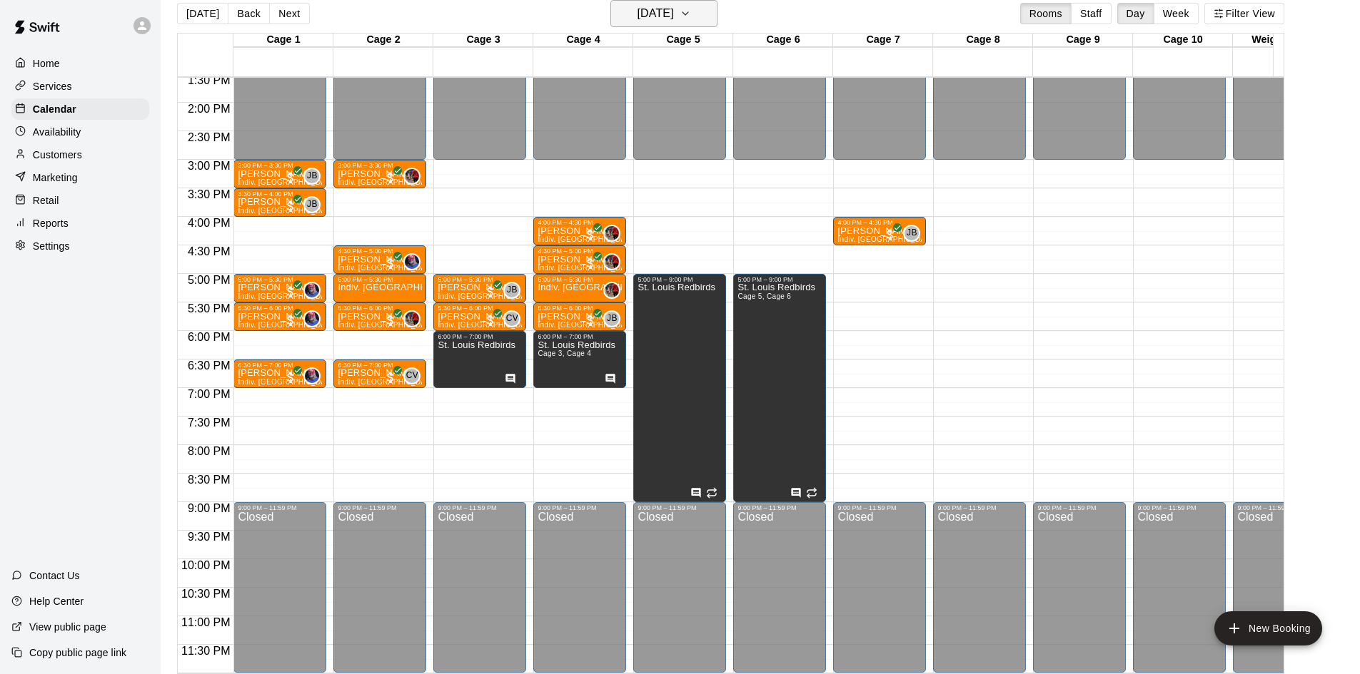
click at [699, 24] on button "[DATE]" at bounding box center [663, 13] width 107 height 27
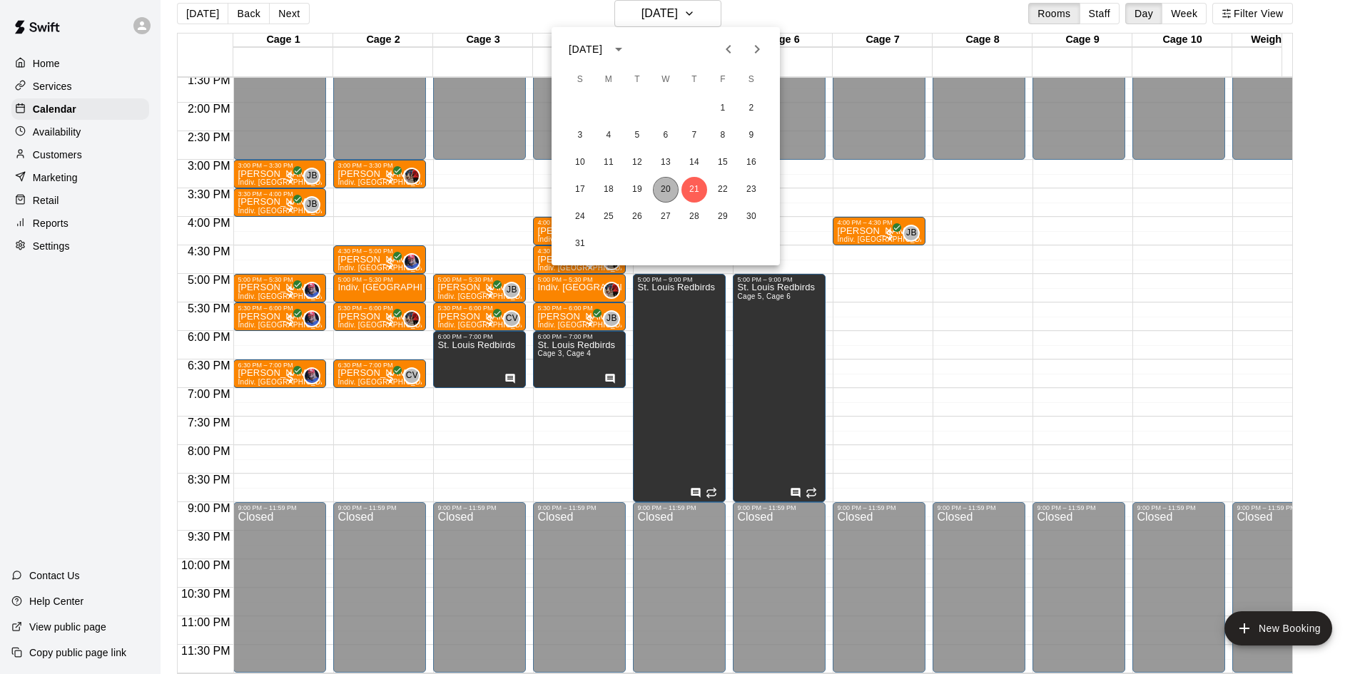
click at [666, 189] on button "20" at bounding box center [666, 190] width 26 height 26
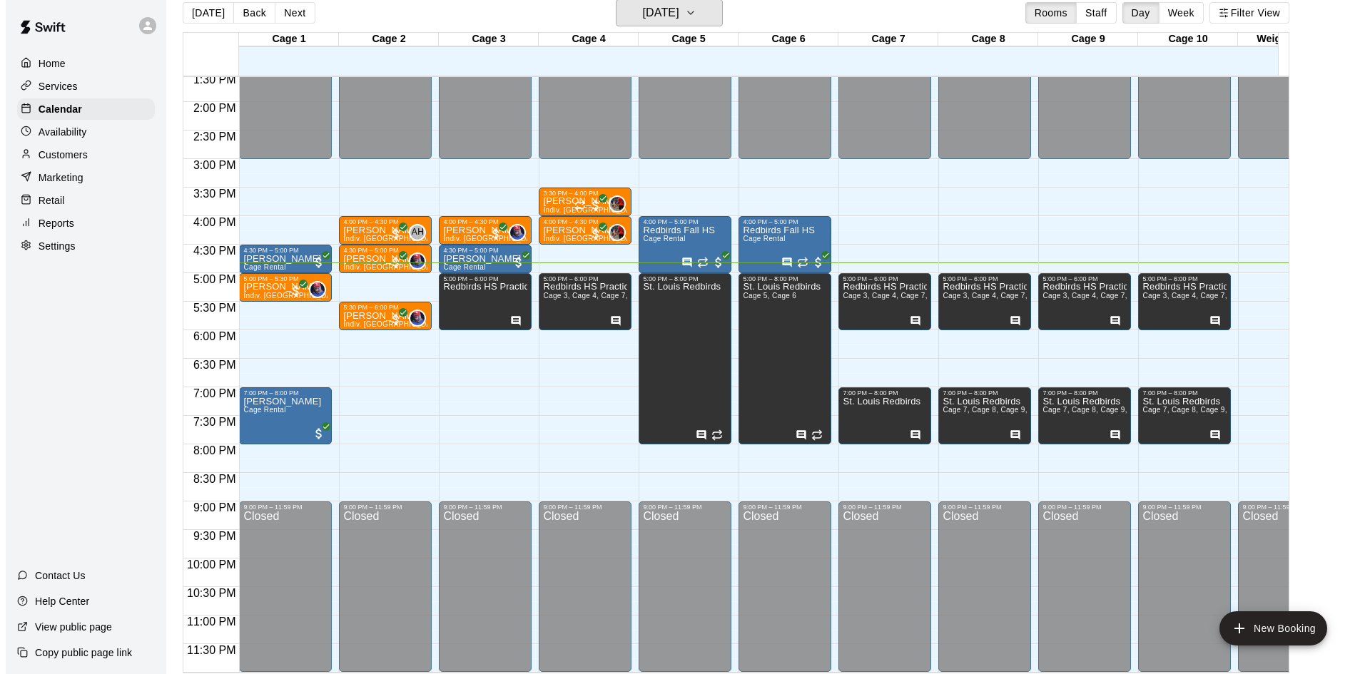
scroll to position [23, 0]
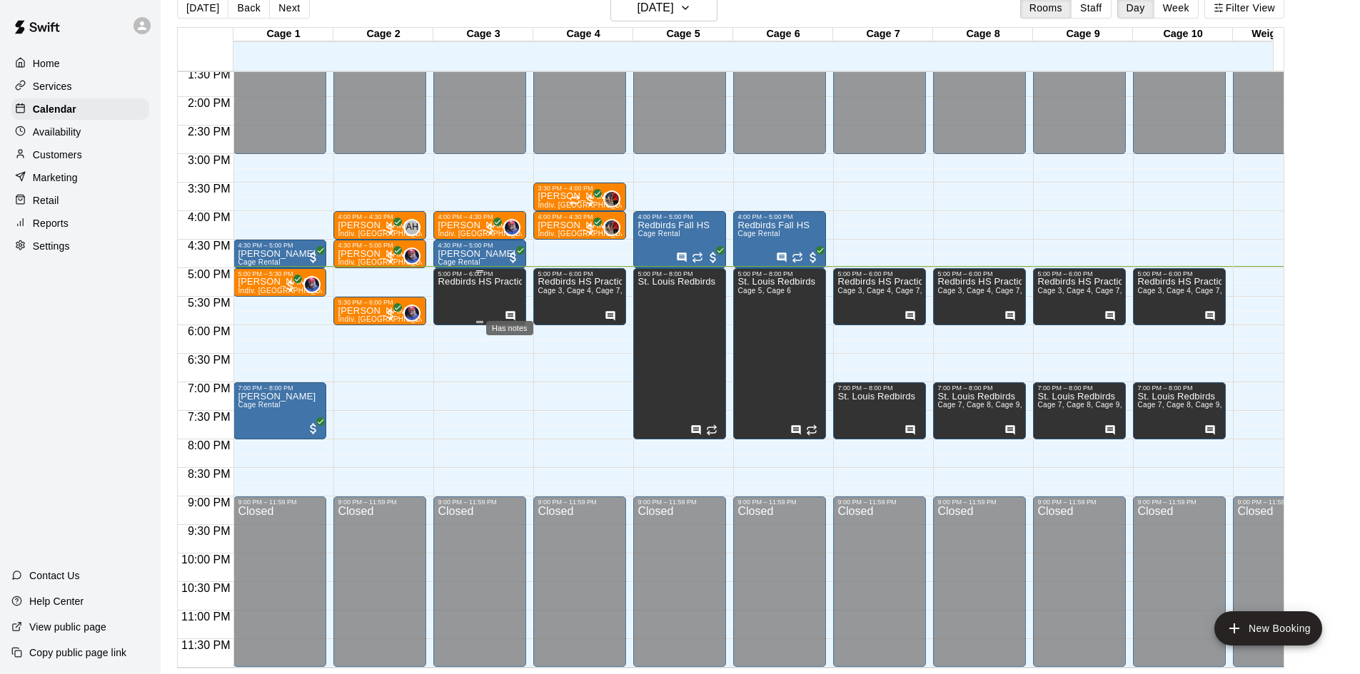
click at [511, 310] on icon "Has notes" at bounding box center [510, 315] width 11 height 11
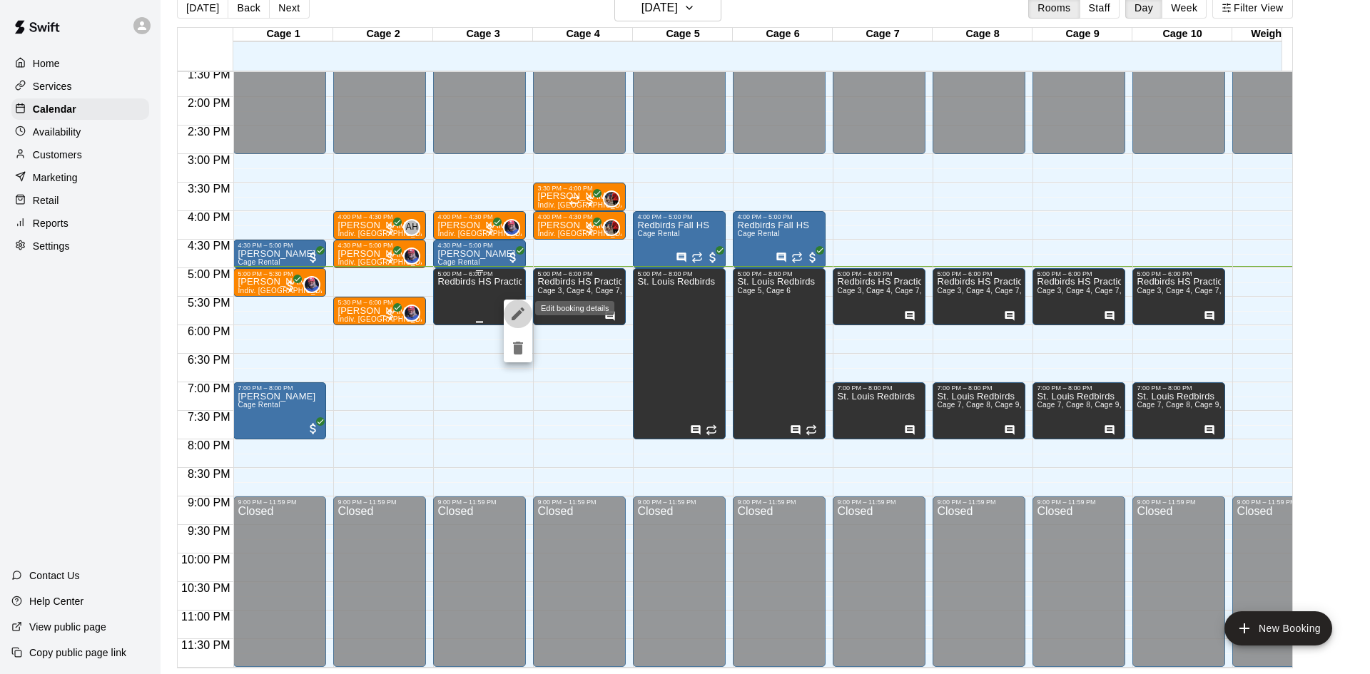
click at [511, 308] on icon "edit" at bounding box center [518, 313] width 17 height 17
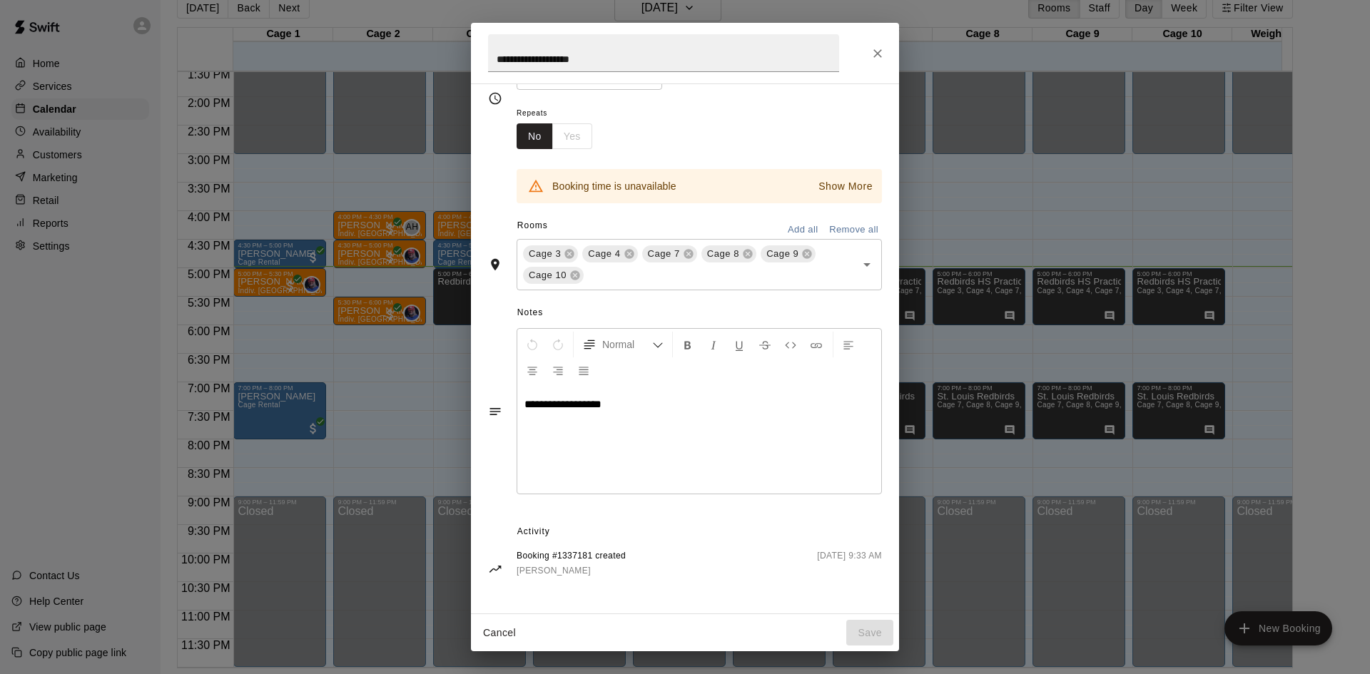
scroll to position [141, 0]
click at [879, 49] on icon "Close" at bounding box center [878, 53] width 14 height 14
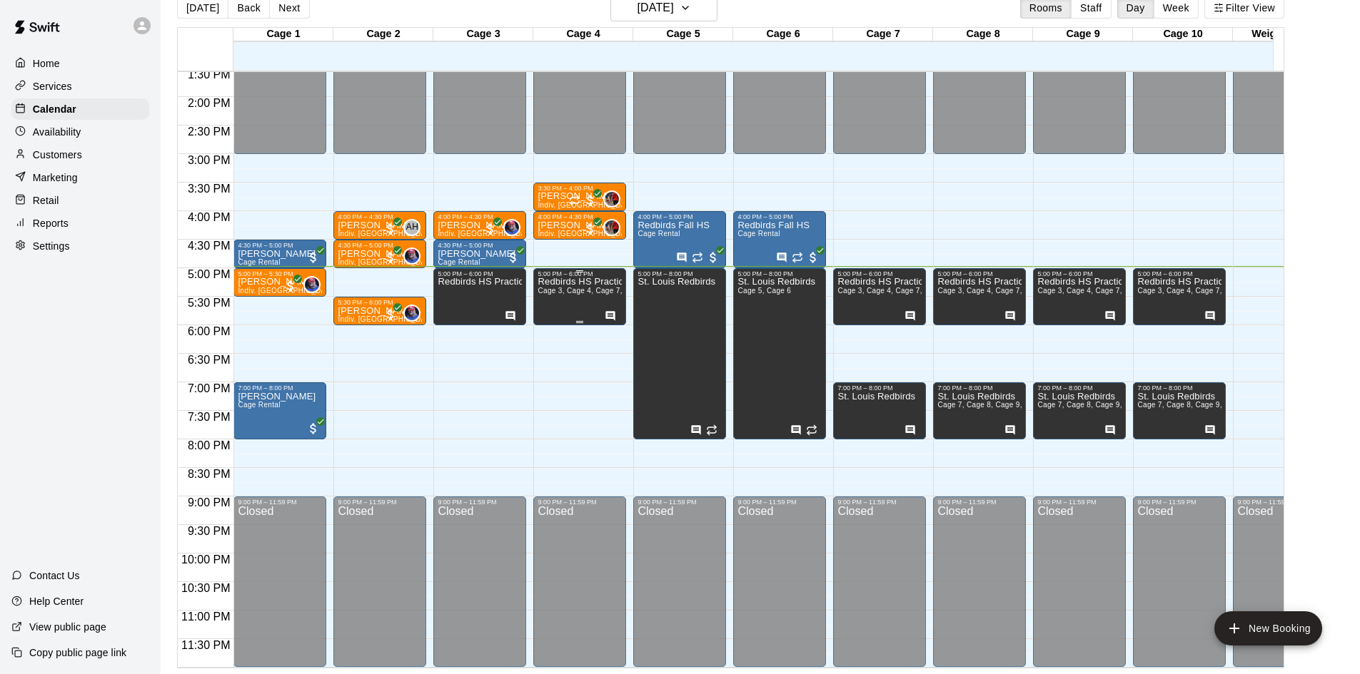
click at [605, 295] on div "Redbirds HS Practice Cage 3, Cage 4, Cage 7, Cage 8, Cage 9, Cage 10" at bounding box center [579, 615] width 84 height 674
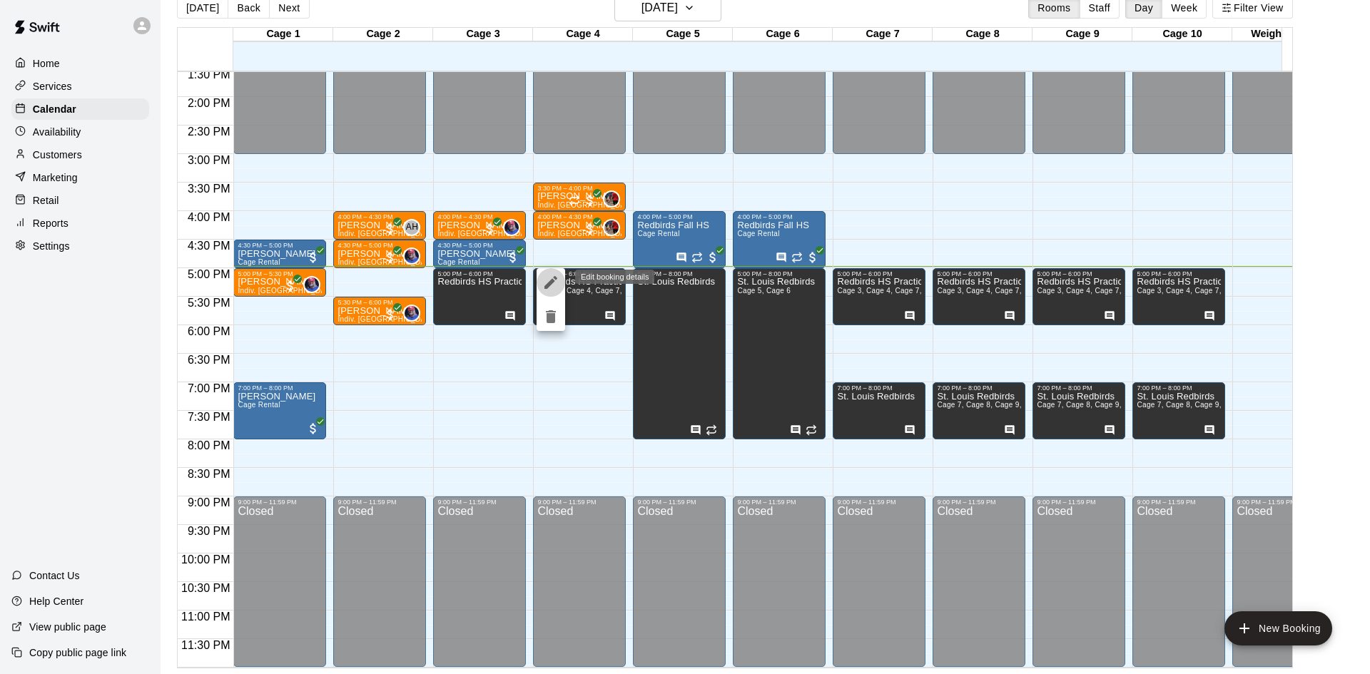
click at [552, 283] on icon "edit" at bounding box center [551, 282] width 13 height 13
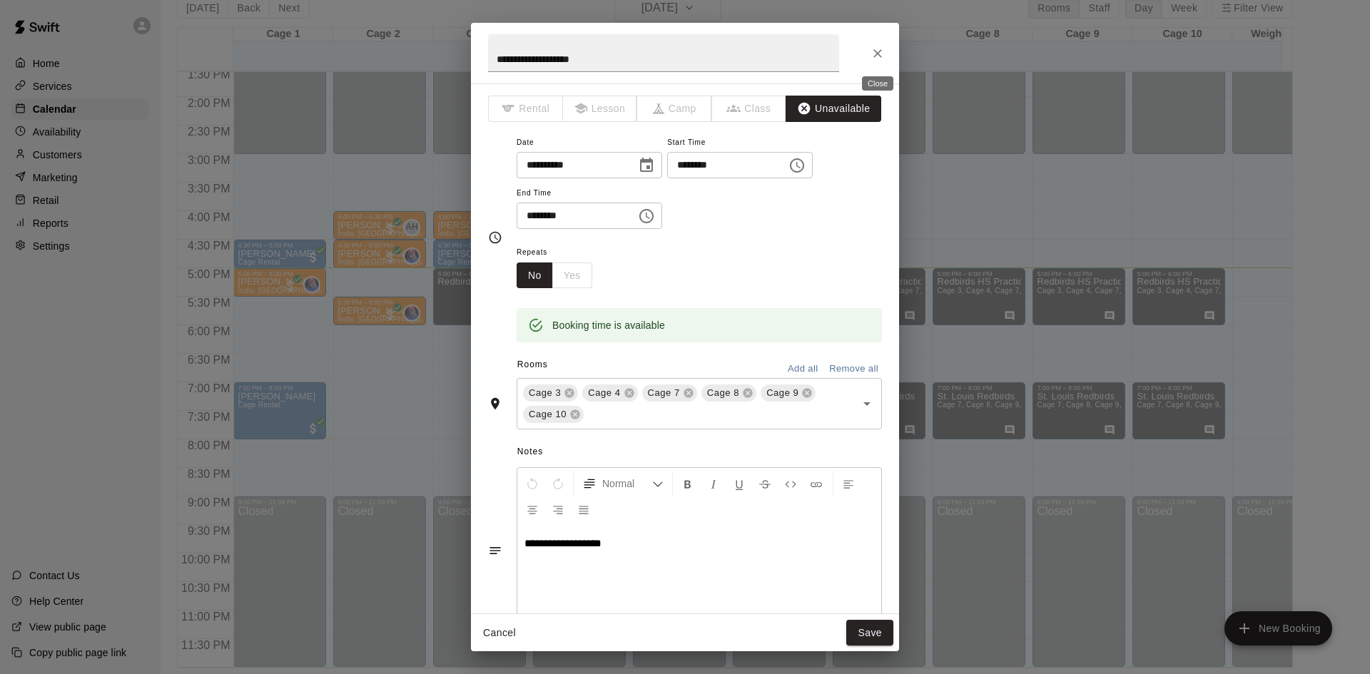
click at [881, 54] on icon "Close" at bounding box center [878, 53] width 14 height 14
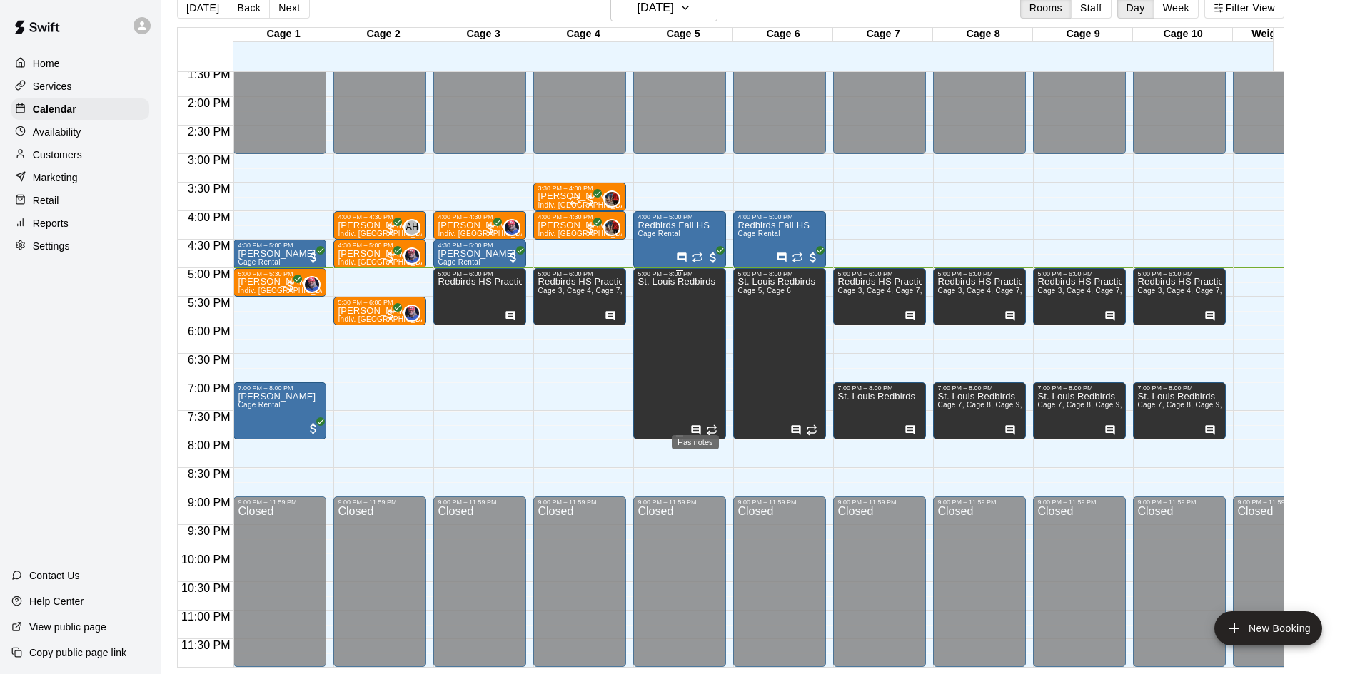
click at [690, 425] on icon "Has notes" at bounding box center [695, 430] width 11 height 11
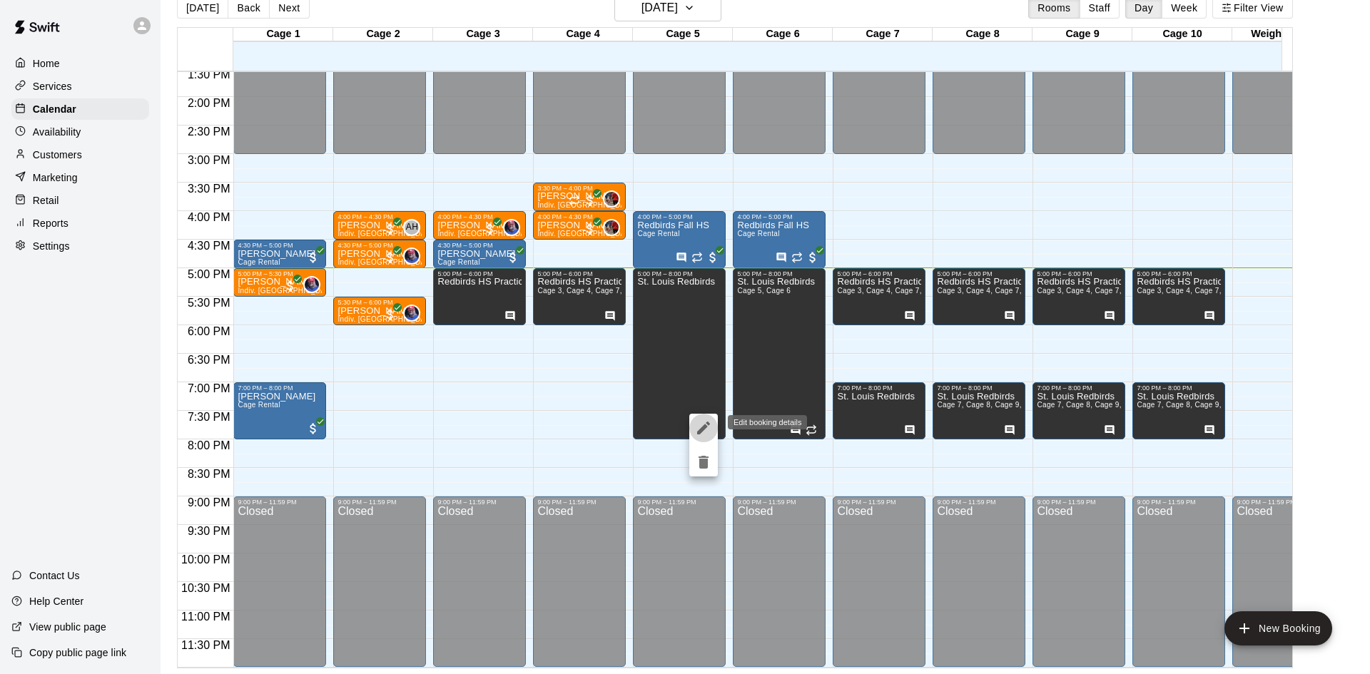
click at [695, 421] on icon "edit" at bounding box center [703, 428] width 17 height 17
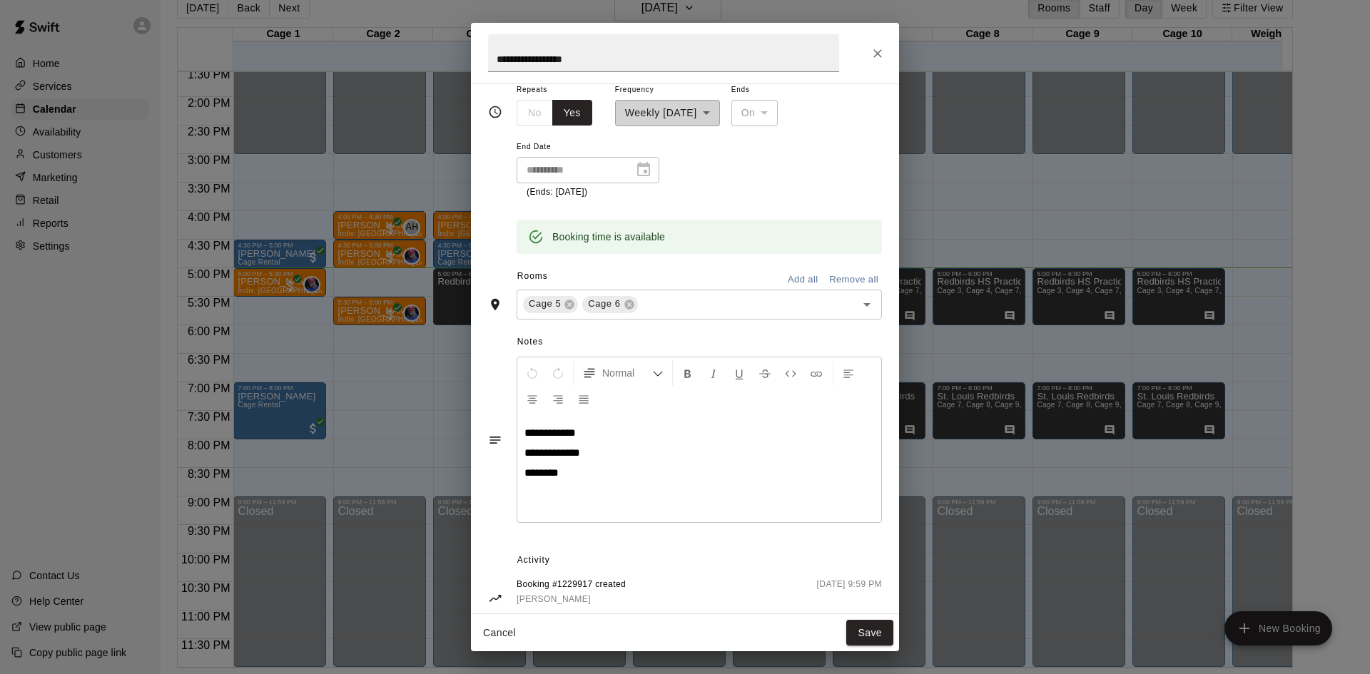
scroll to position [193, 0]
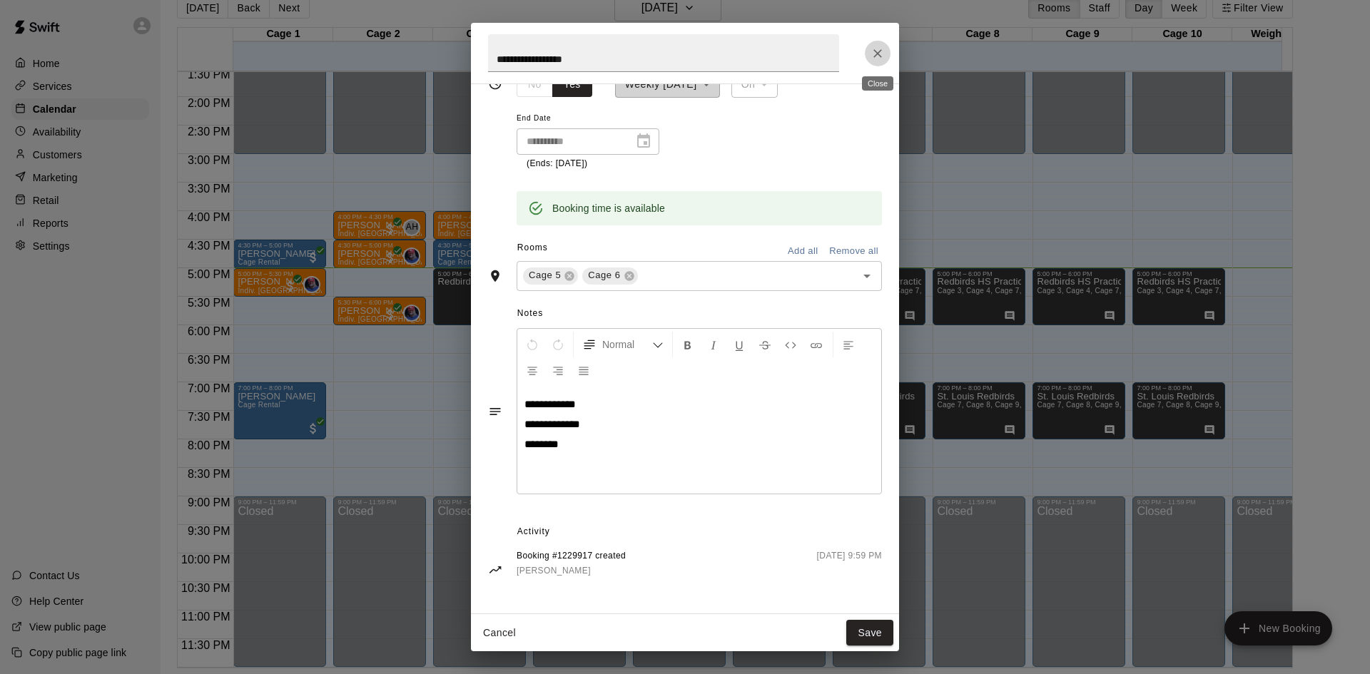
click at [876, 46] on icon "Close" at bounding box center [878, 53] width 14 height 14
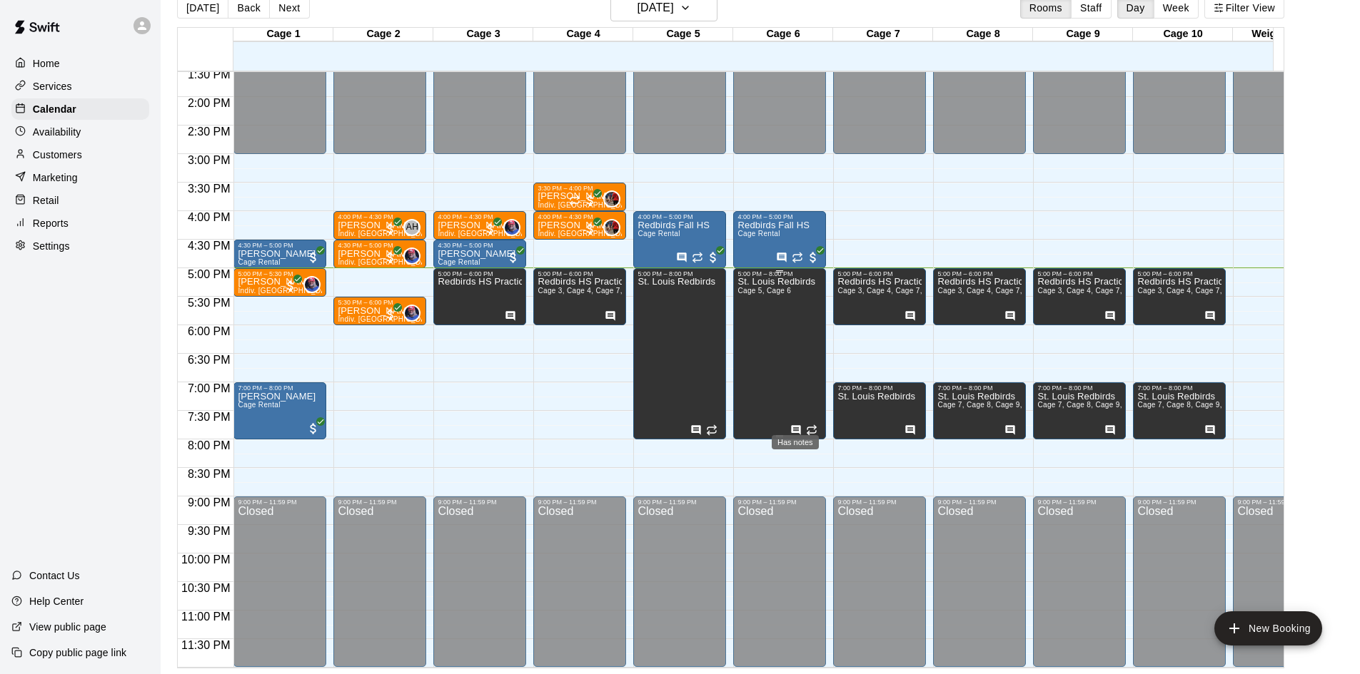
click at [792, 425] on icon "Has notes" at bounding box center [796, 429] width 9 height 9
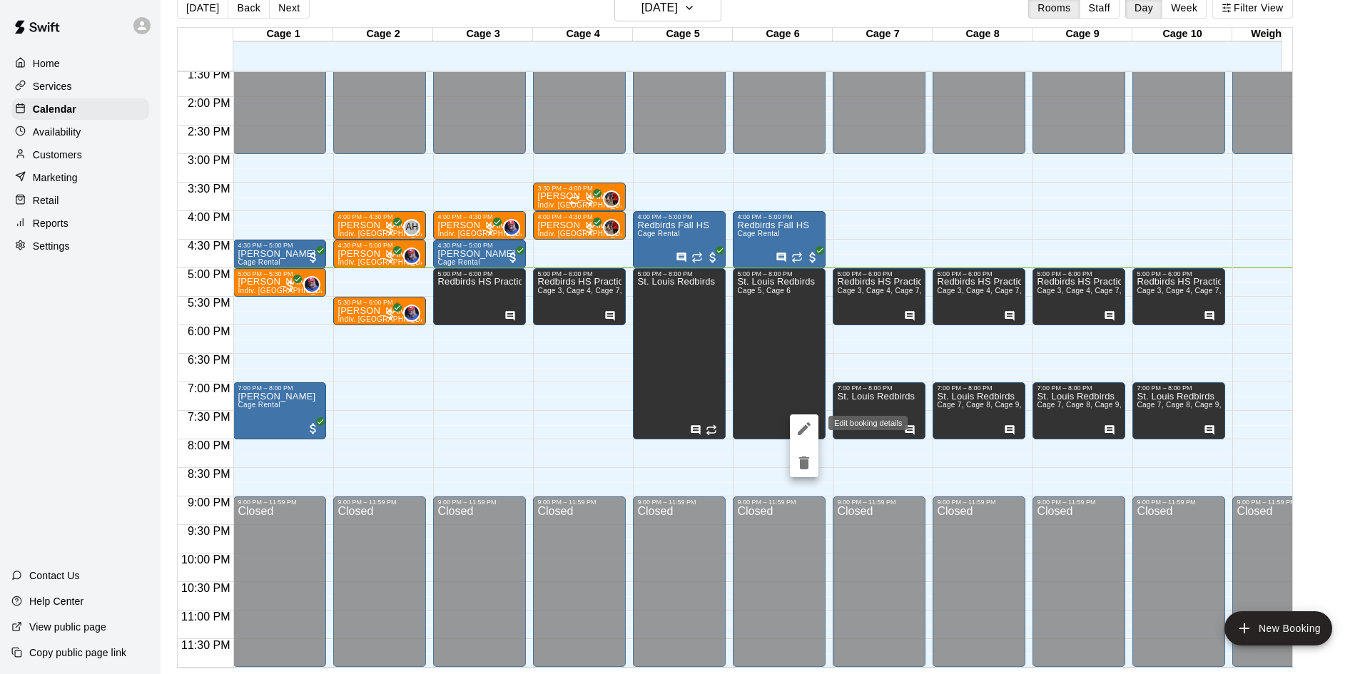
click at [809, 427] on icon "edit" at bounding box center [804, 428] width 17 height 17
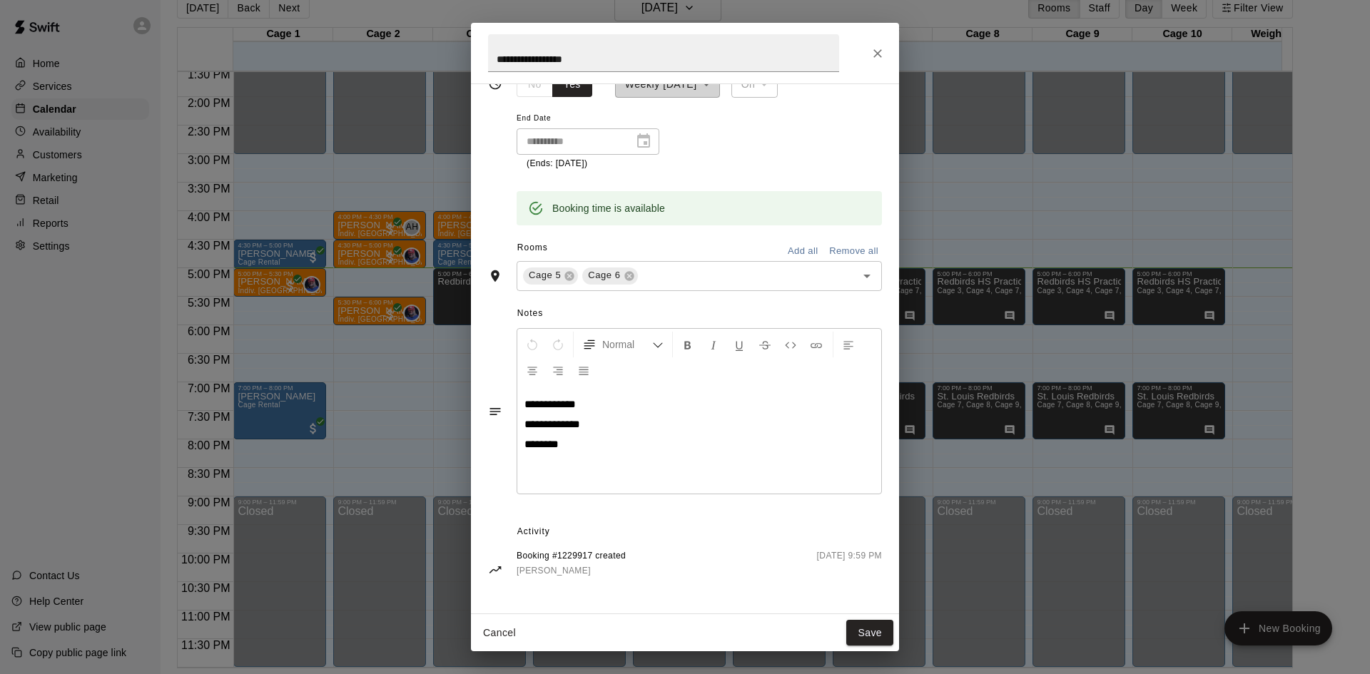
click at [880, 52] on icon "Close" at bounding box center [878, 53] width 14 height 14
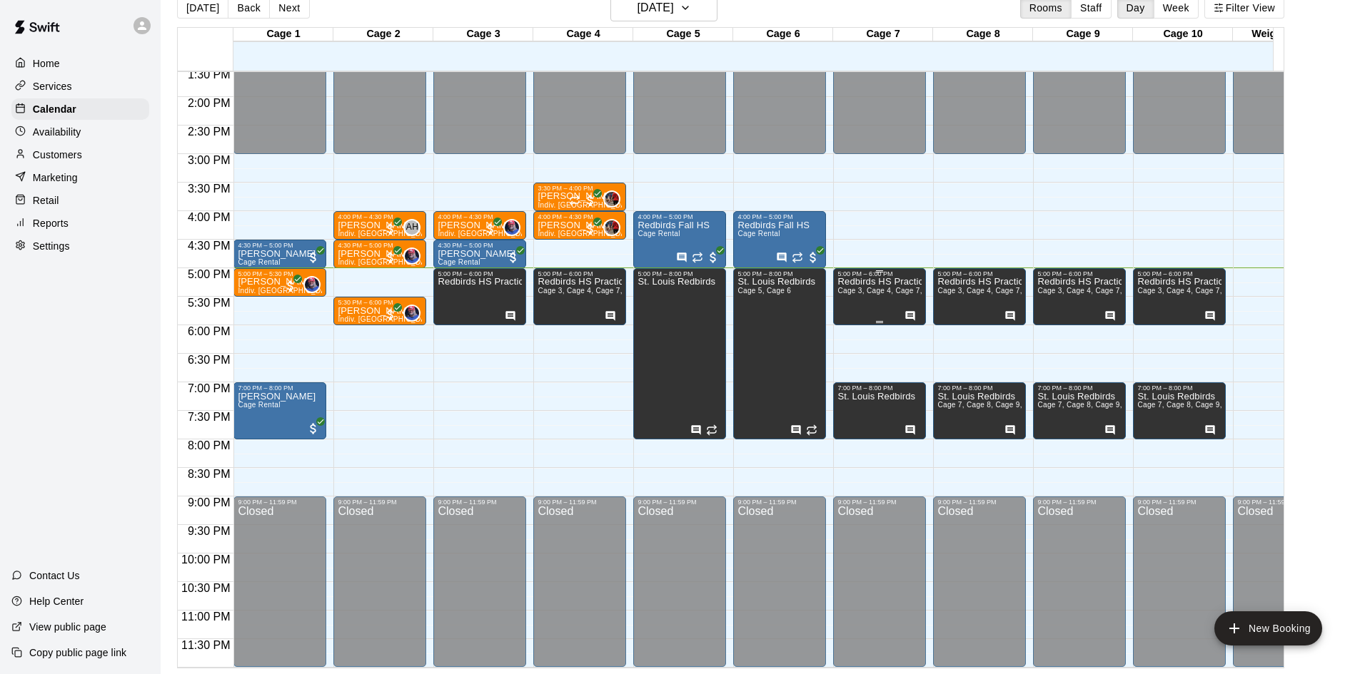
click at [911, 308] on div at bounding box center [912, 315] width 16 height 14
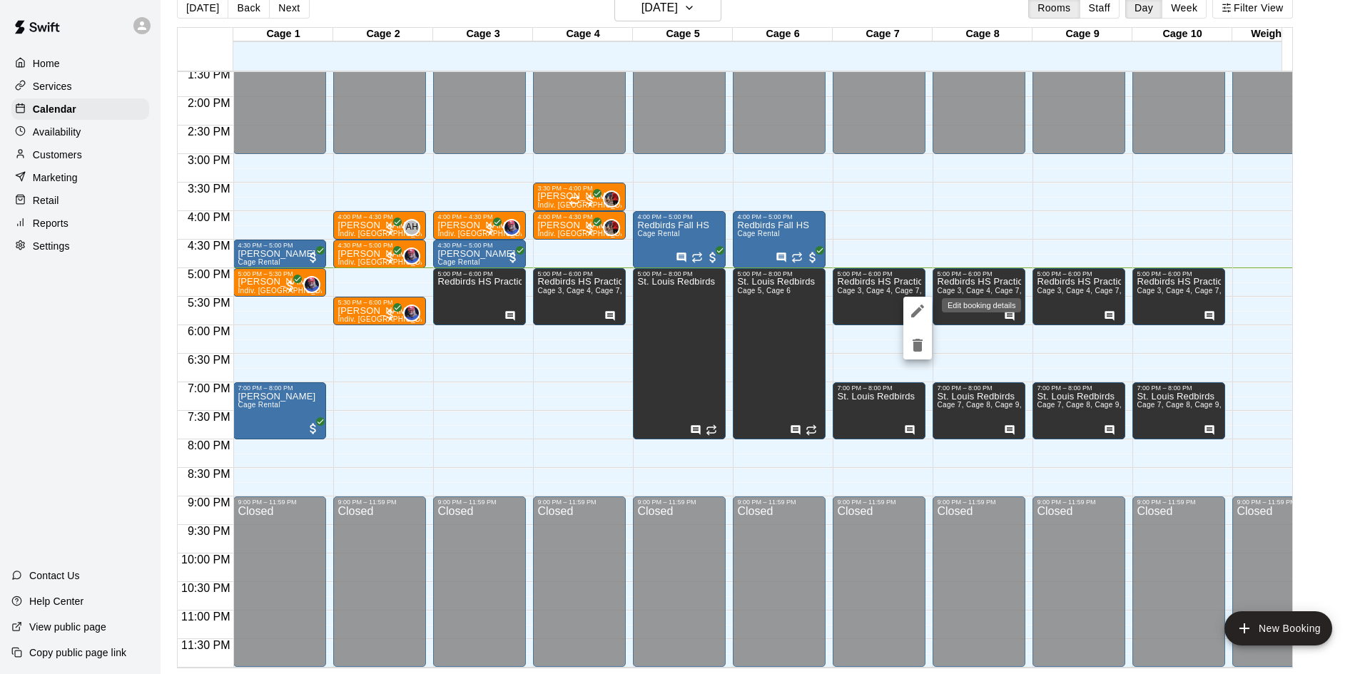
click at [924, 309] on icon "edit" at bounding box center [917, 311] width 17 height 17
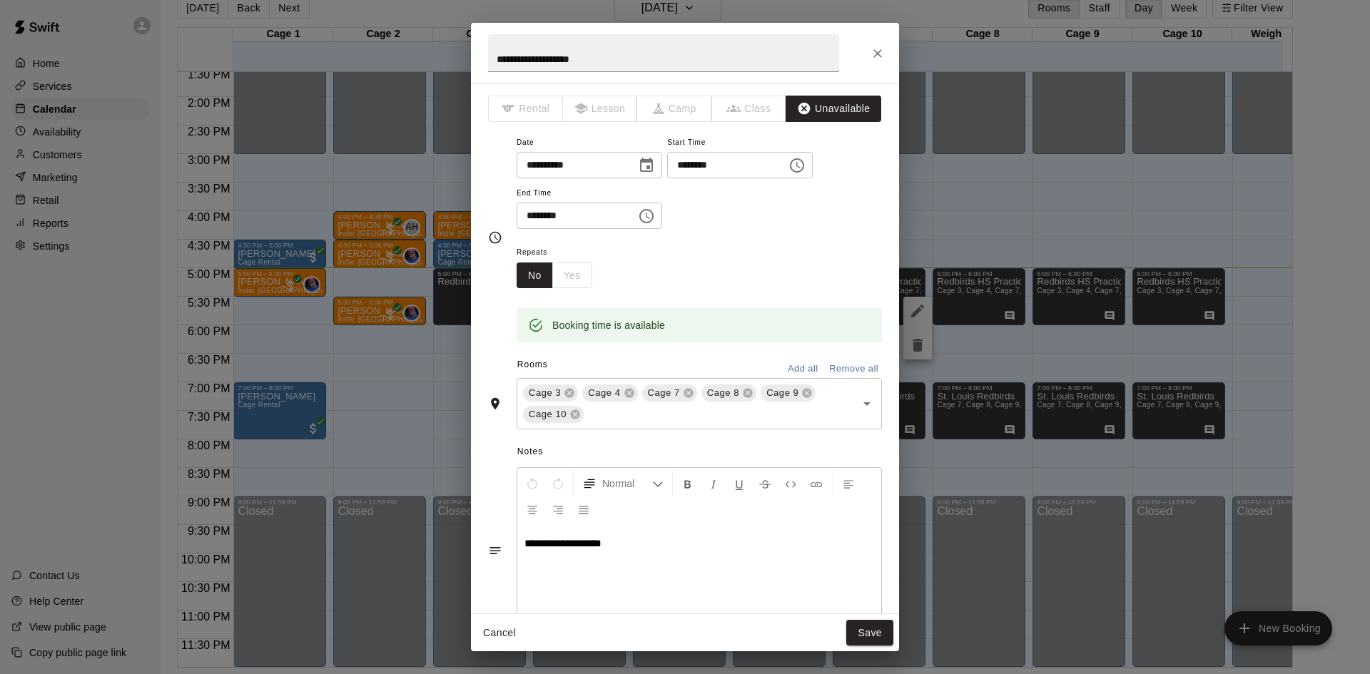
click at [879, 51] on icon "Close" at bounding box center [878, 53] width 14 height 14
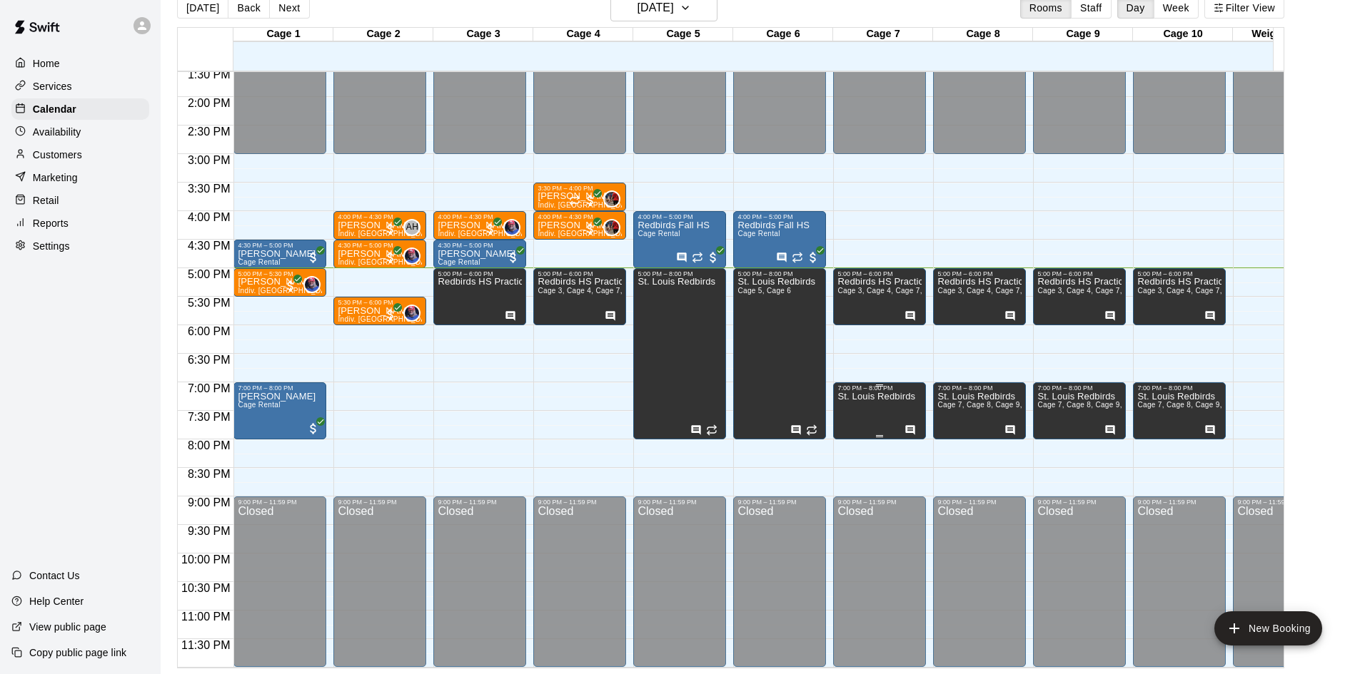
click at [909, 422] on div at bounding box center [912, 429] width 16 height 14
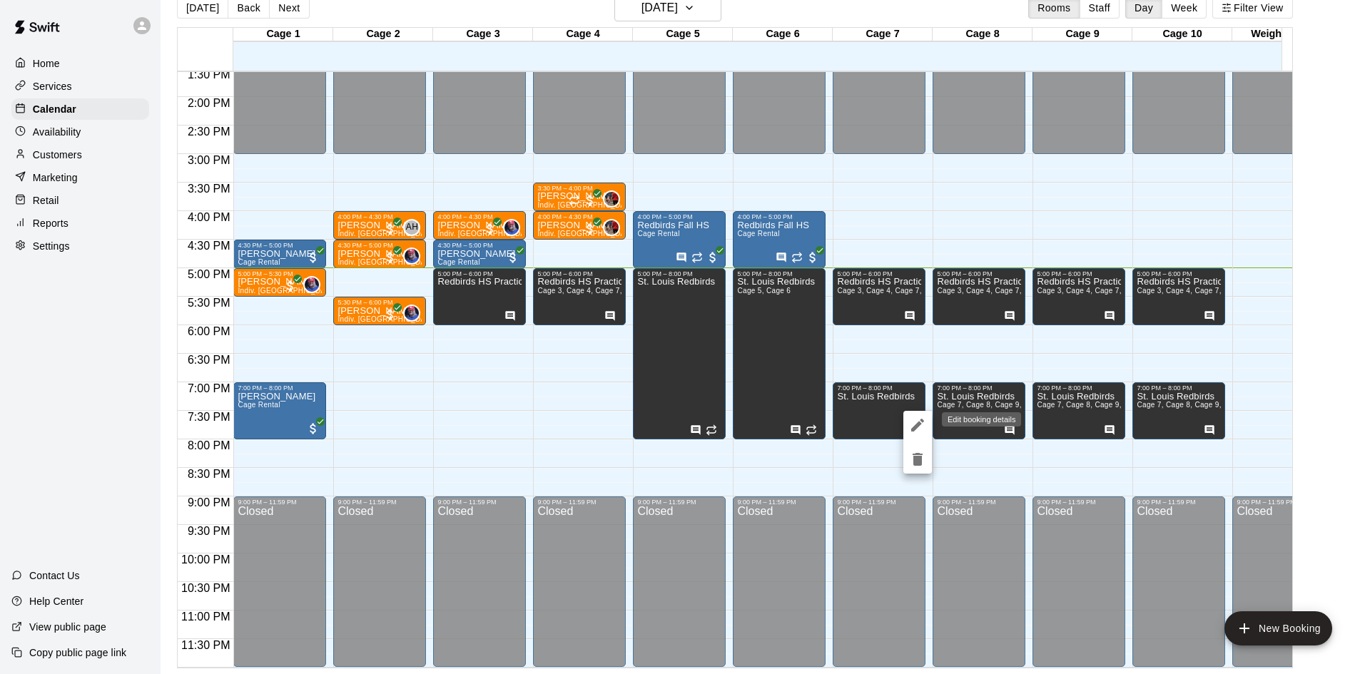
click at [921, 423] on icon "edit" at bounding box center [917, 425] width 17 height 17
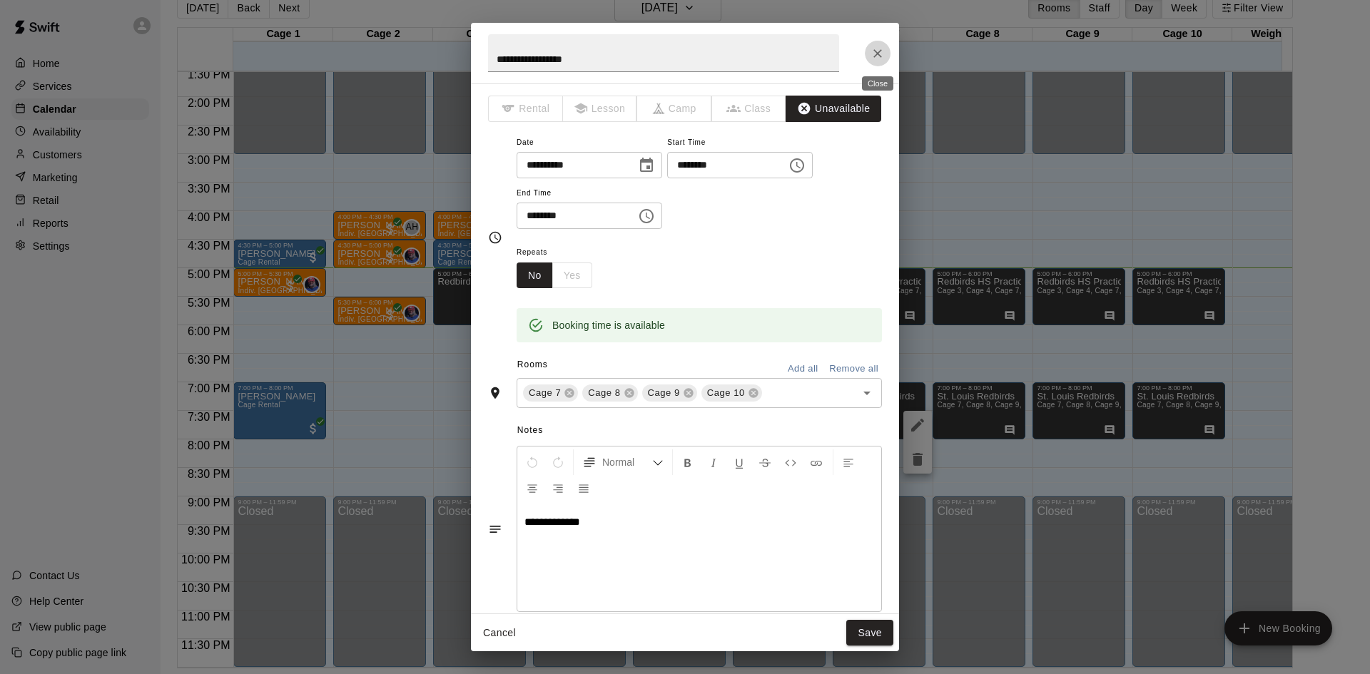
click at [884, 56] on icon "Close" at bounding box center [878, 53] width 14 height 14
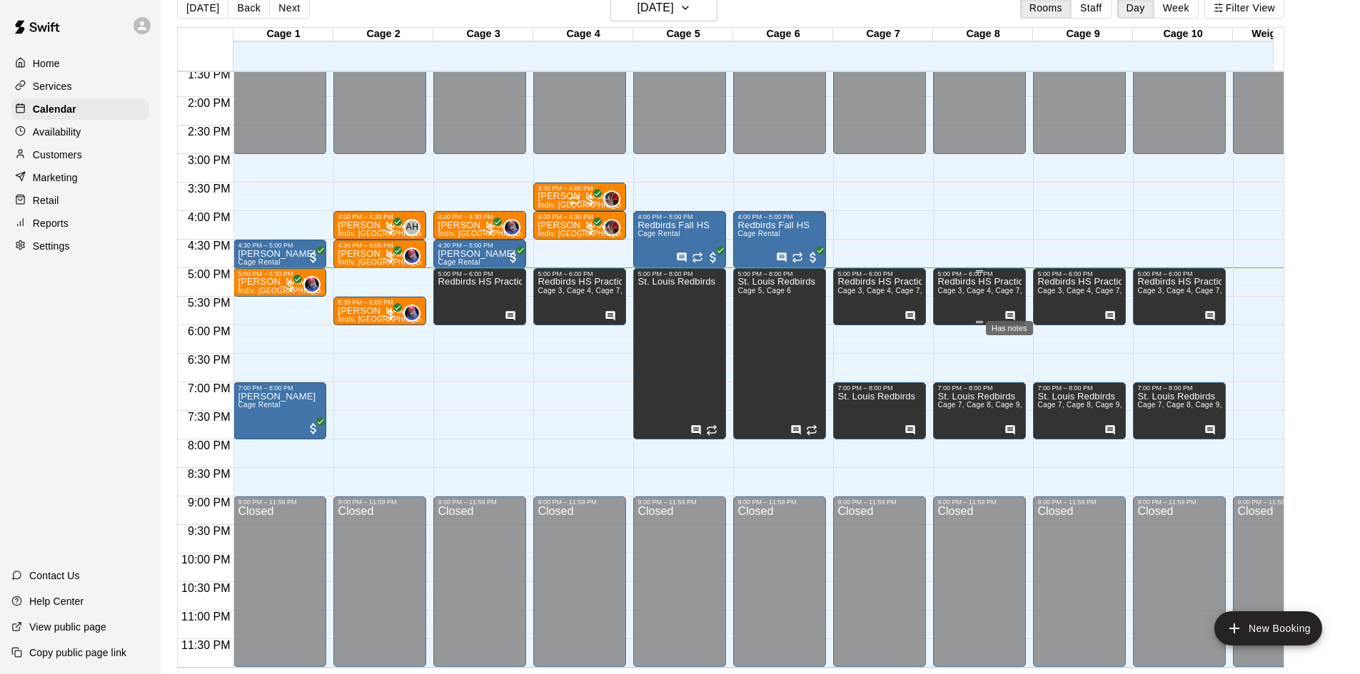
click at [1013, 311] on icon "Has notes" at bounding box center [1010, 315] width 9 height 9
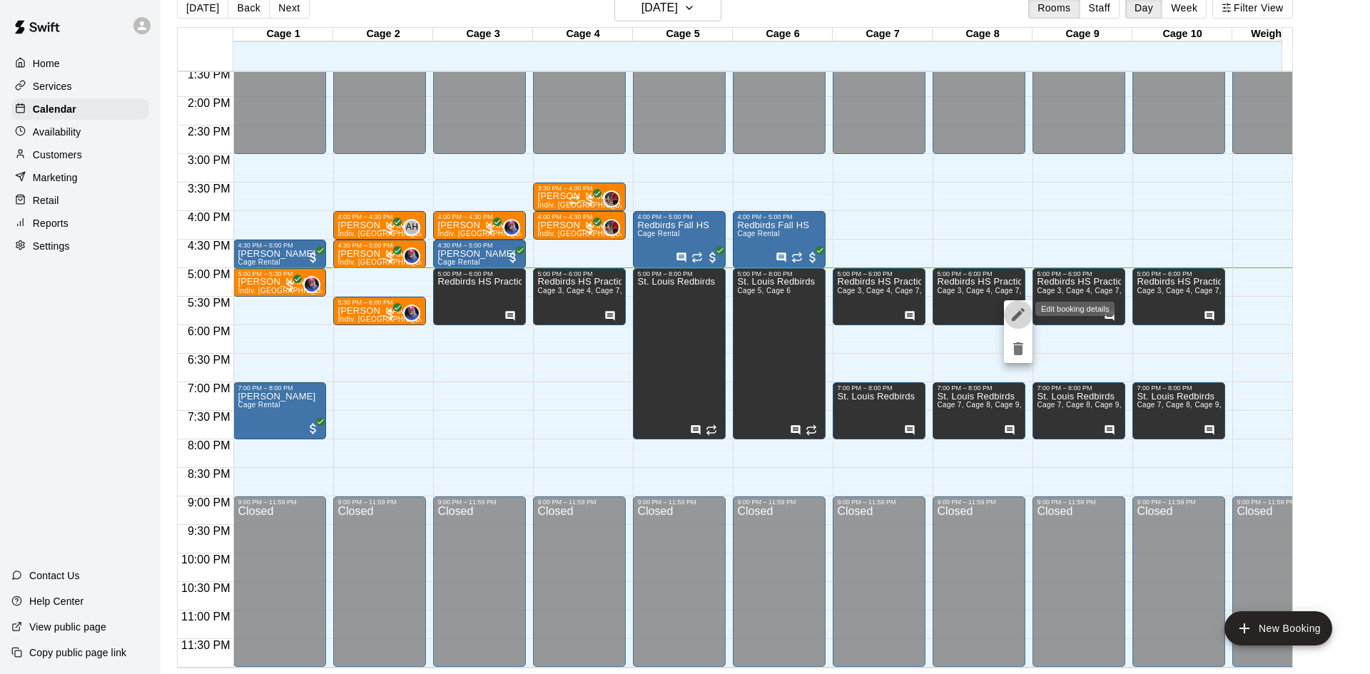
click at [1020, 312] on icon "edit" at bounding box center [1018, 314] width 13 height 13
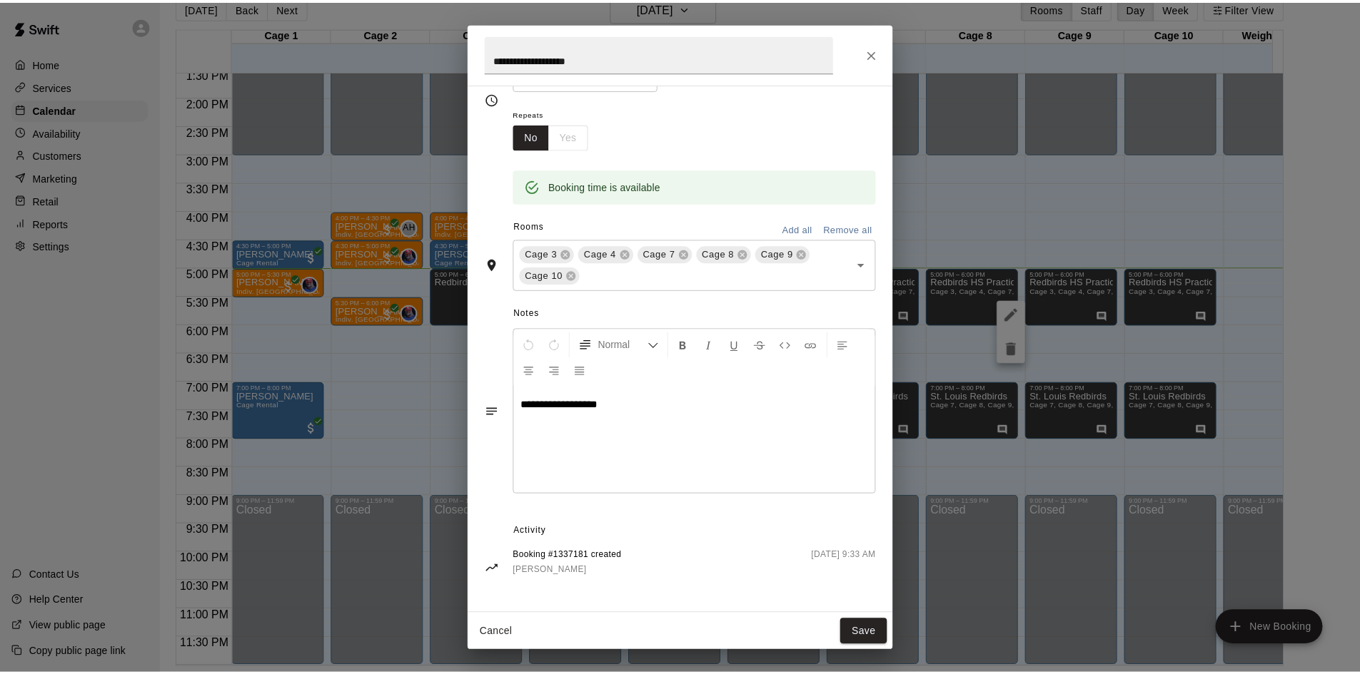
scroll to position [141, 0]
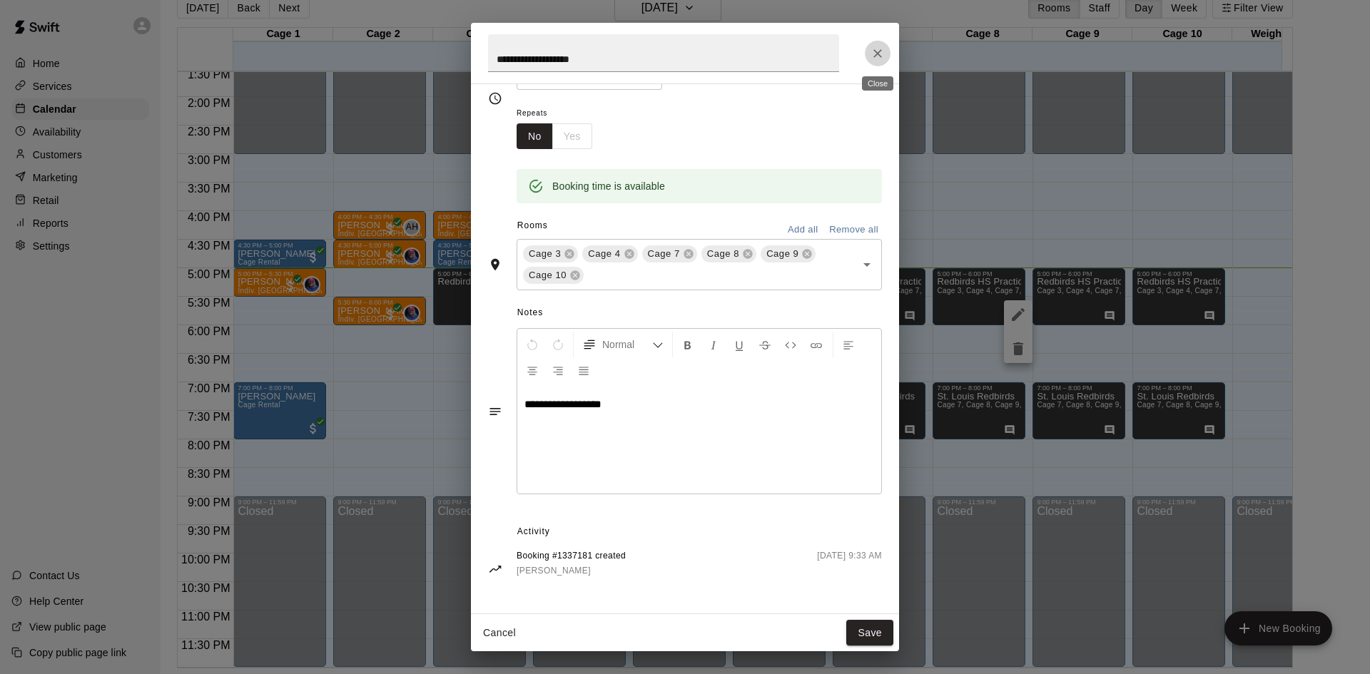
click at [889, 56] on button "Close" at bounding box center [878, 54] width 26 height 26
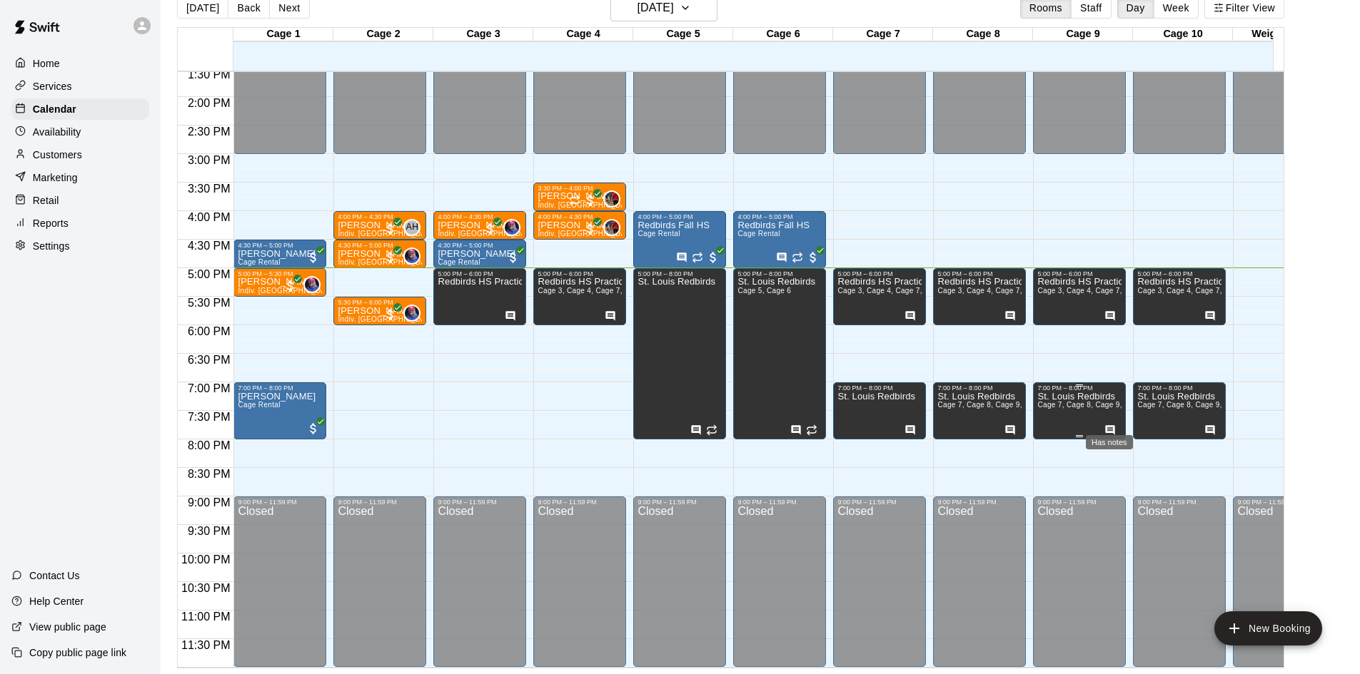
click at [1106, 425] on icon "Has notes" at bounding box center [1109, 430] width 11 height 11
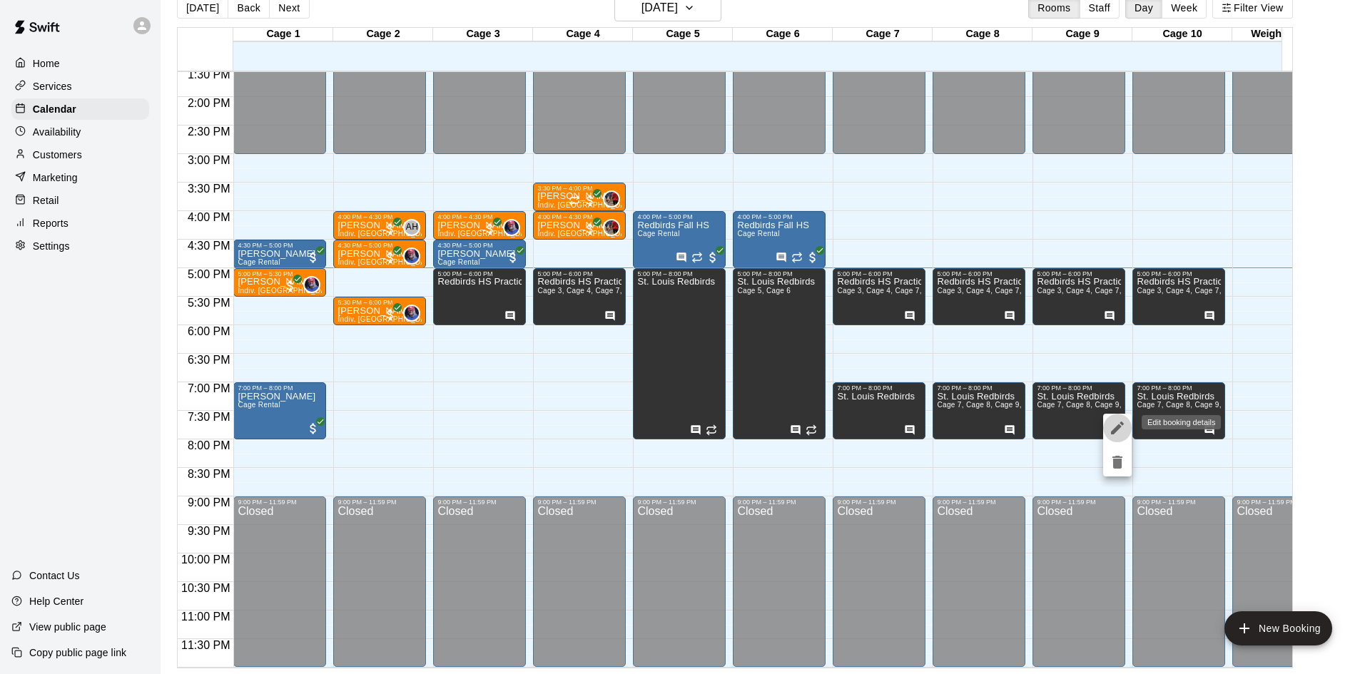
click at [1115, 425] on icon "edit" at bounding box center [1117, 428] width 17 height 17
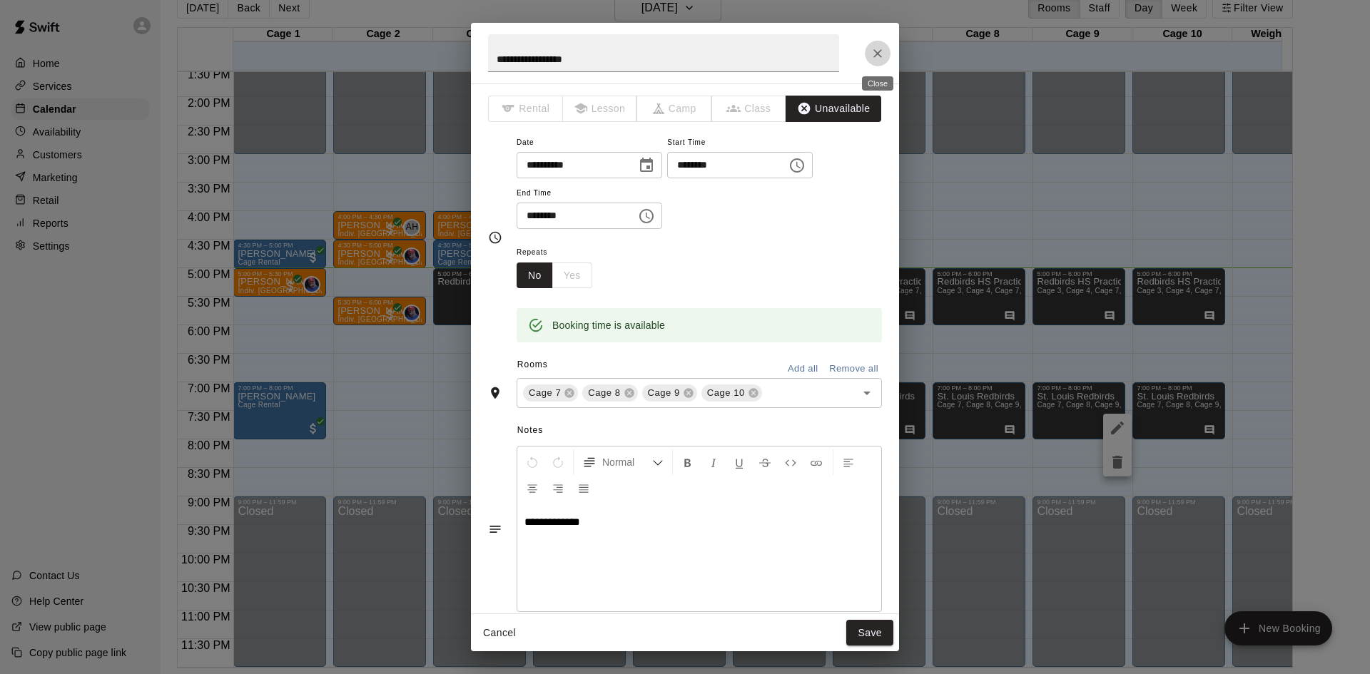
click at [877, 54] on icon "Close" at bounding box center [878, 53] width 9 height 9
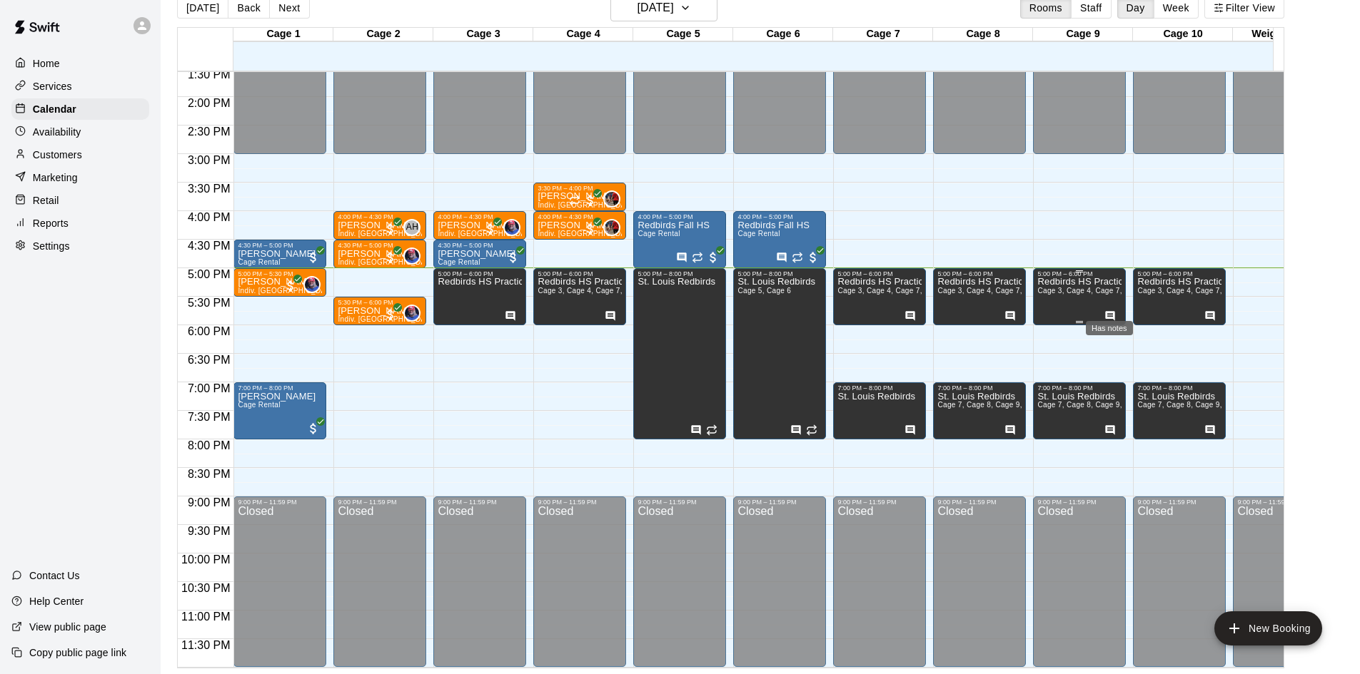
click at [1107, 310] on icon "Has notes" at bounding box center [1109, 315] width 11 height 11
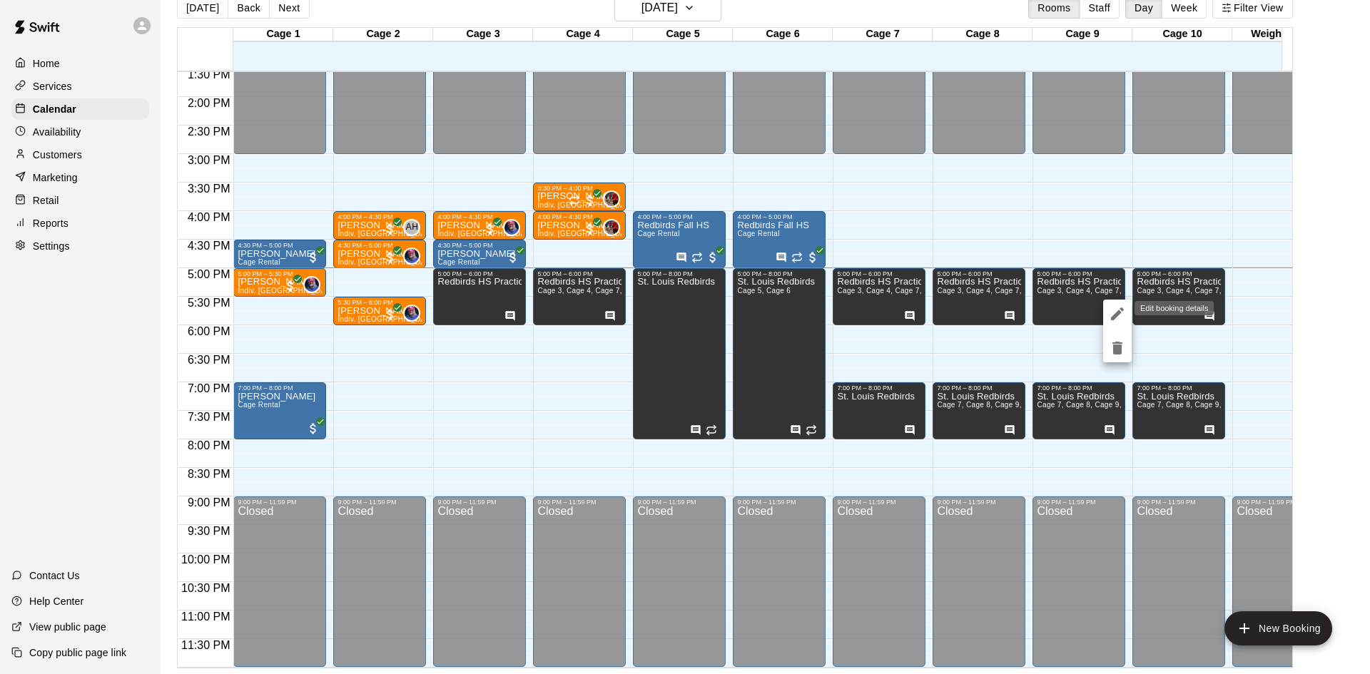
click at [1118, 314] on icon "edit" at bounding box center [1117, 314] width 13 height 13
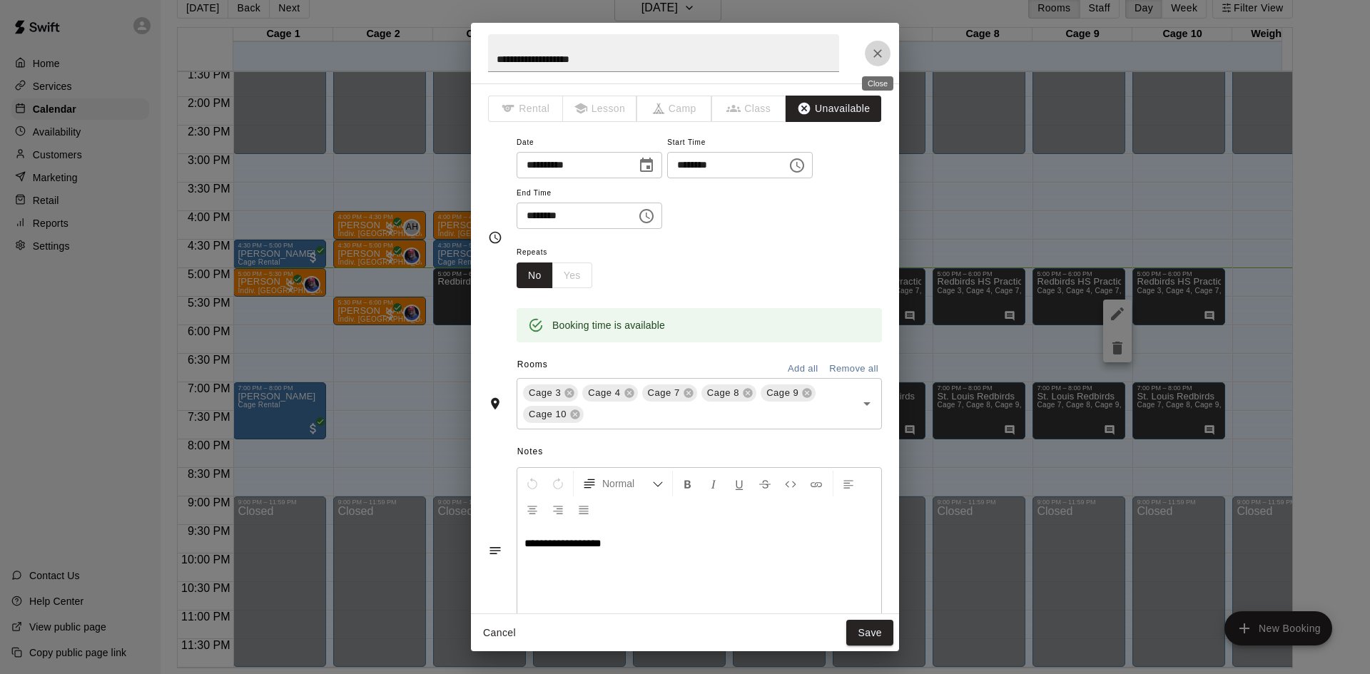
click at [884, 57] on icon "Close" at bounding box center [878, 53] width 14 height 14
